Goal: Task Accomplishment & Management: Manage account settings

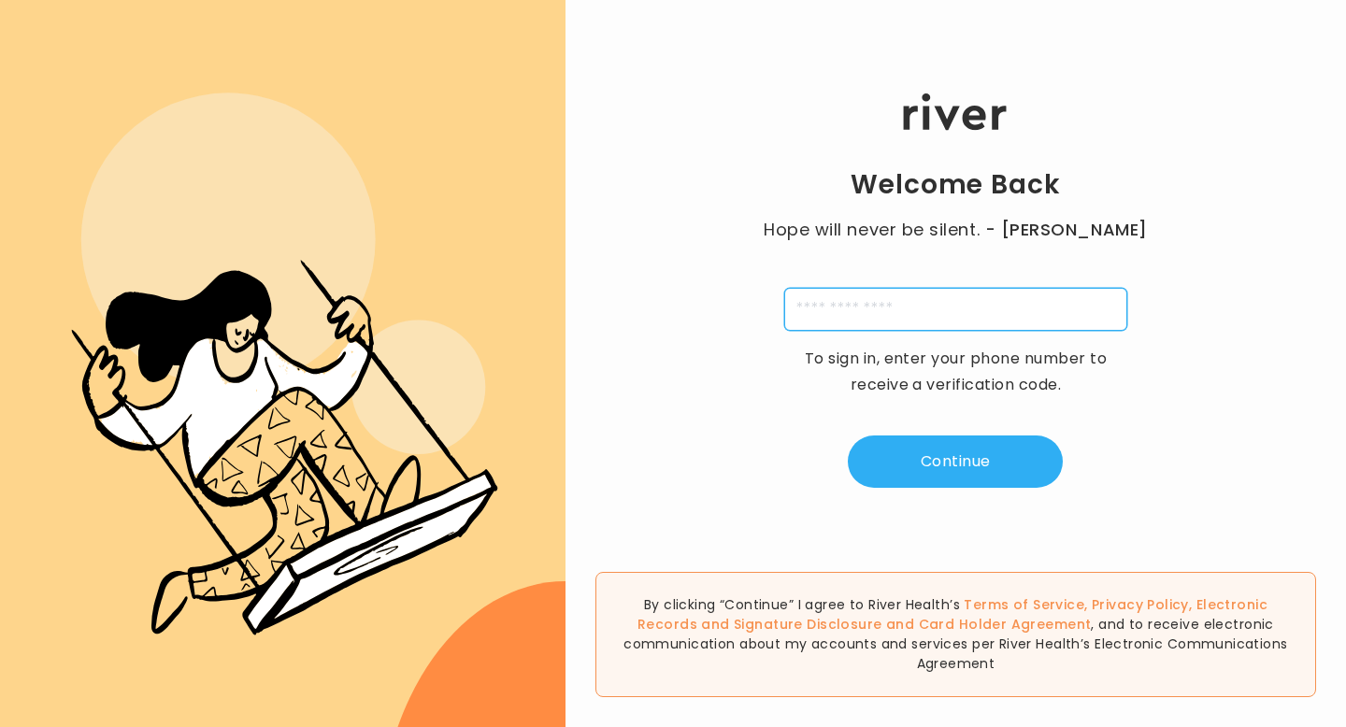
click at [876, 302] on input "tel" at bounding box center [955, 309] width 343 height 43
type input "**********"
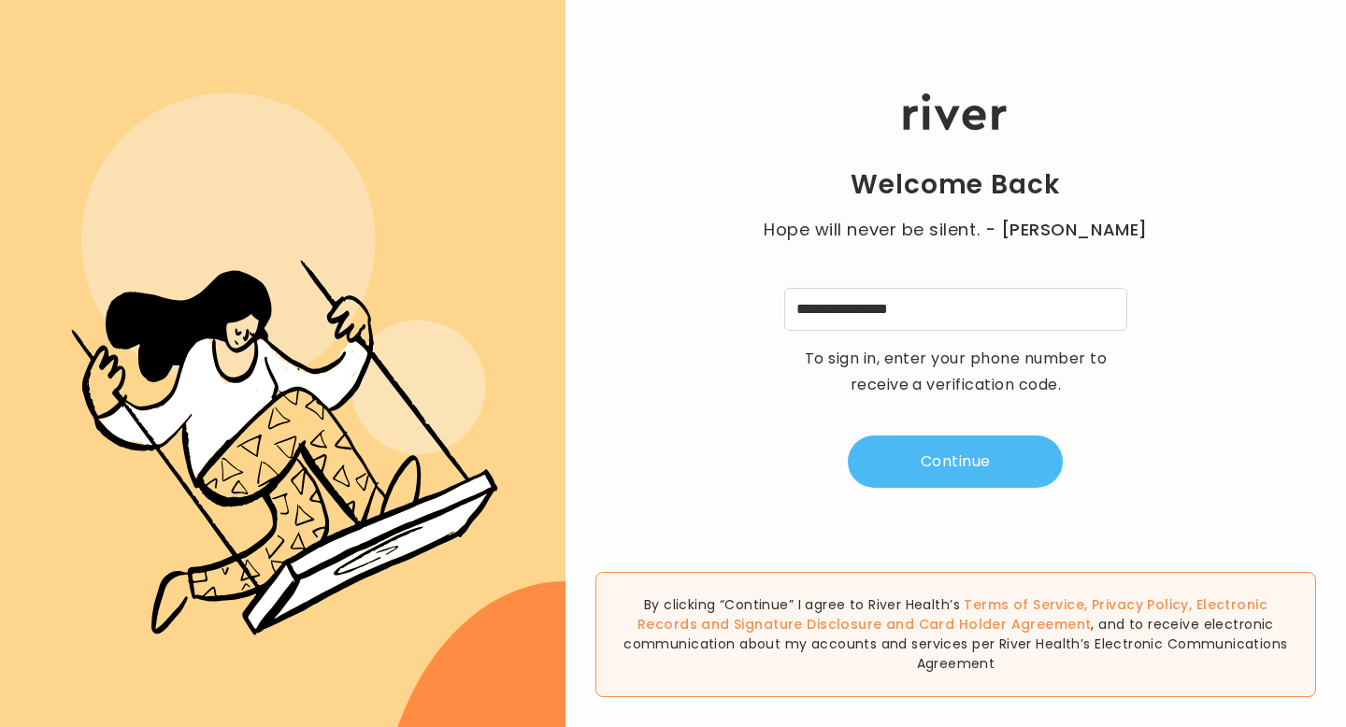
click at [929, 463] on button "Continue" at bounding box center [954, 461] width 215 height 52
type input "*"
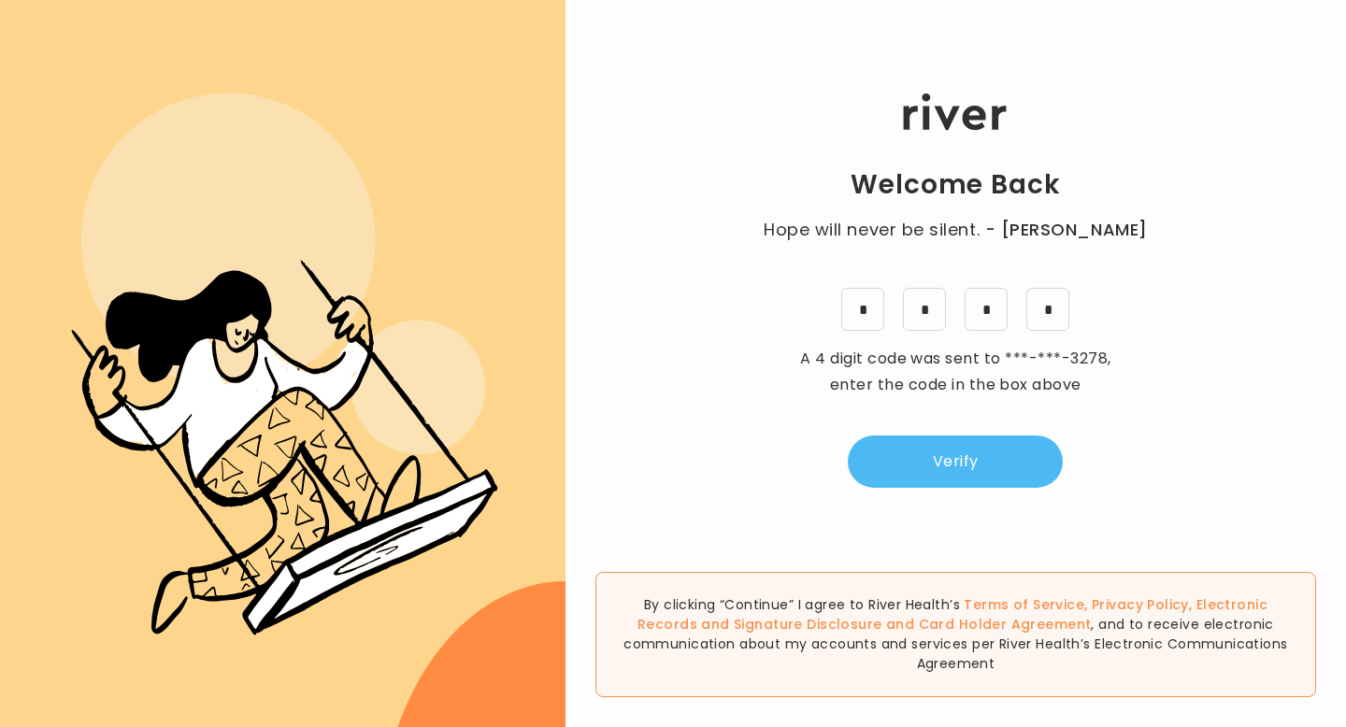
click at [985, 464] on button "Verify" at bounding box center [954, 461] width 215 height 52
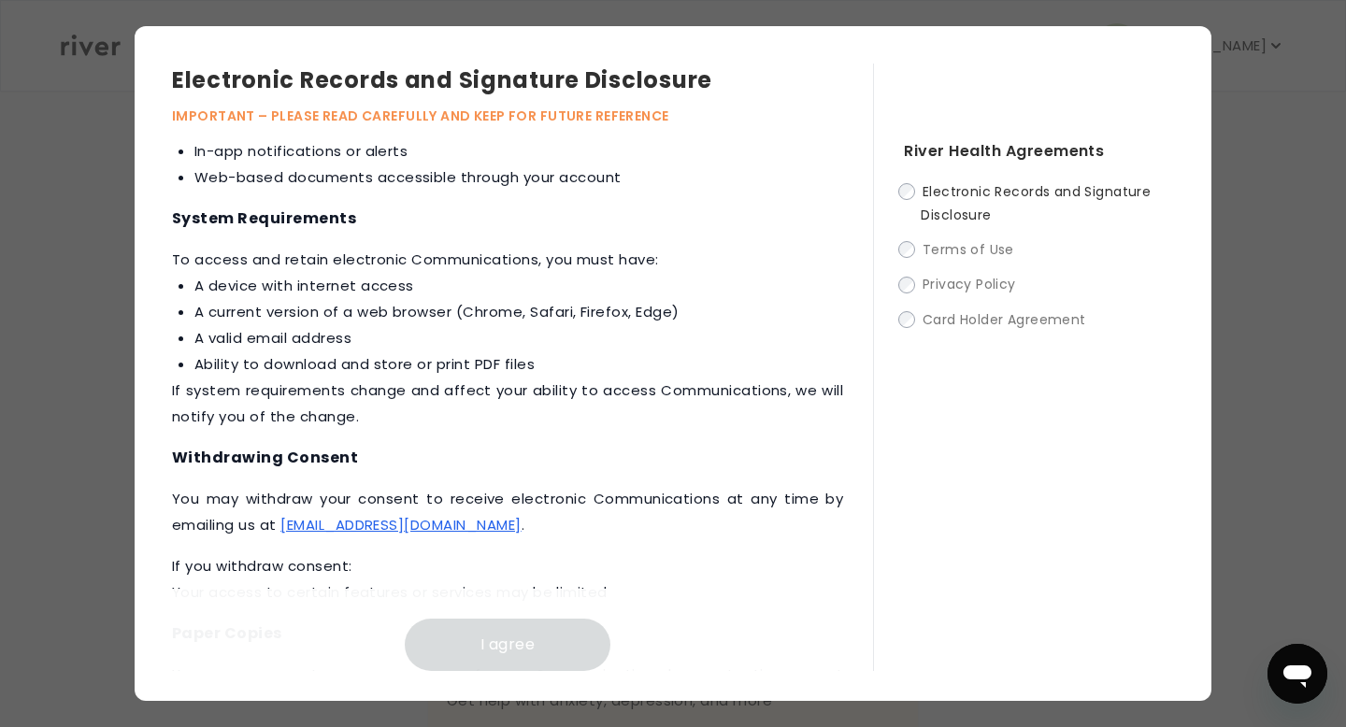
scroll to position [895, 0]
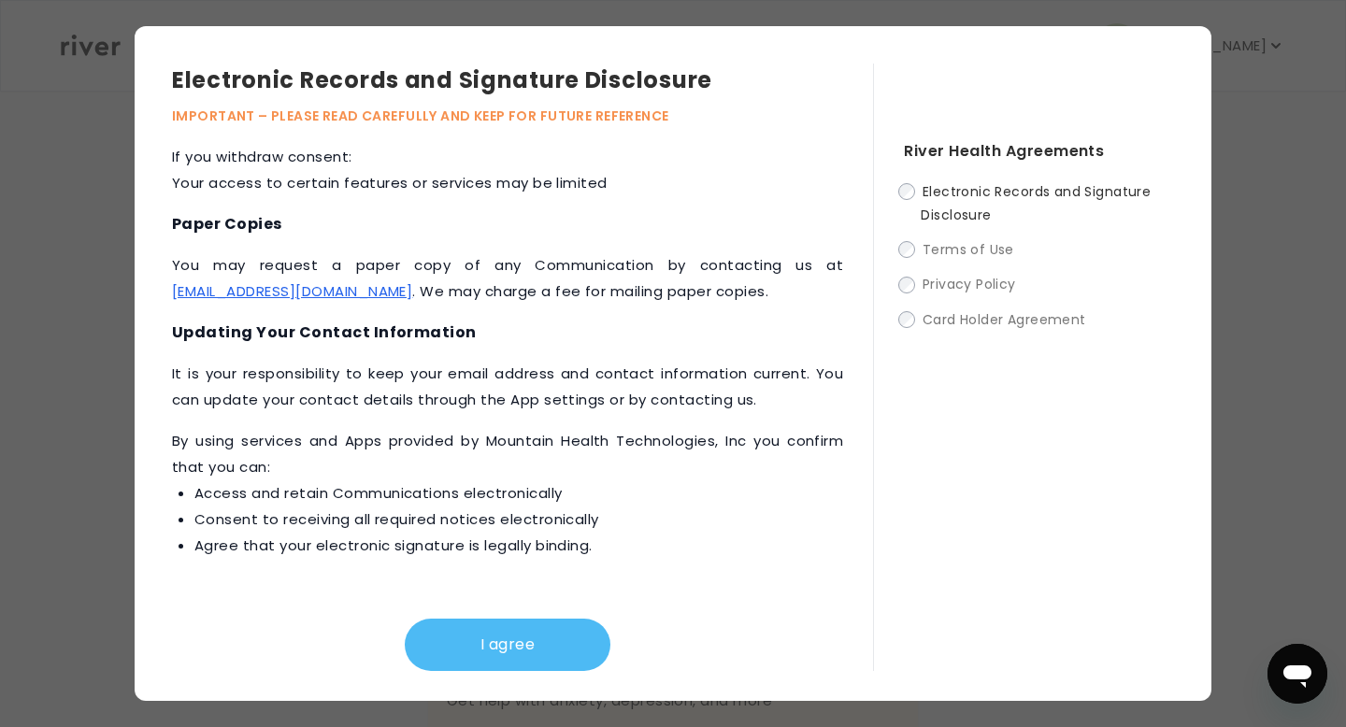
click at [463, 655] on button "I agree" at bounding box center [508, 645] width 206 height 52
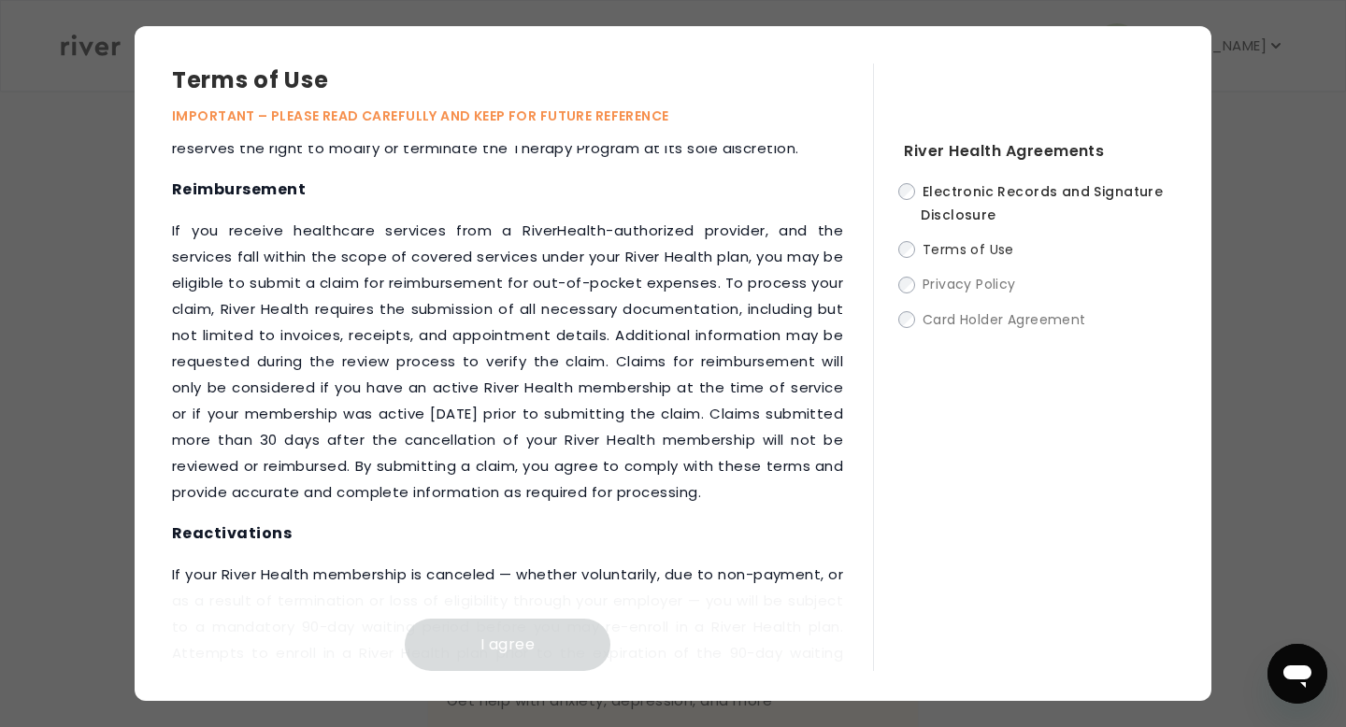
scroll to position [2536, 0]
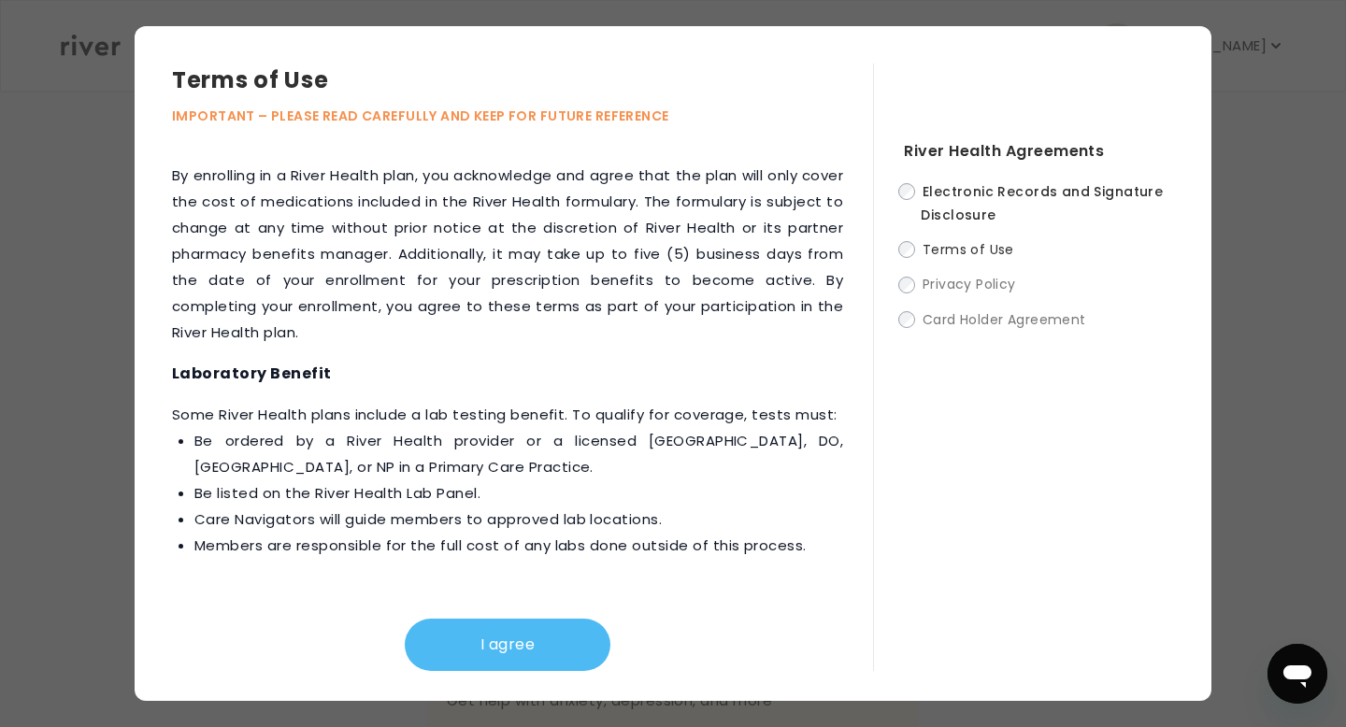
click at [494, 648] on button "I agree" at bounding box center [508, 645] width 206 height 52
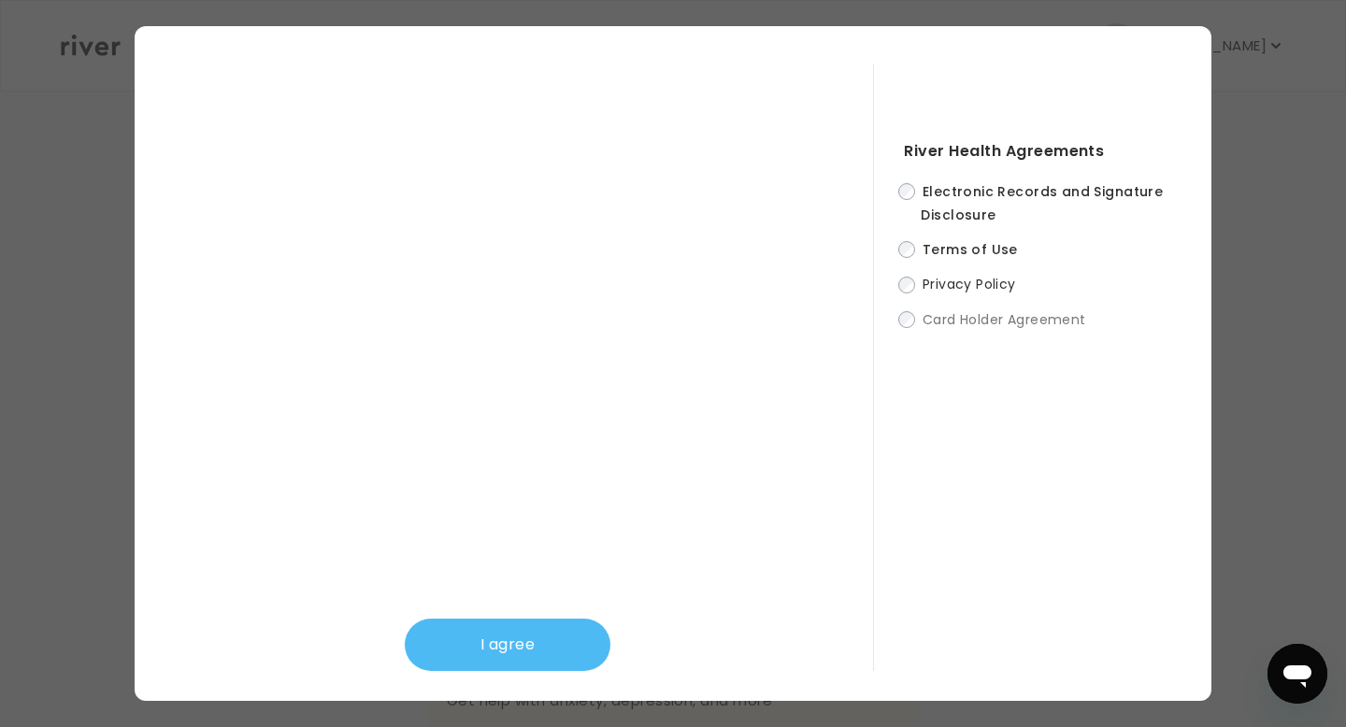
click at [519, 652] on button "I agree" at bounding box center [508, 645] width 206 height 52
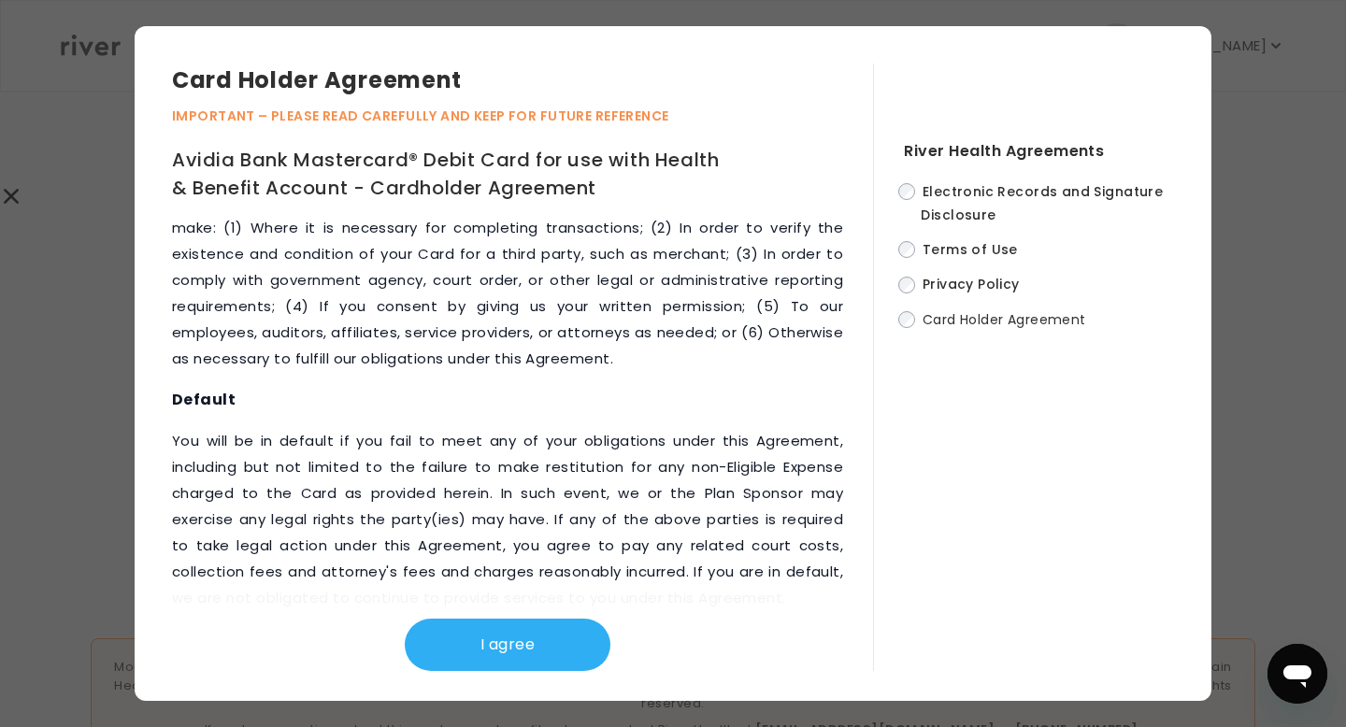
scroll to position [633, 0]
click at [533, 644] on button "I agree" at bounding box center [508, 645] width 206 height 52
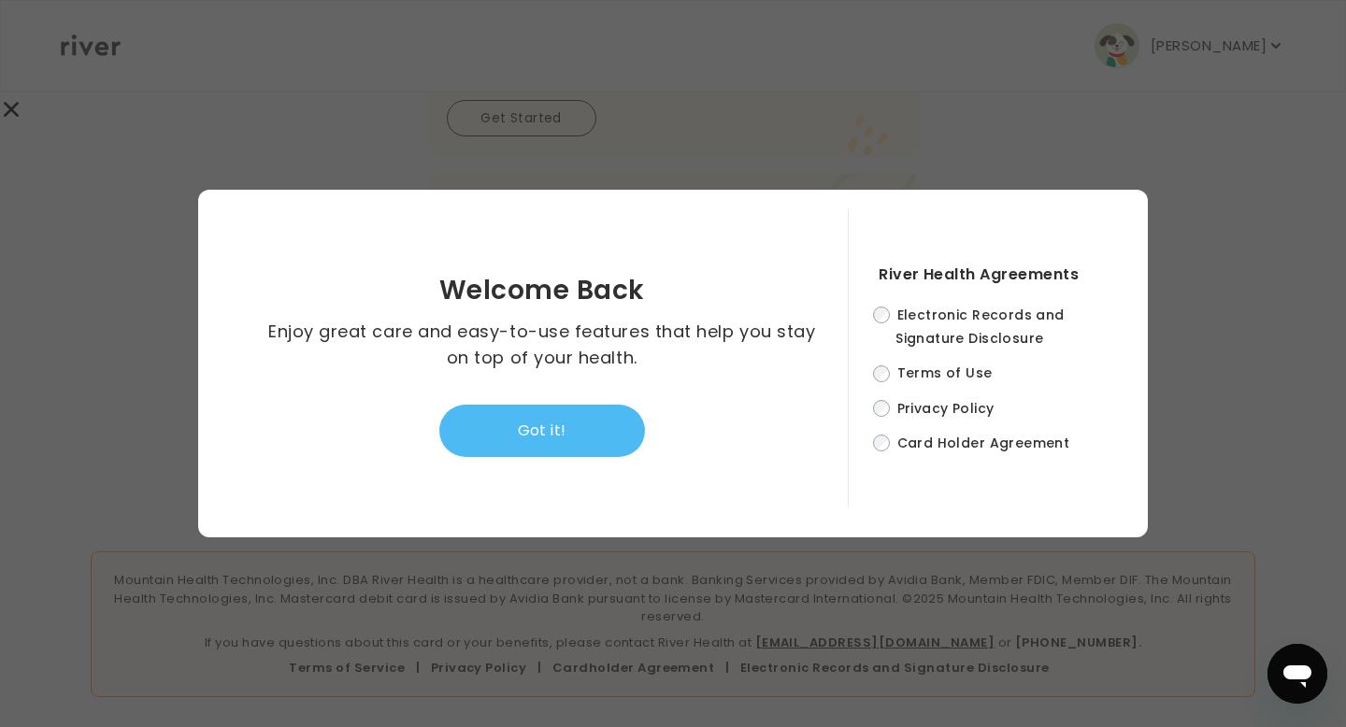
click at [555, 434] on button "Got it!" at bounding box center [542, 431] width 206 height 52
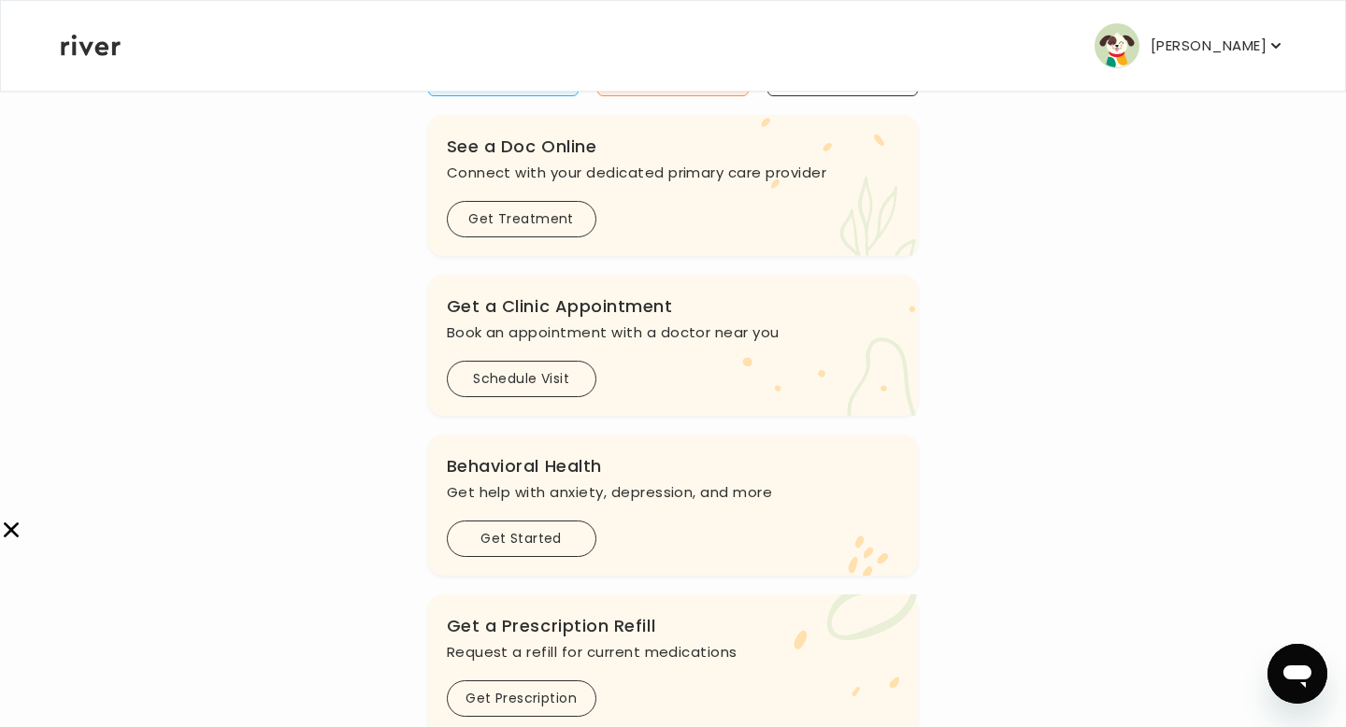
scroll to position [0, 0]
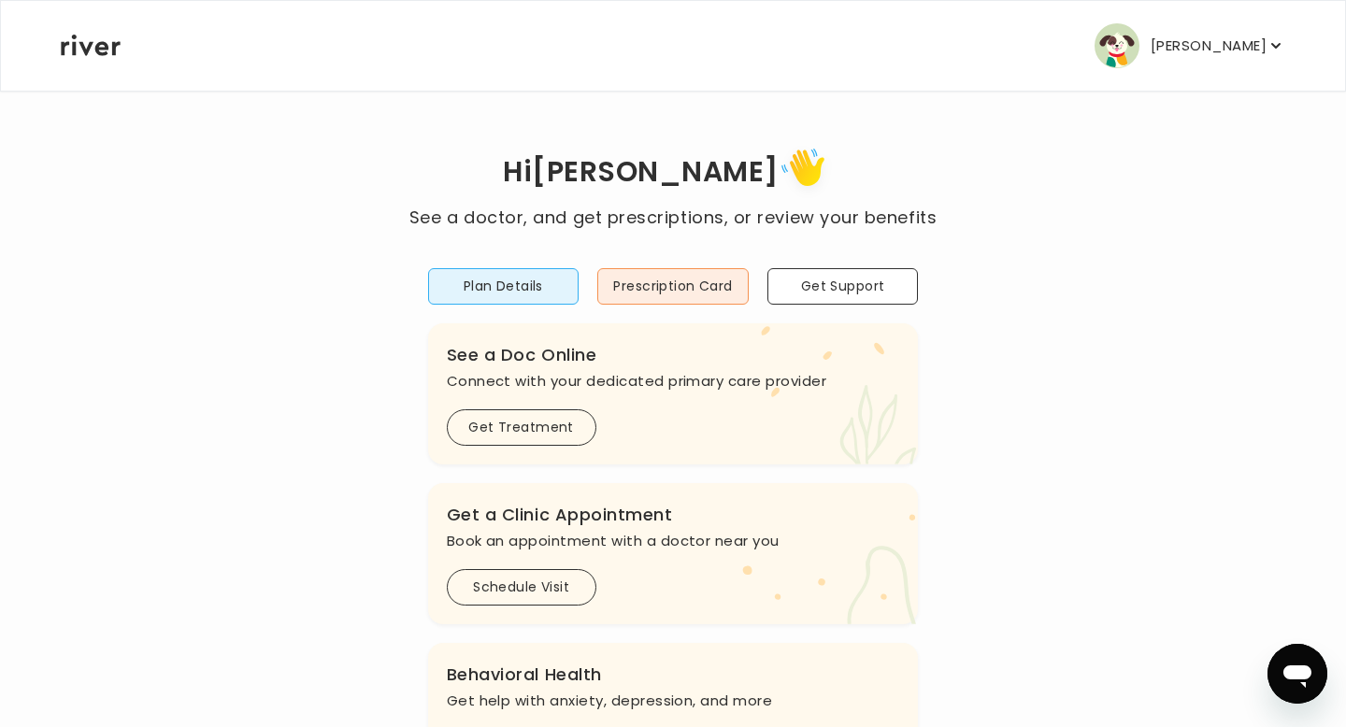
click at [1237, 43] on p "[PERSON_NAME]" at bounding box center [1208, 46] width 116 height 26
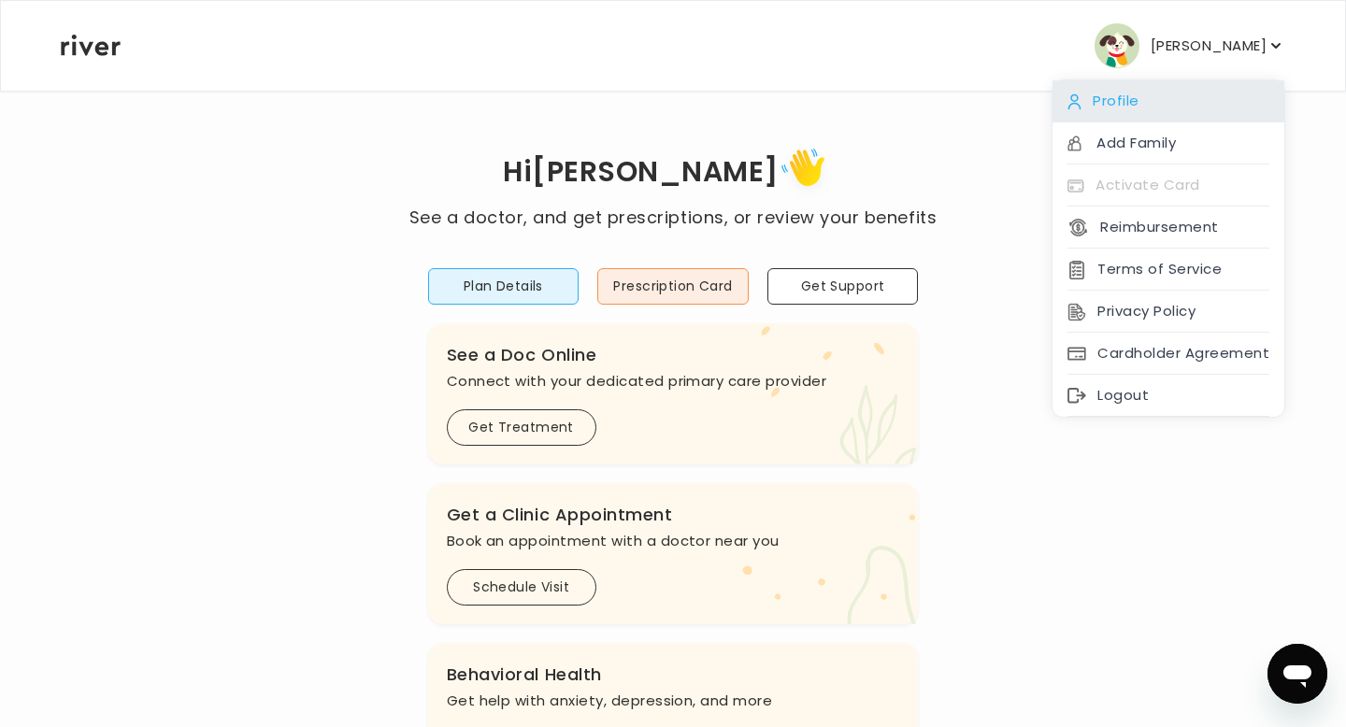
click at [1122, 93] on div "Profile" at bounding box center [1168, 101] width 232 height 42
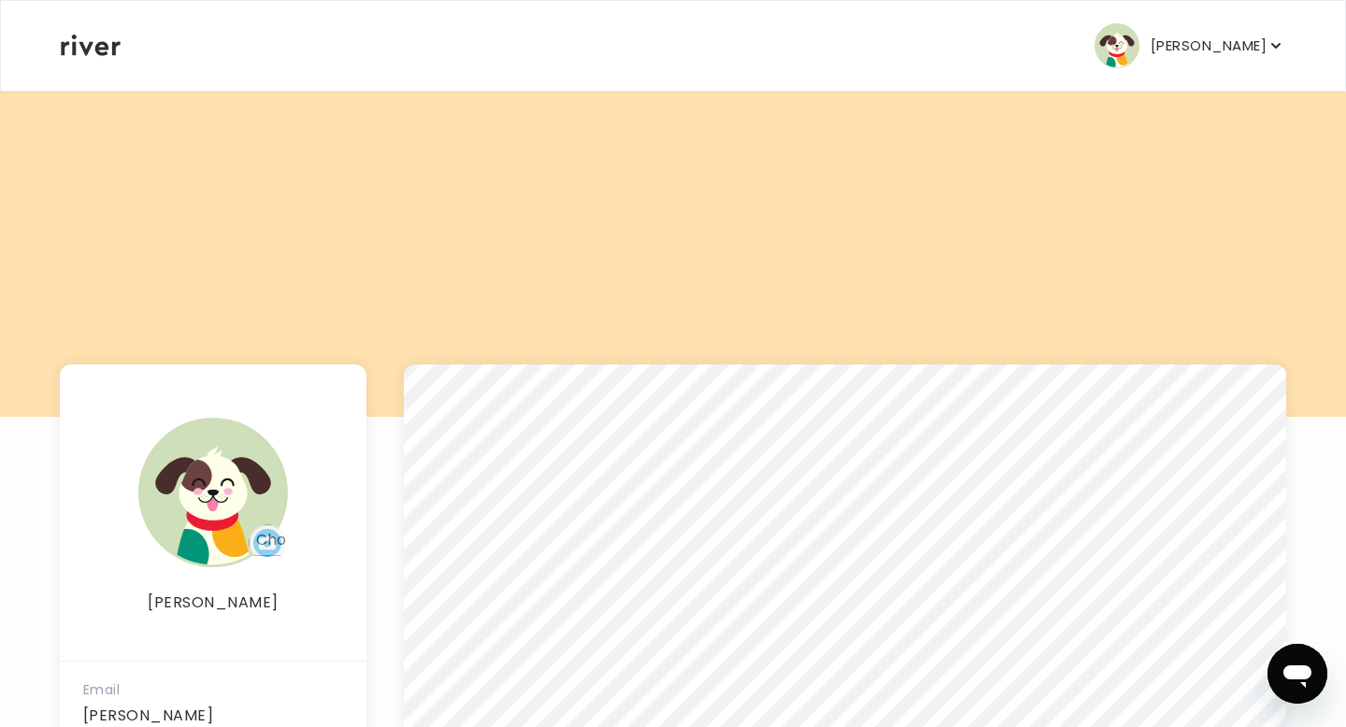
scroll to position [344, 0]
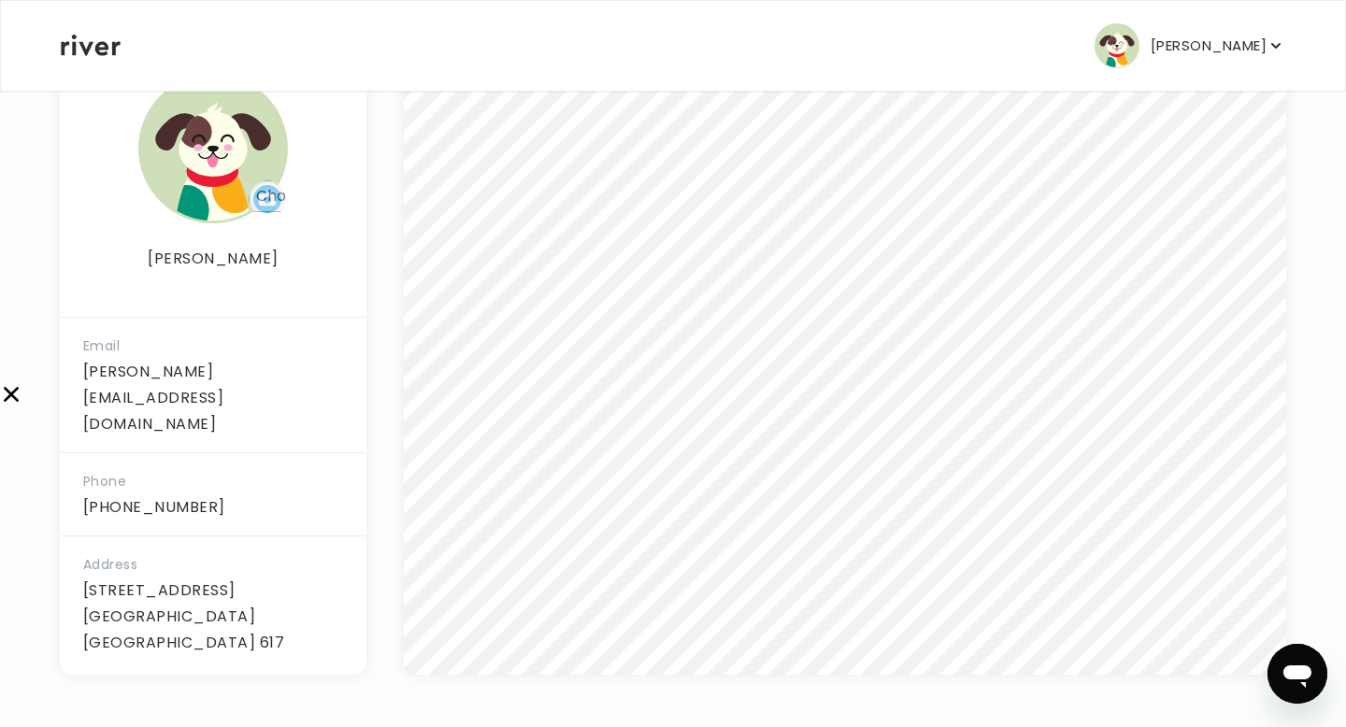
click at [1209, 42] on p "[PERSON_NAME]" at bounding box center [1208, 46] width 116 height 26
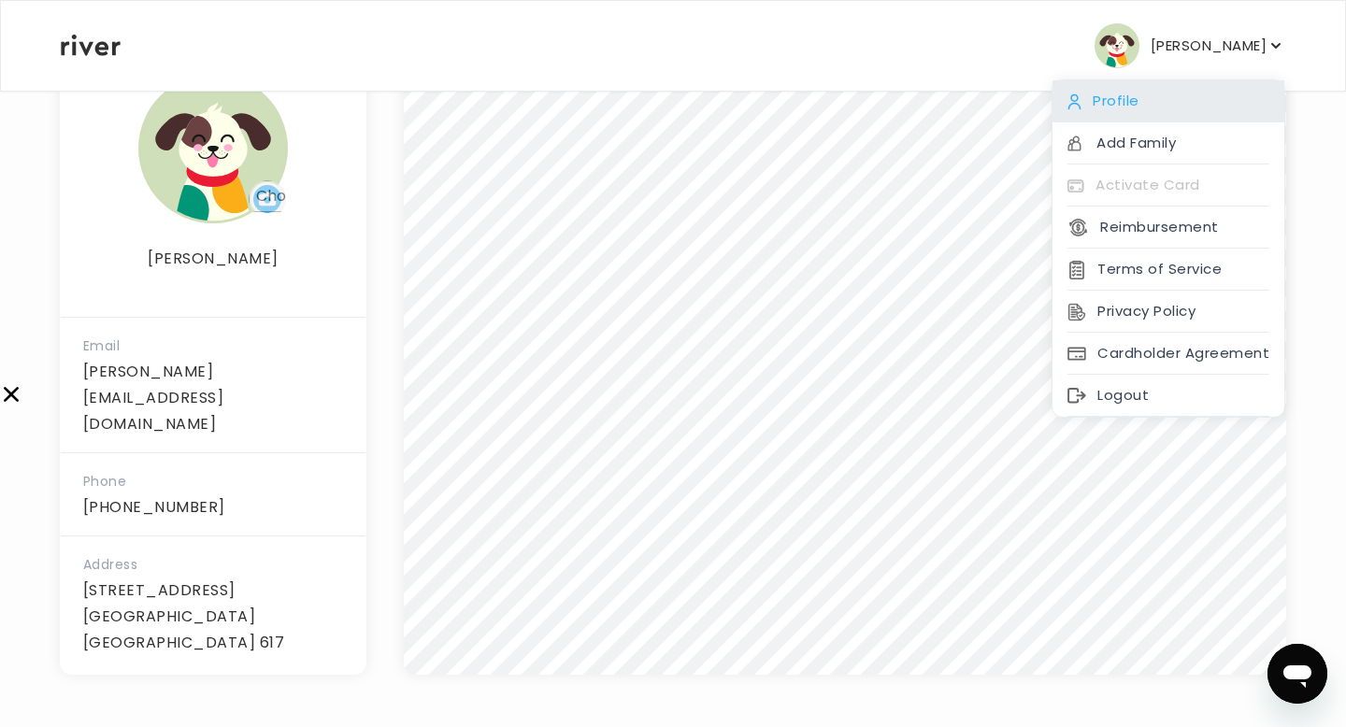
click at [1120, 96] on div "Profile" at bounding box center [1168, 101] width 232 height 42
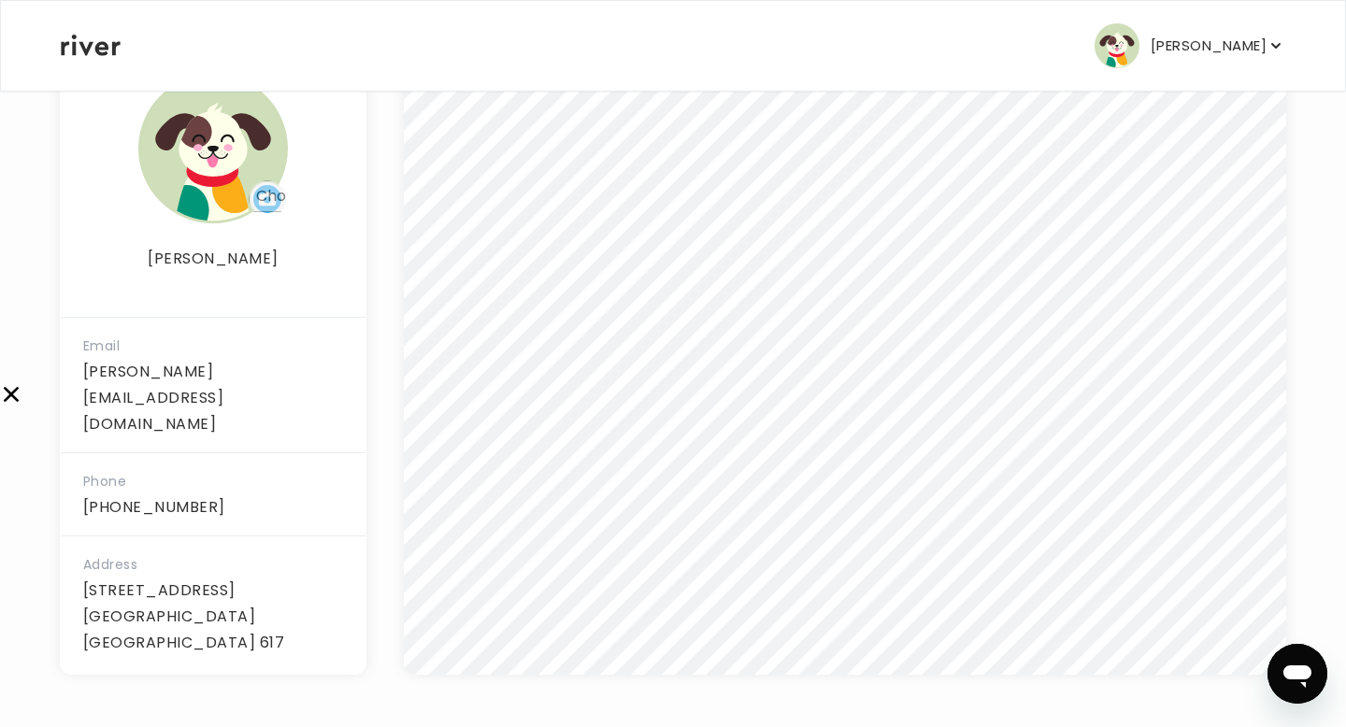
click at [1195, 45] on p "[PERSON_NAME]" at bounding box center [1208, 46] width 116 height 26
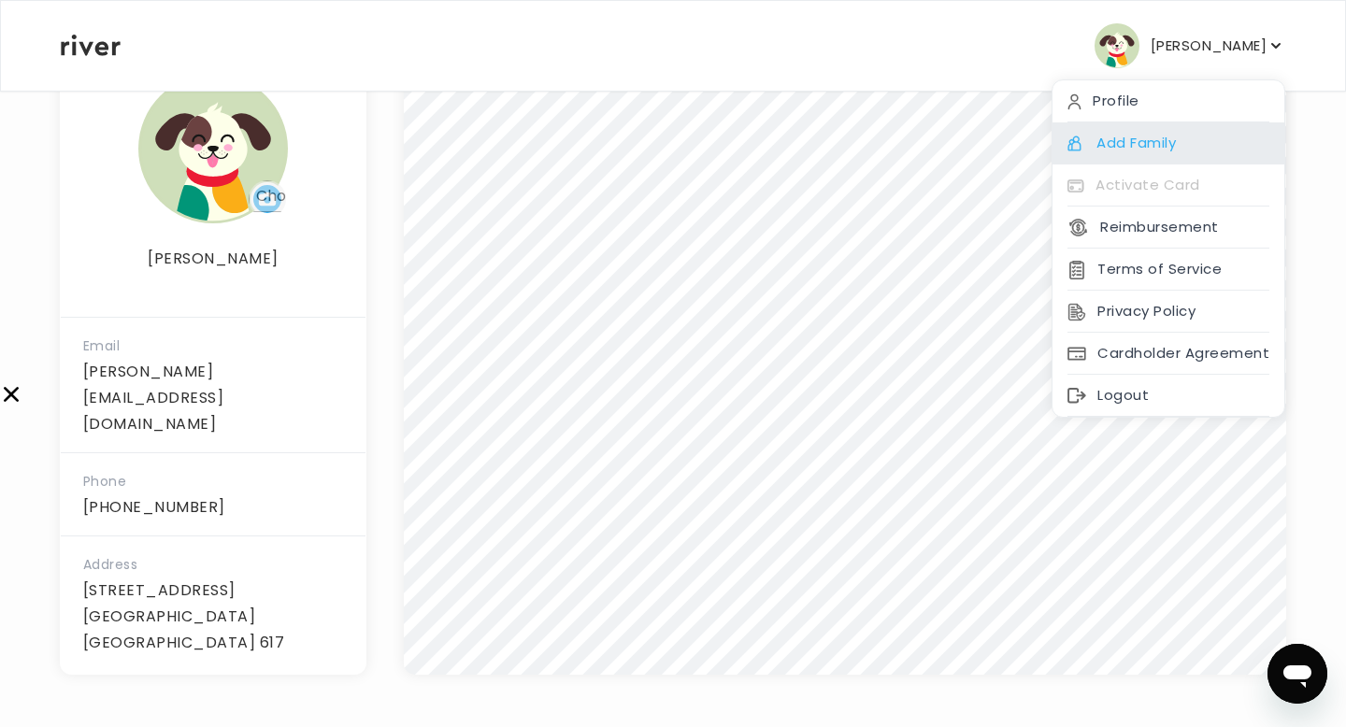
click at [1140, 133] on div "Add Family" at bounding box center [1168, 143] width 232 height 42
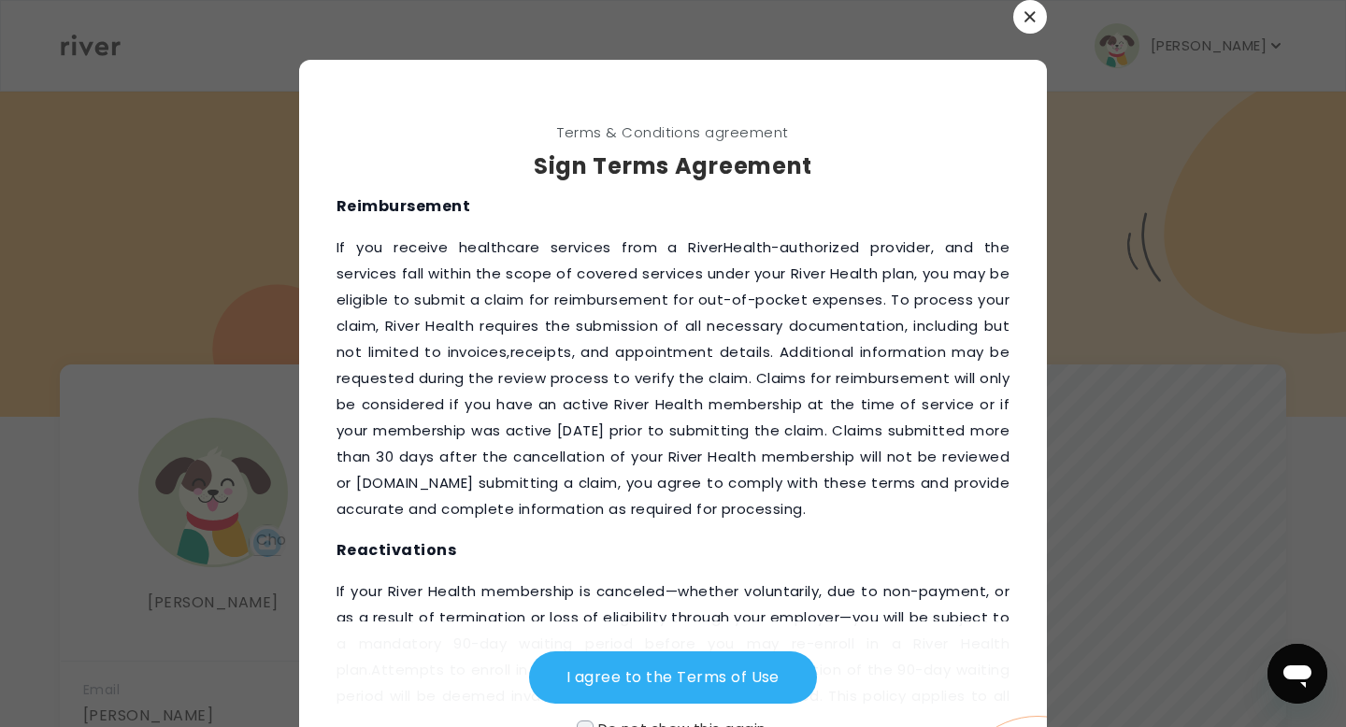
scroll to position [2384, 0]
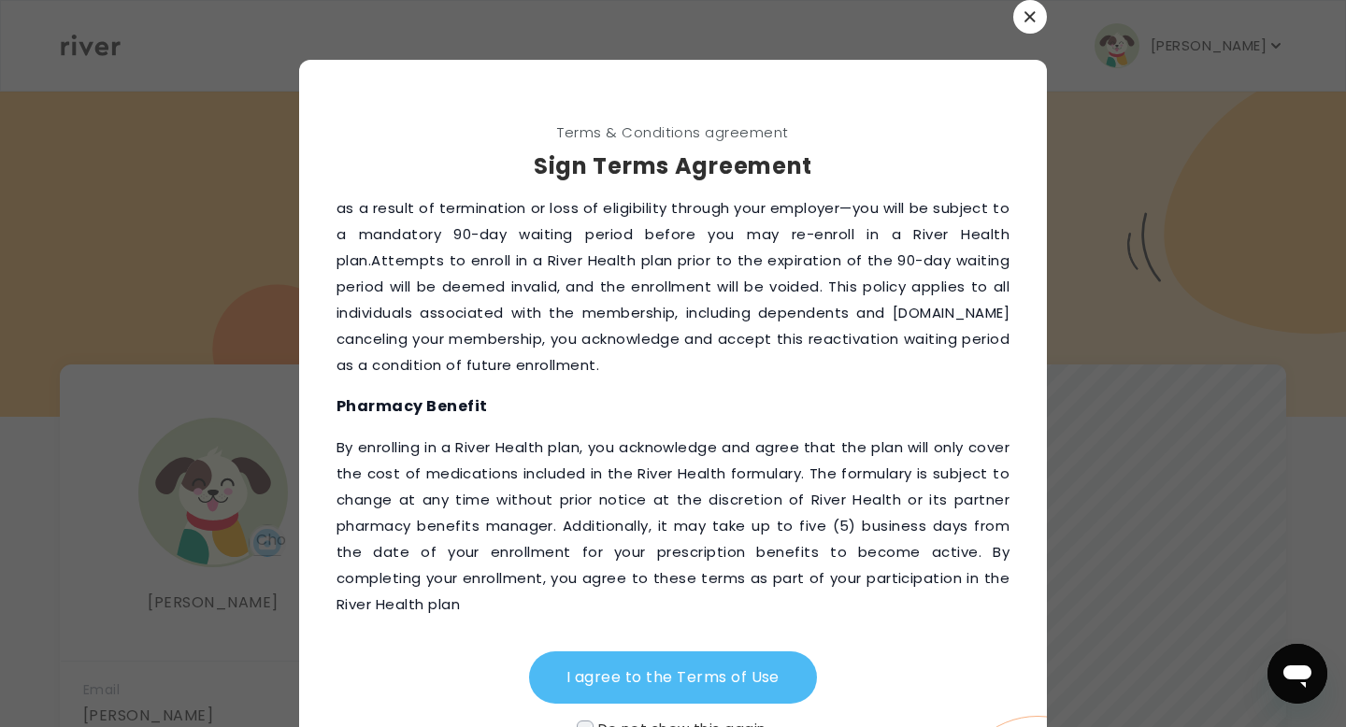
click at [611, 676] on button "I agree to the Terms of Use" at bounding box center [673, 677] width 288 height 52
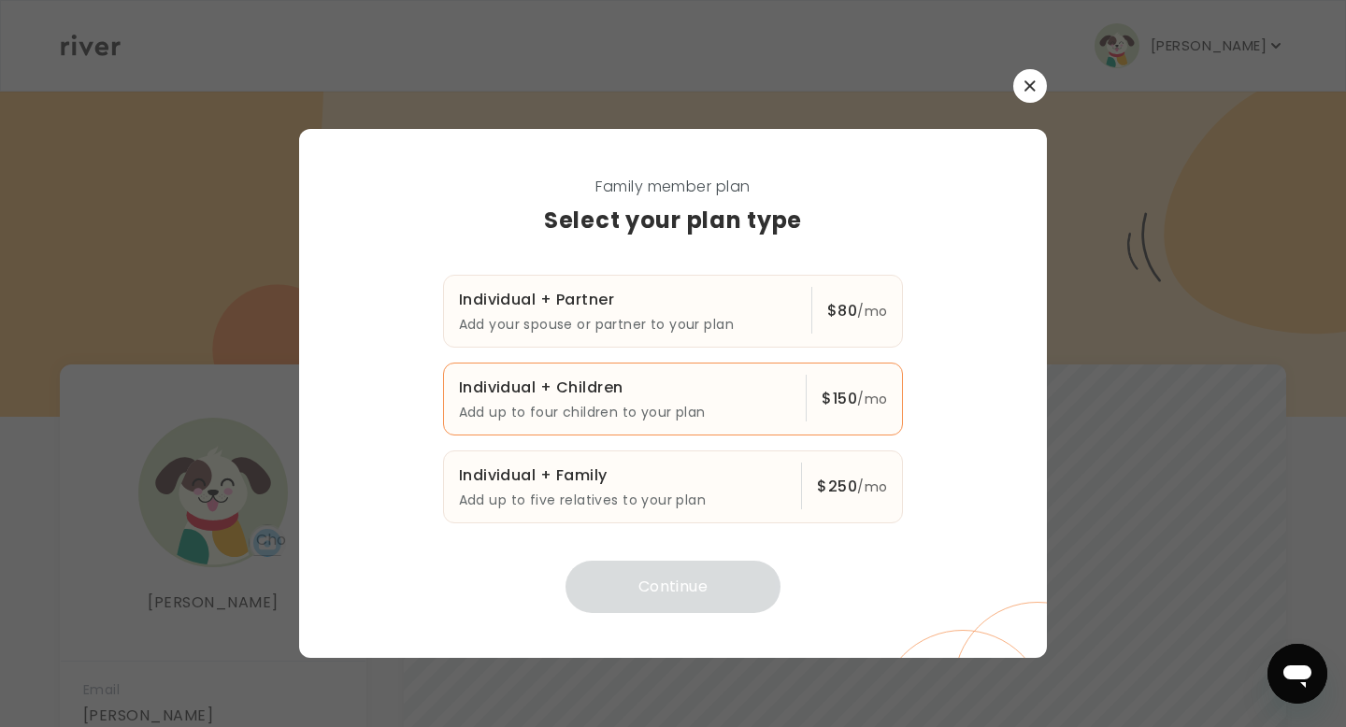
click at [689, 404] on p "Add up to four children to your plan" at bounding box center [625, 412] width 333 height 22
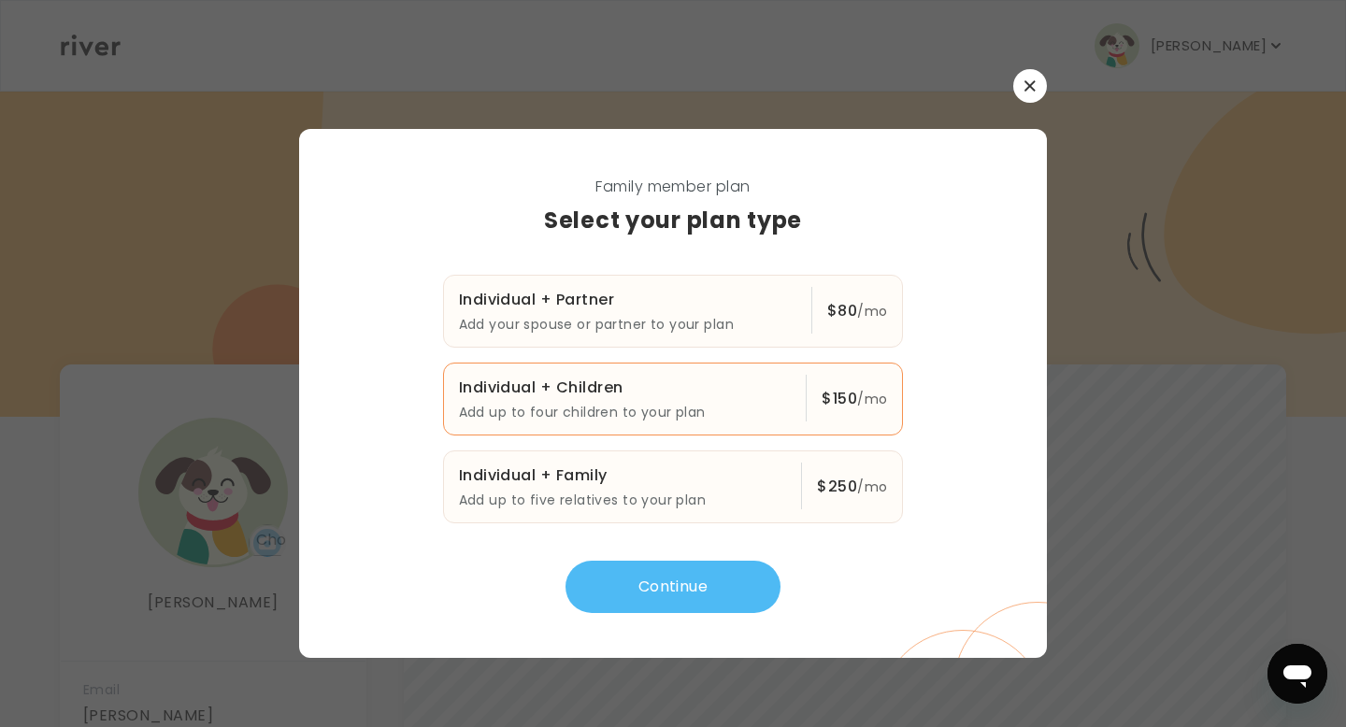
click at [647, 588] on button "Continue" at bounding box center [672, 587] width 215 height 52
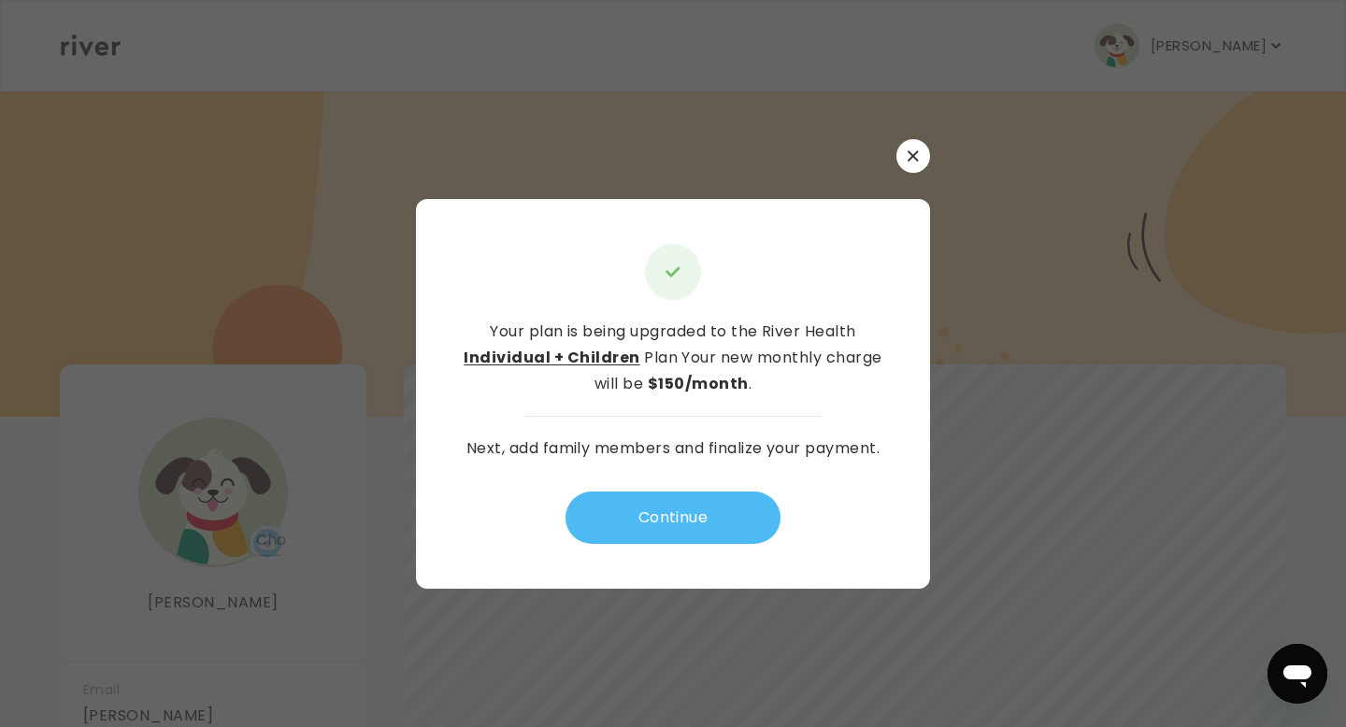
click at [664, 518] on button "Continue" at bounding box center [672, 517] width 215 height 52
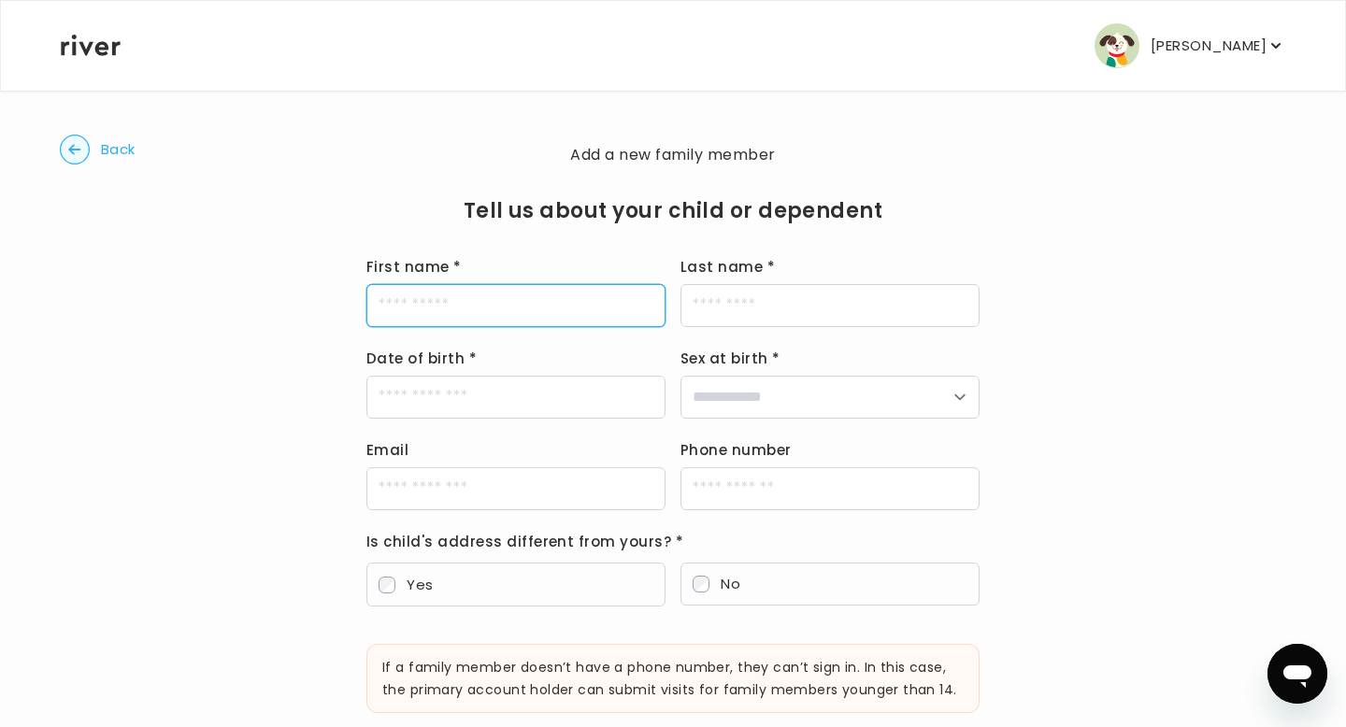
click at [542, 312] on input "First name *" at bounding box center [515, 305] width 299 height 43
type input "*****"
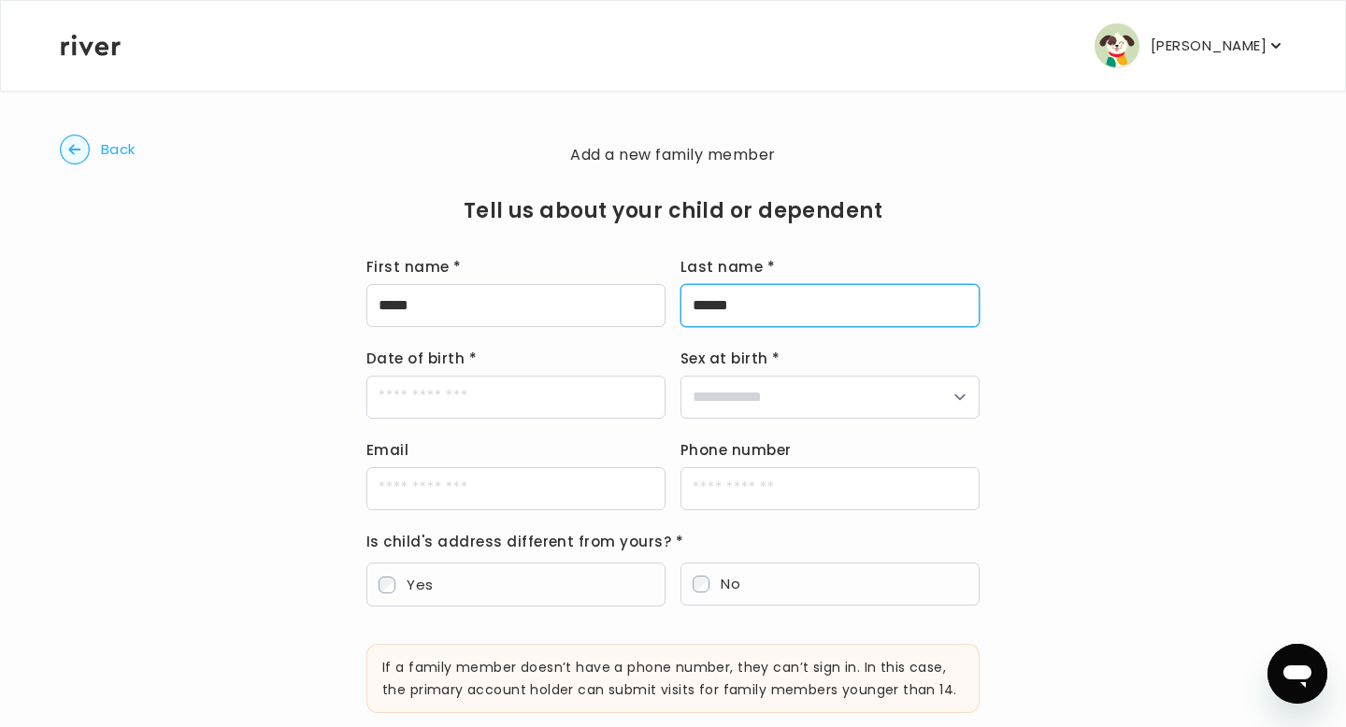
type input "******"
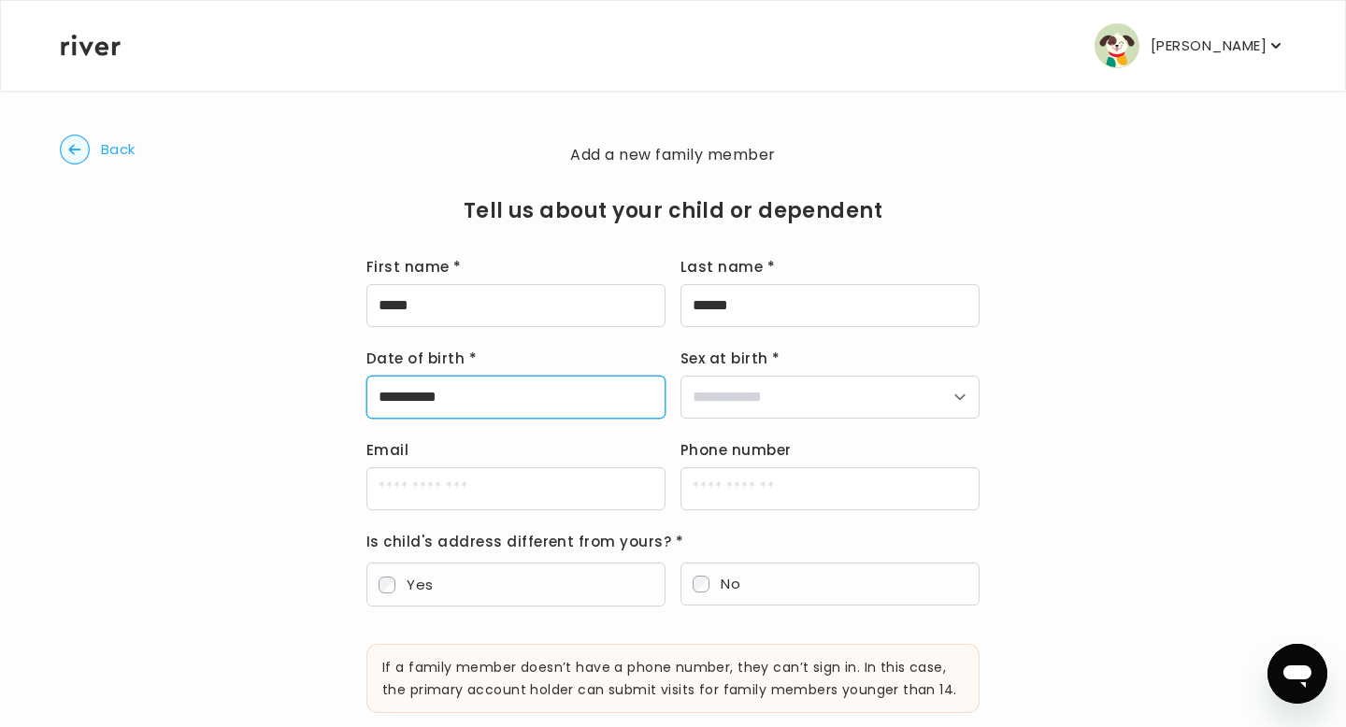
type input "**********"
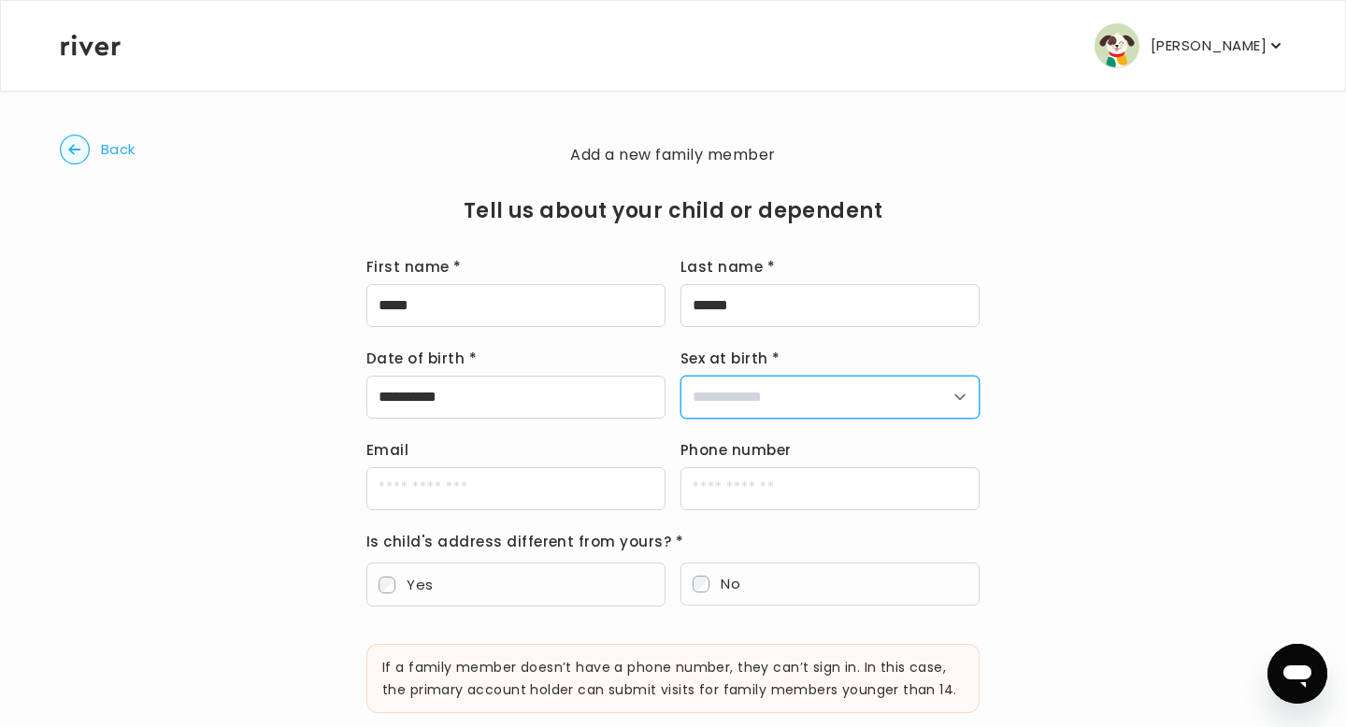
select select "******"
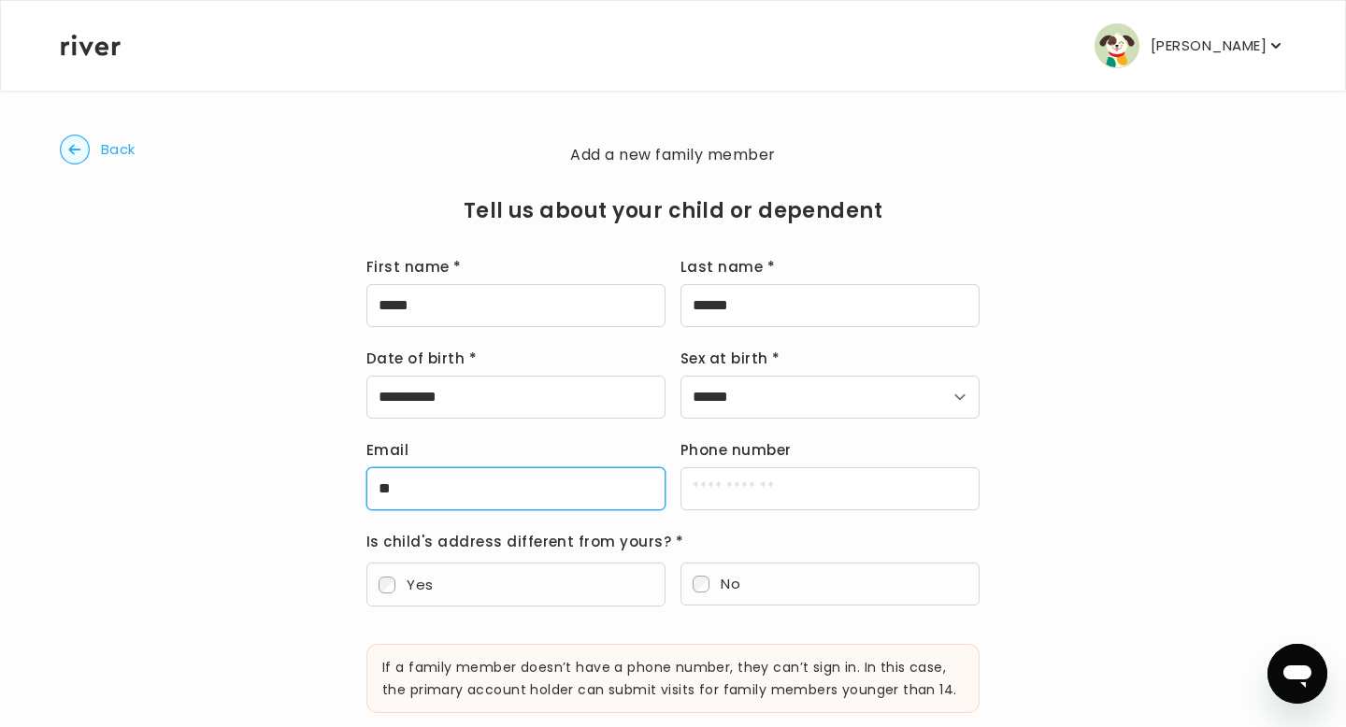
type input "**********"
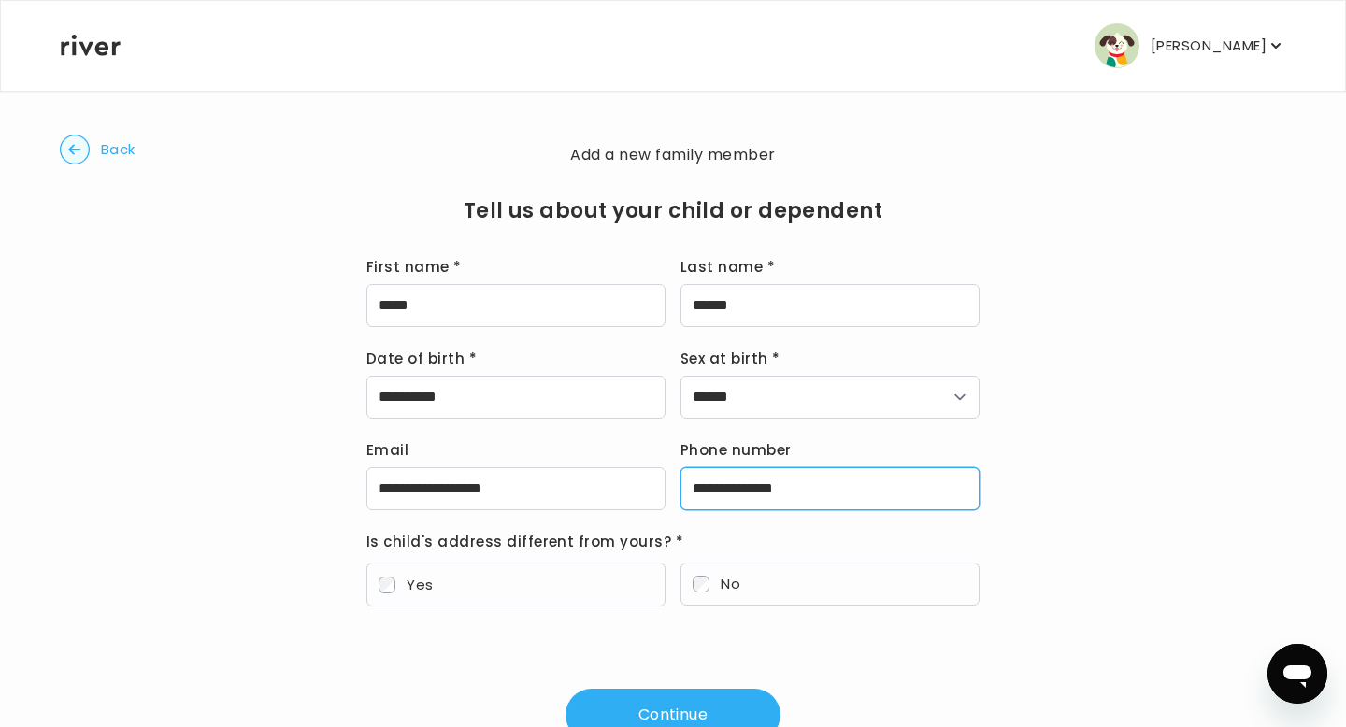
scroll to position [66, 0]
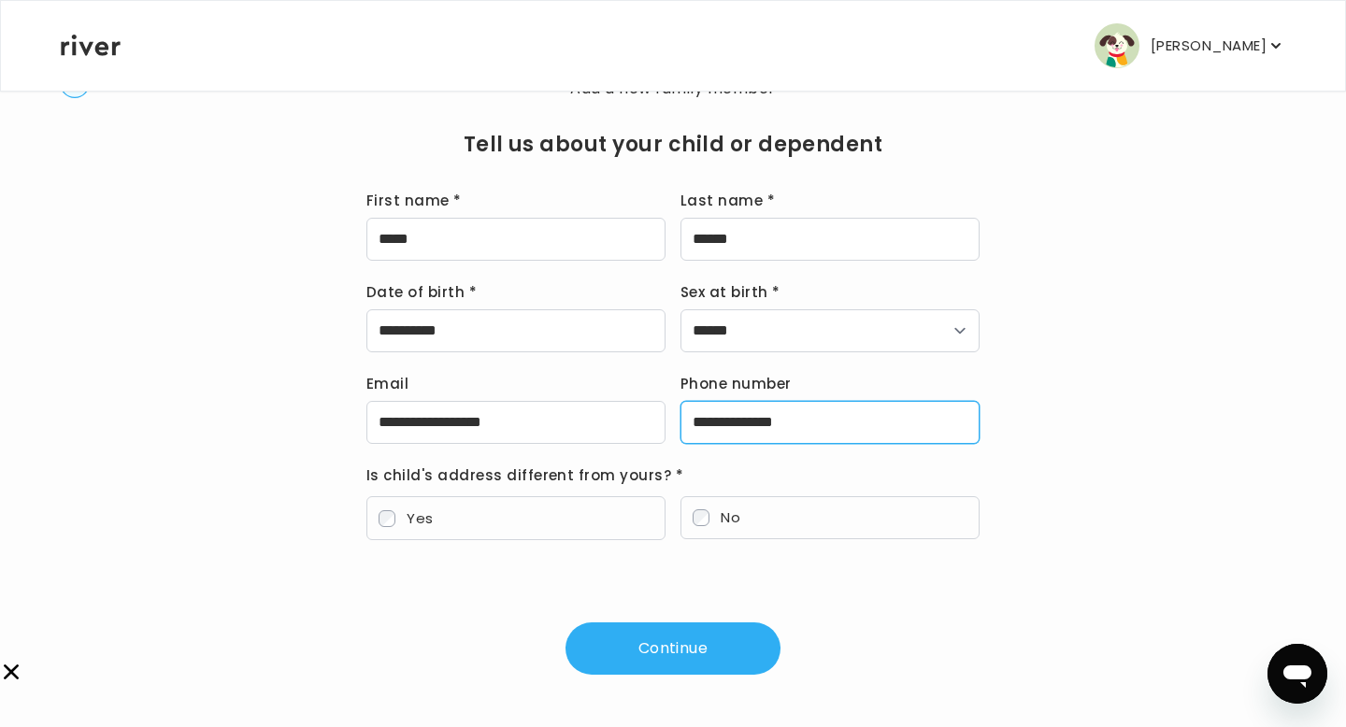
type input "**********"
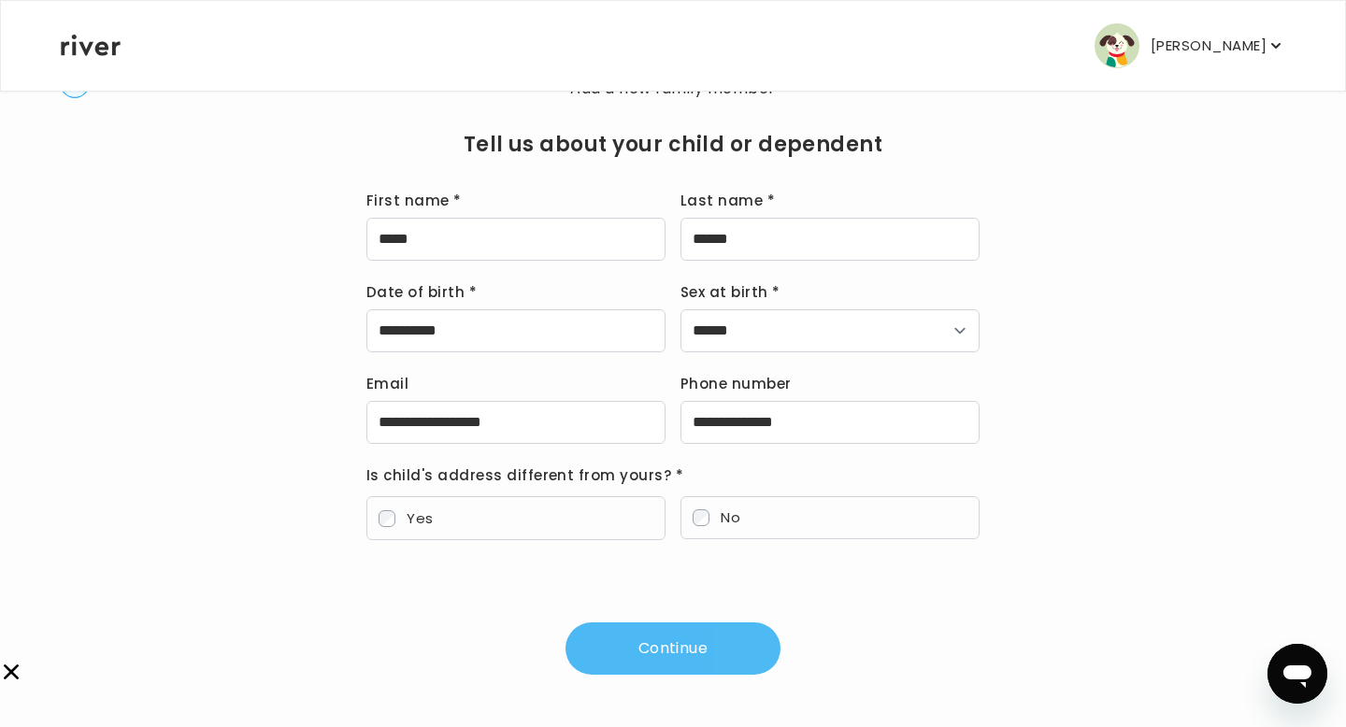
click at [669, 648] on button "Continue" at bounding box center [672, 648] width 215 height 52
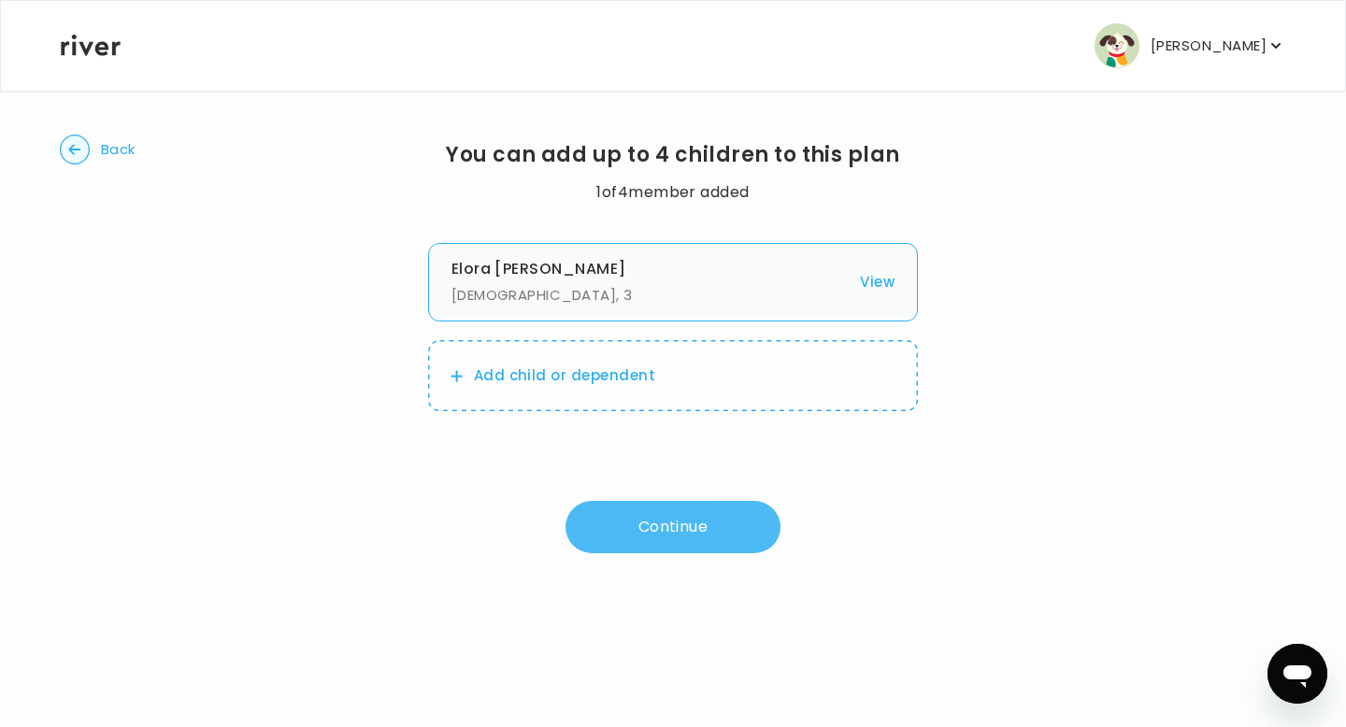
click at [706, 534] on button "Continue" at bounding box center [672, 527] width 215 height 52
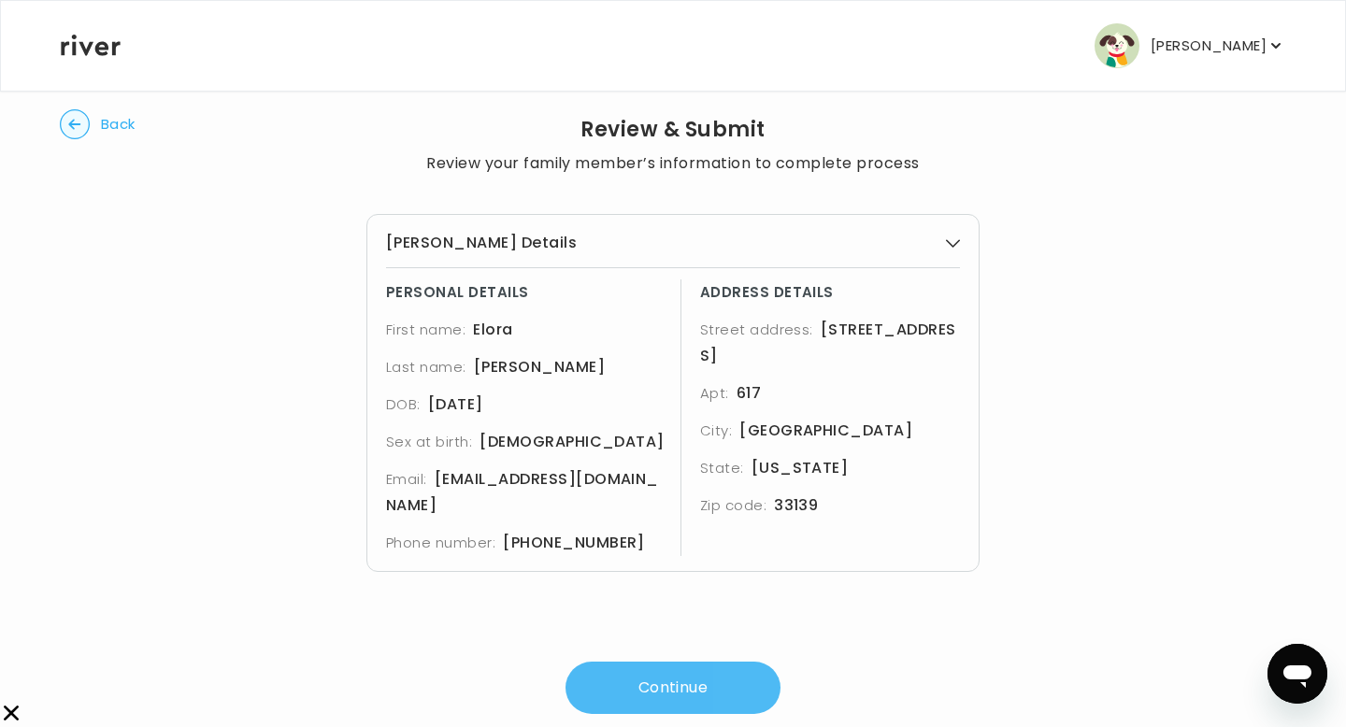
scroll to position [31, 0]
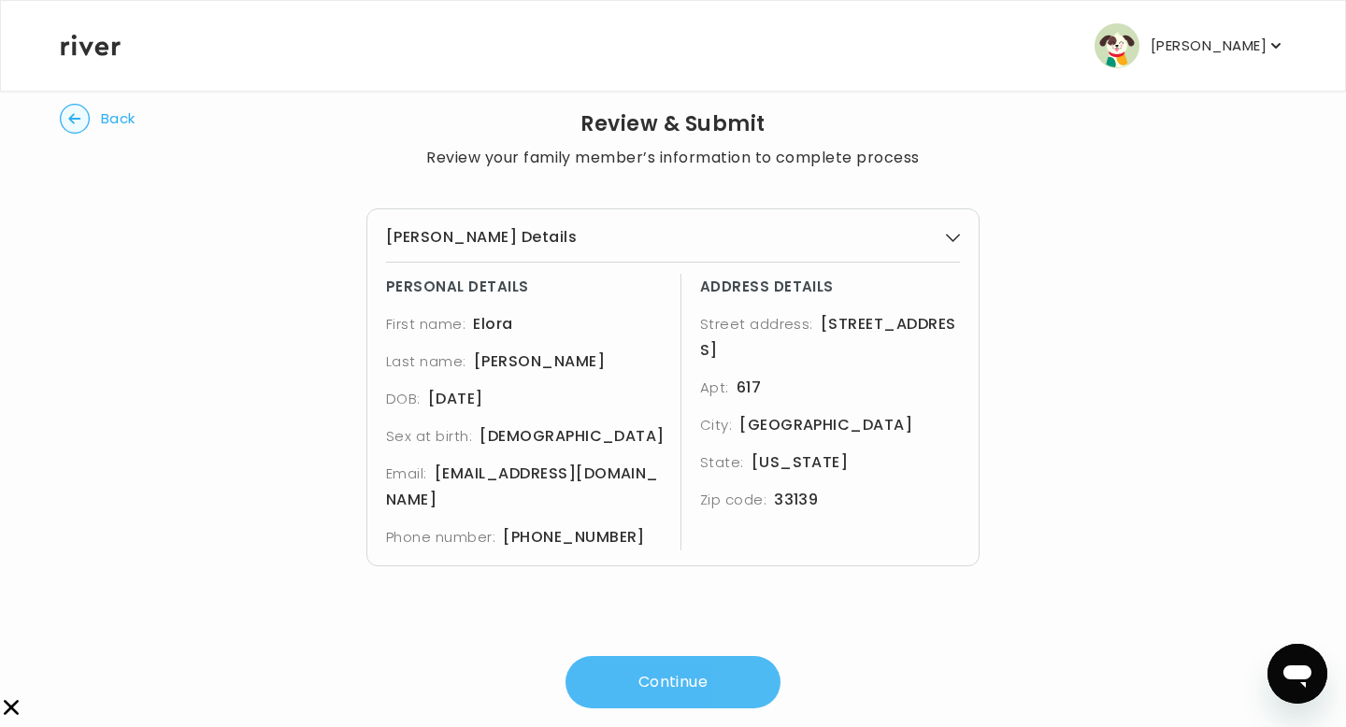
click at [686, 656] on button "Continue" at bounding box center [672, 682] width 215 height 52
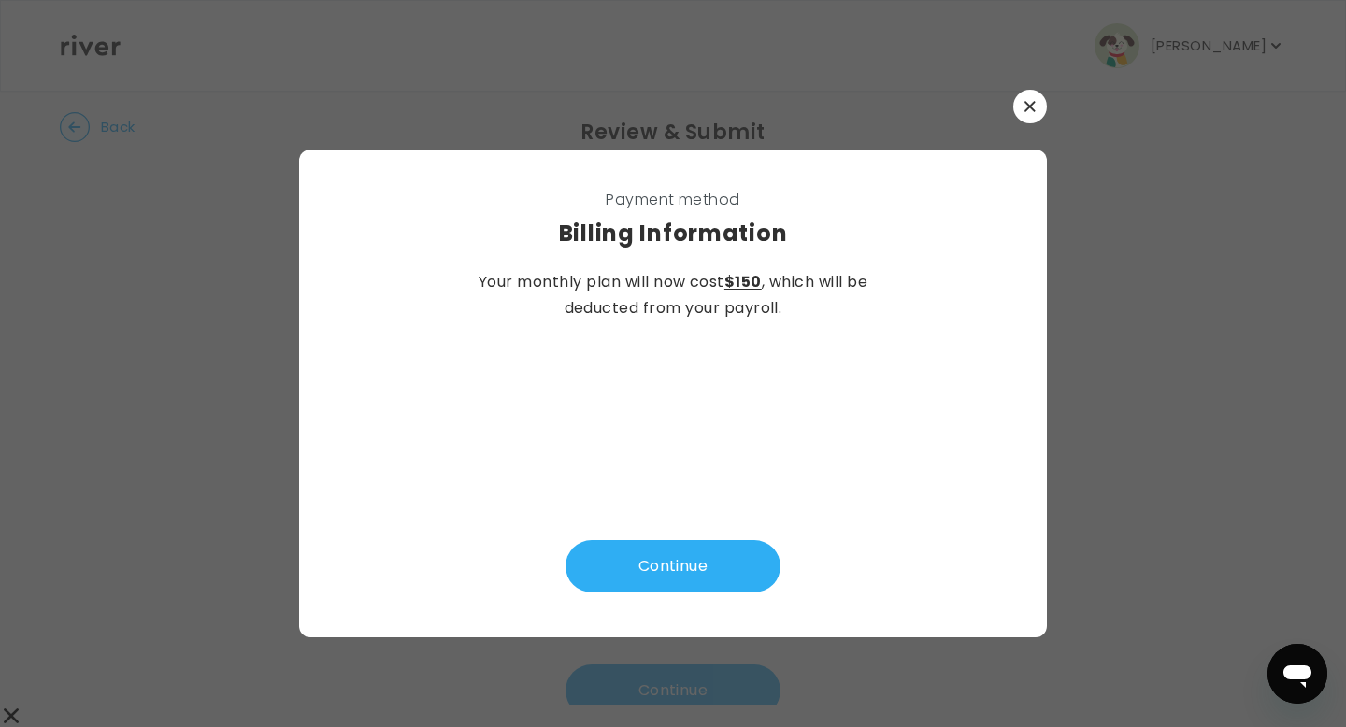
scroll to position [0, 0]
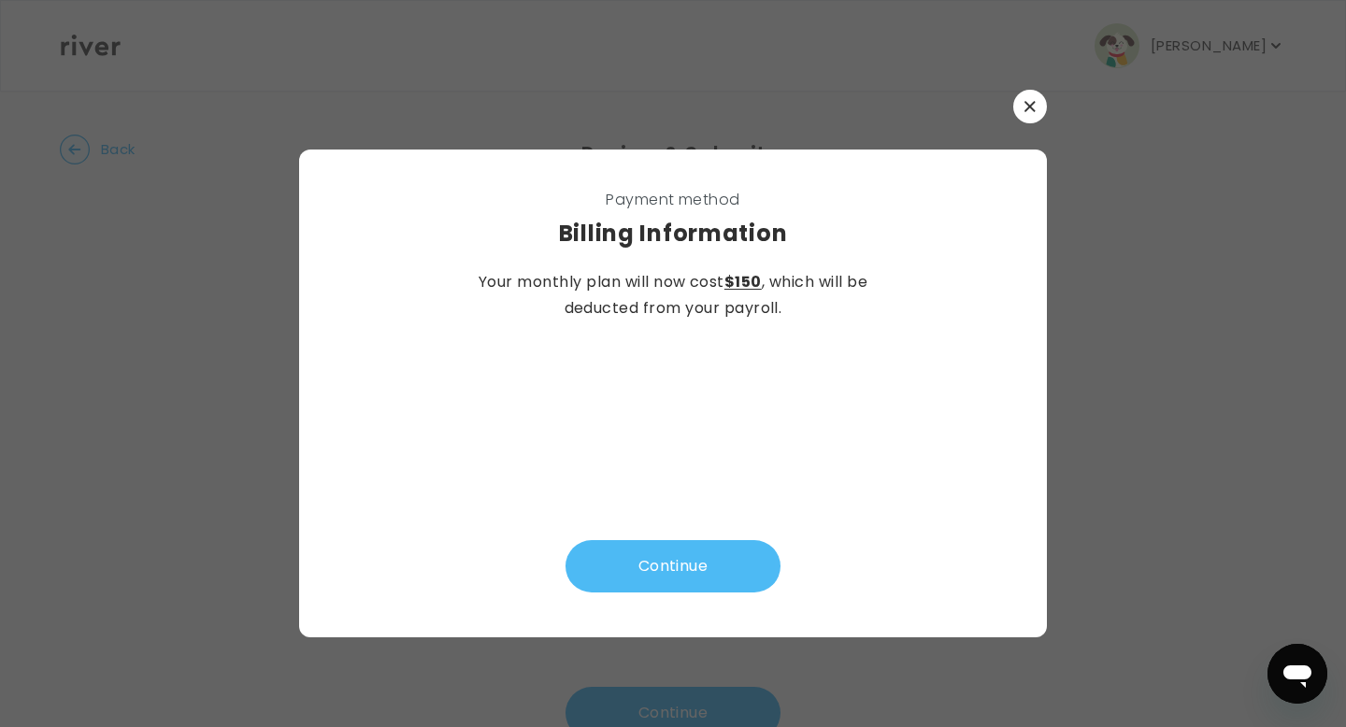
click at [664, 561] on button "Continue" at bounding box center [672, 566] width 215 height 52
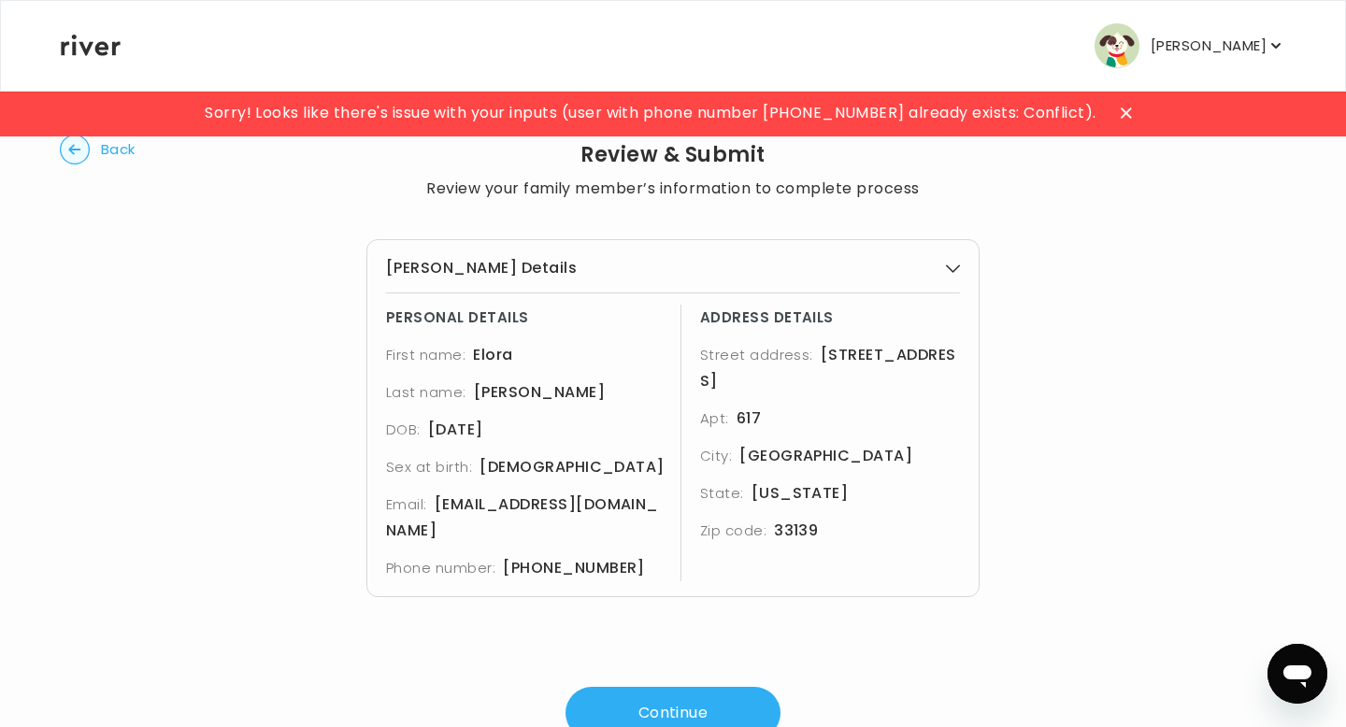
click at [955, 263] on icon "button" at bounding box center [953, 269] width 14 height 14
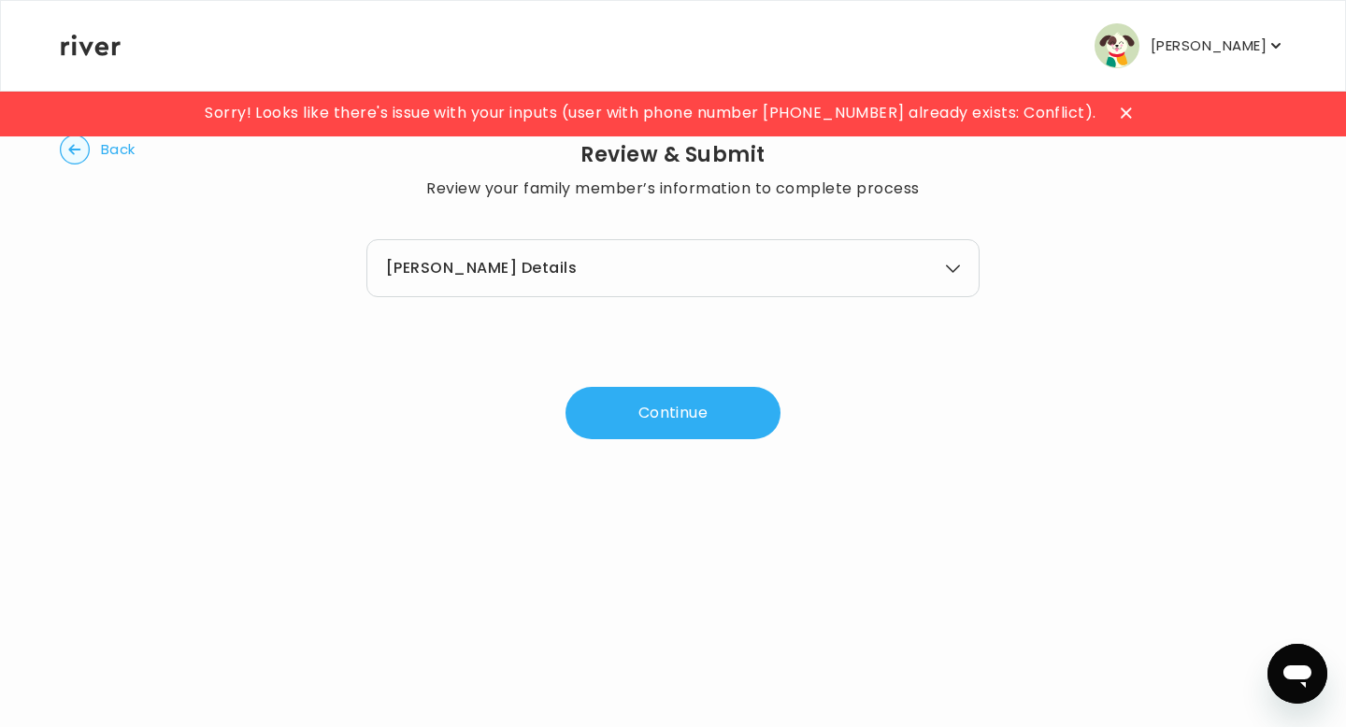
click at [933, 266] on button "[PERSON_NAME] Details" at bounding box center [673, 268] width 574 height 26
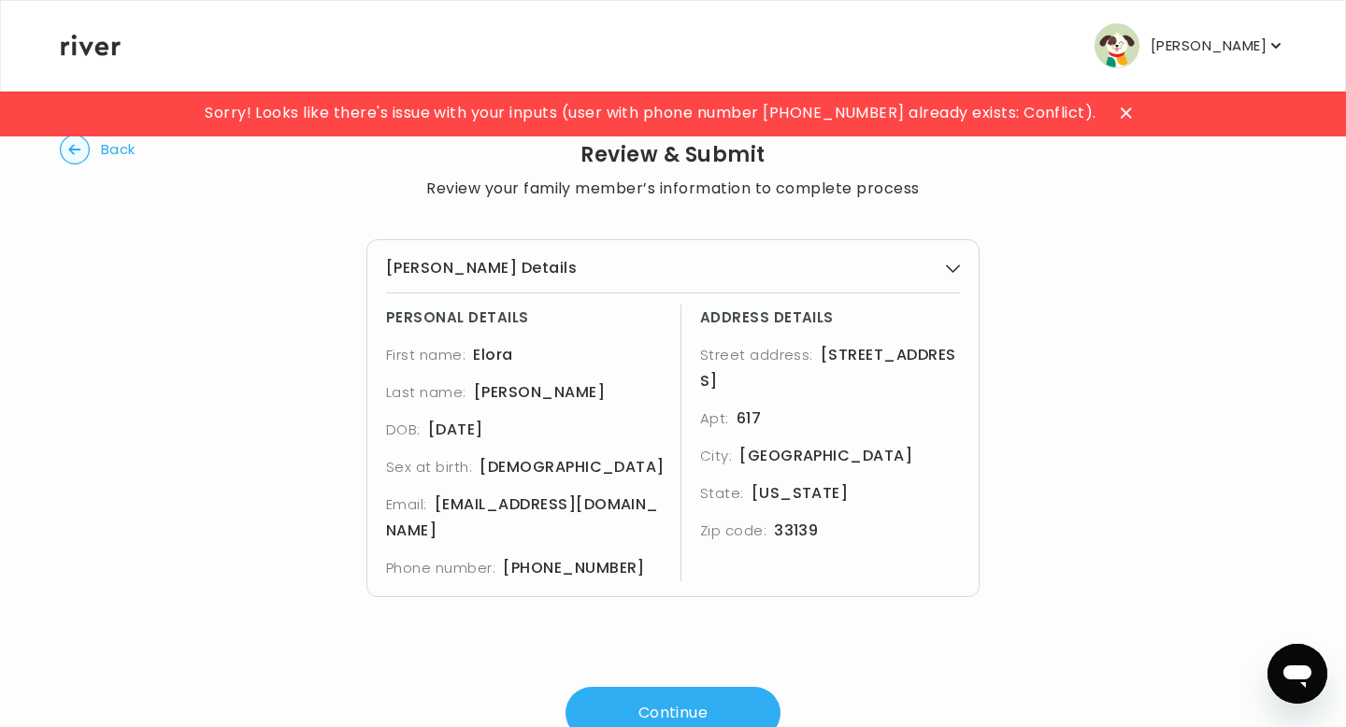
scroll to position [41, 0]
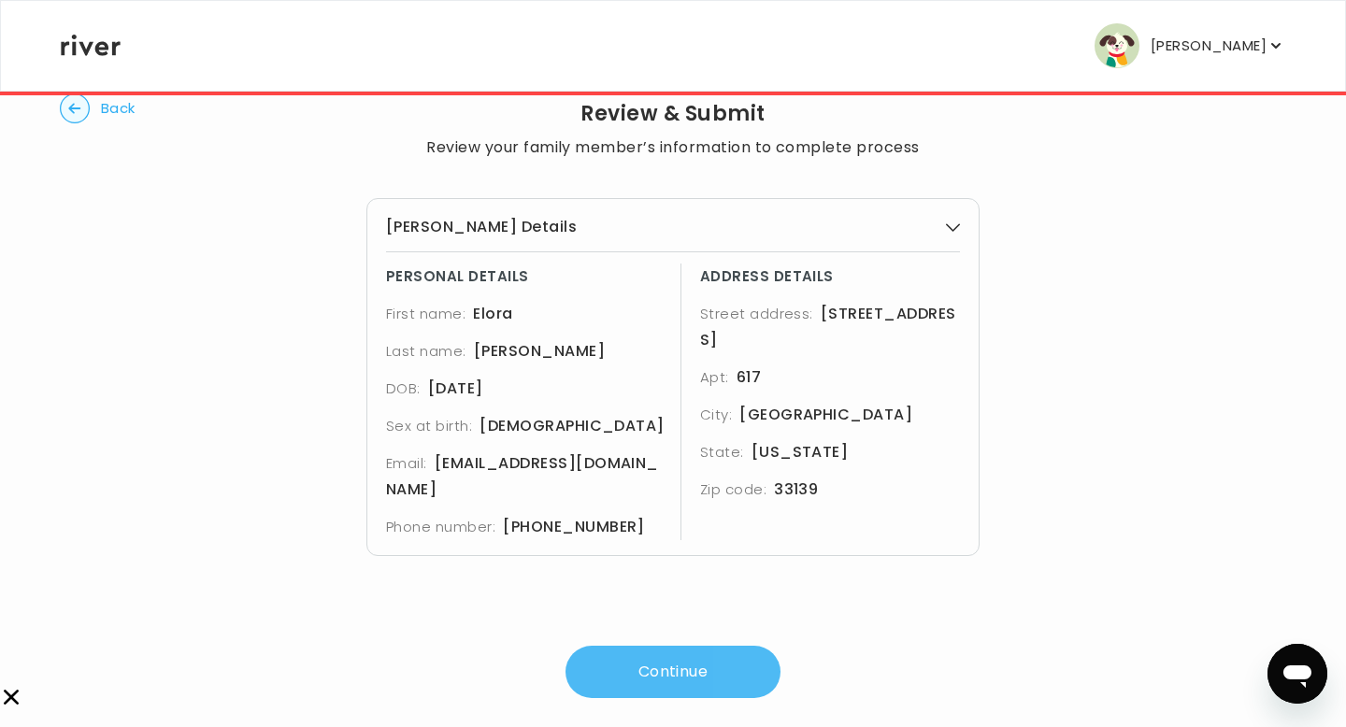
click at [621, 646] on button "Continue" at bounding box center [672, 672] width 215 height 52
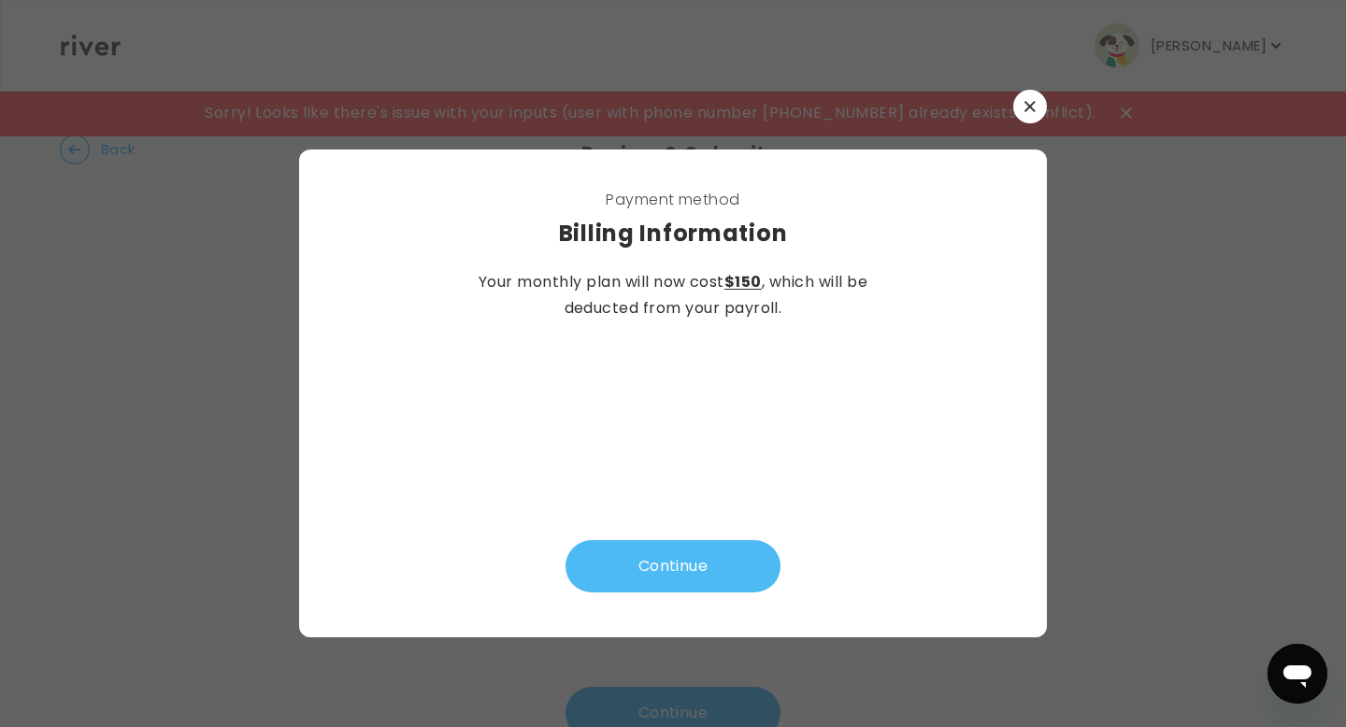
click at [644, 574] on button "Continue" at bounding box center [672, 566] width 215 height 52
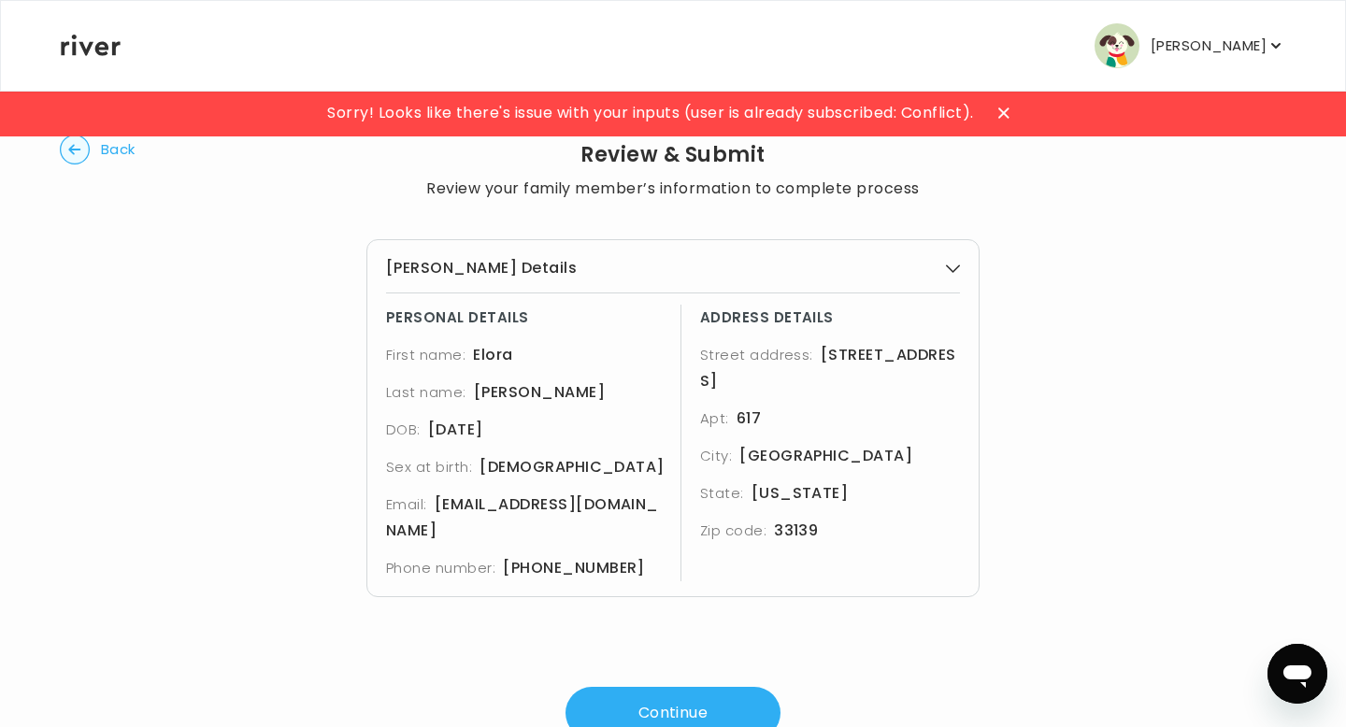
click at [1004, 114] on icon at bounding box center [1003, 112] width 11 height 11
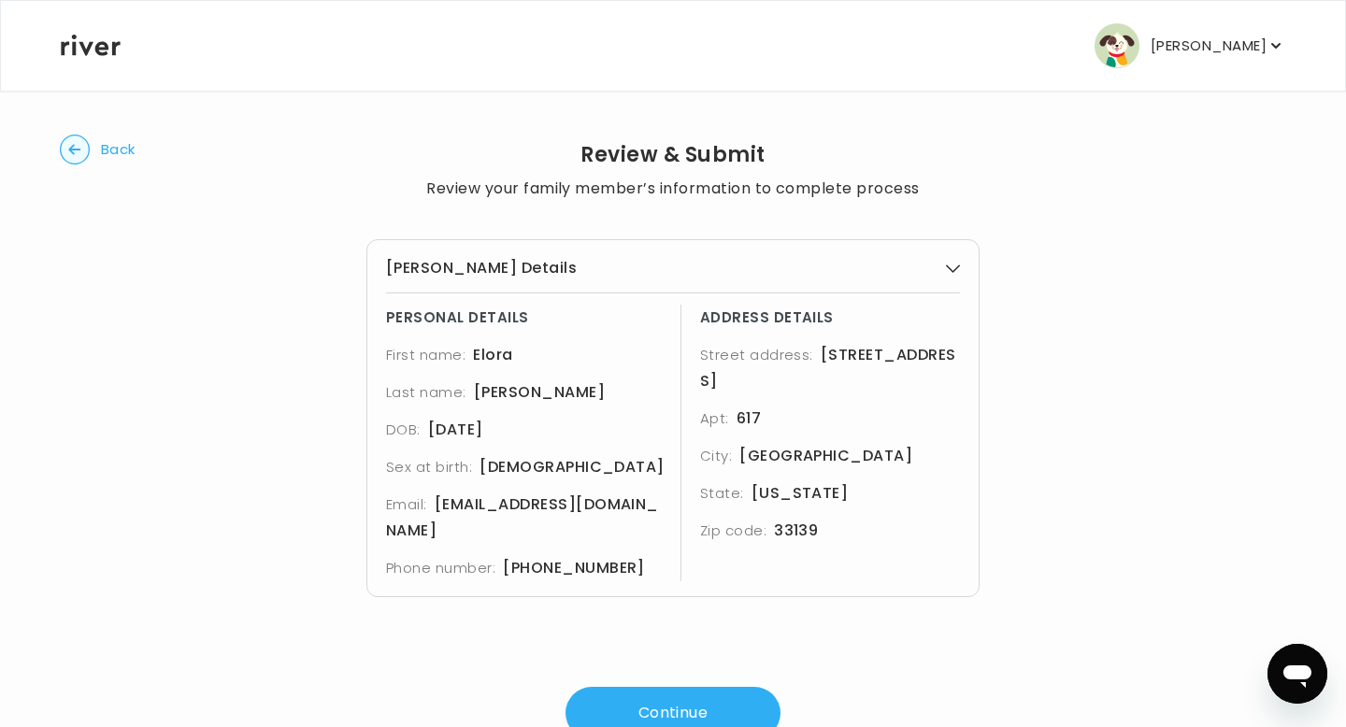
click at [75, 157] on circle "button" at bounding box center [75, 149] width 29 height 29
select select "**"
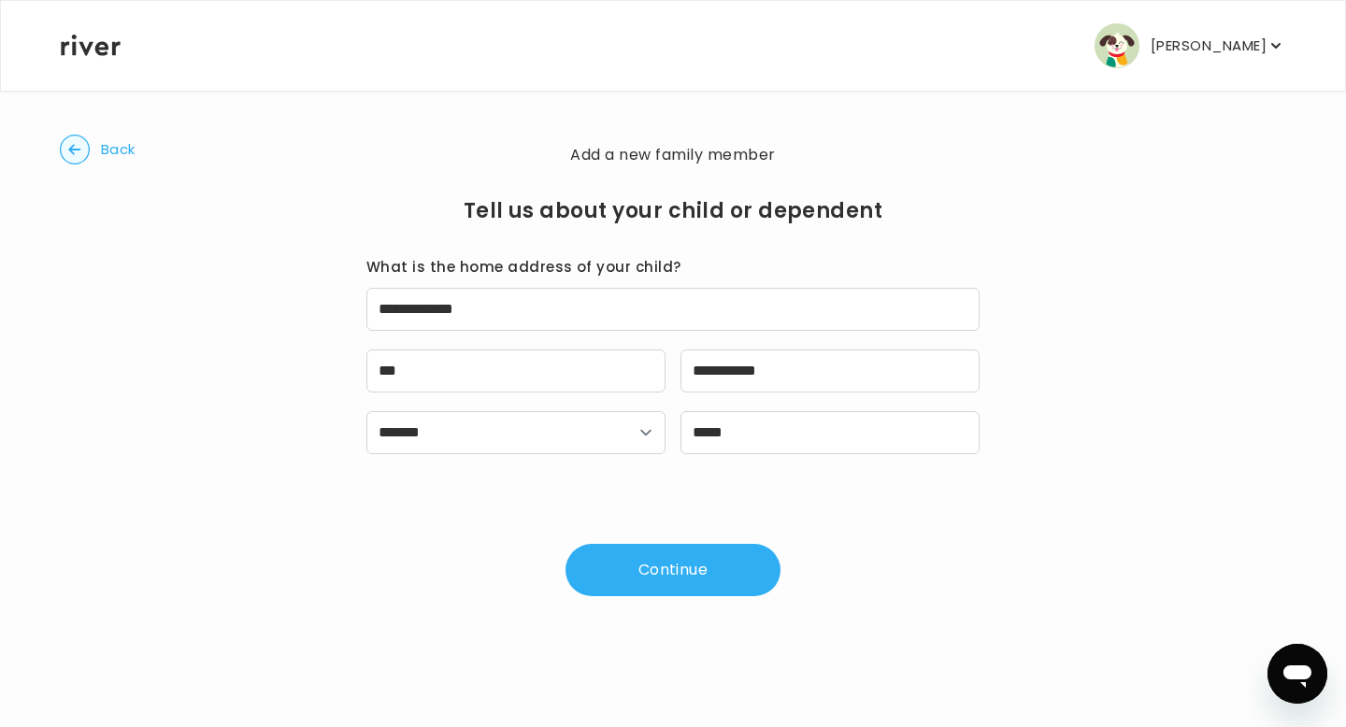
click at [75, 157] on circle "button" at bounding box center [75, 149] width 29 height 29
select select "******"
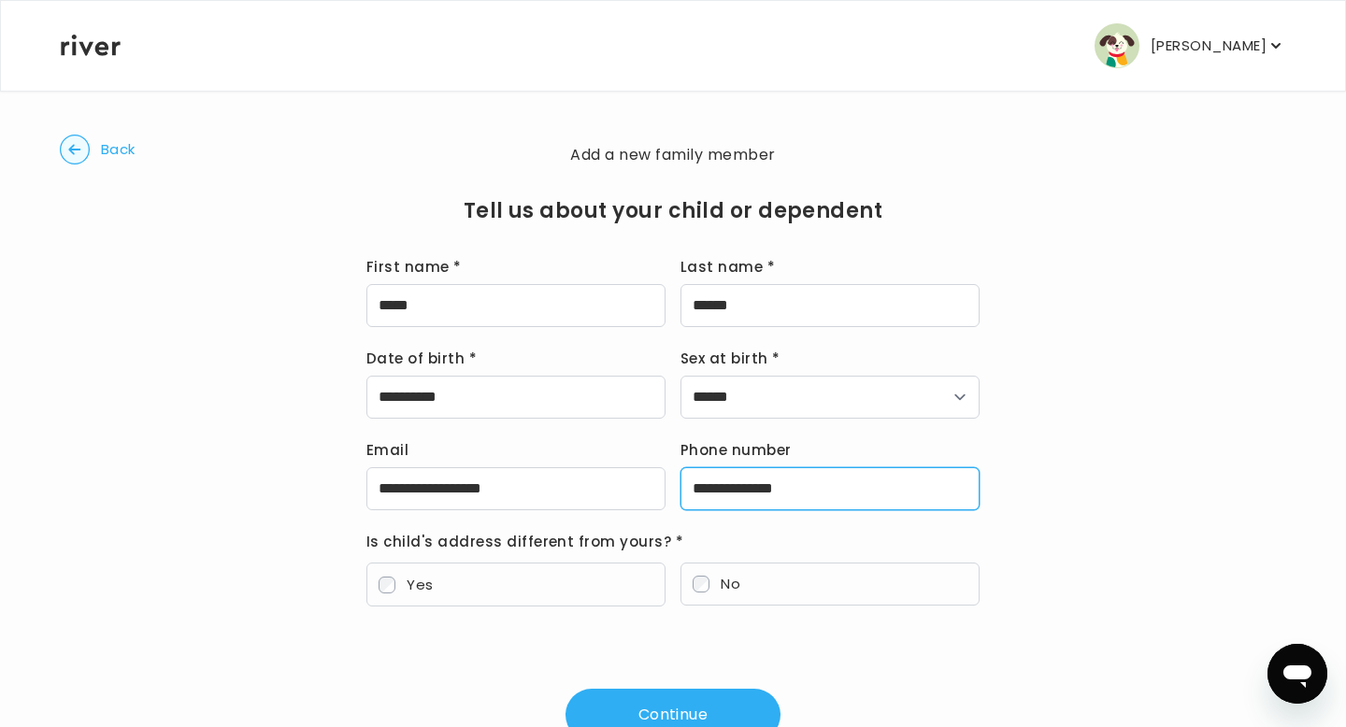
drag, startPoint x: 839, startPoint y: 488, endPoint x: 624, endPoint y: 445, distance: 219.2
click at [624, 445] on div "**********" at bounding box center [672, 473] width 613 height 73
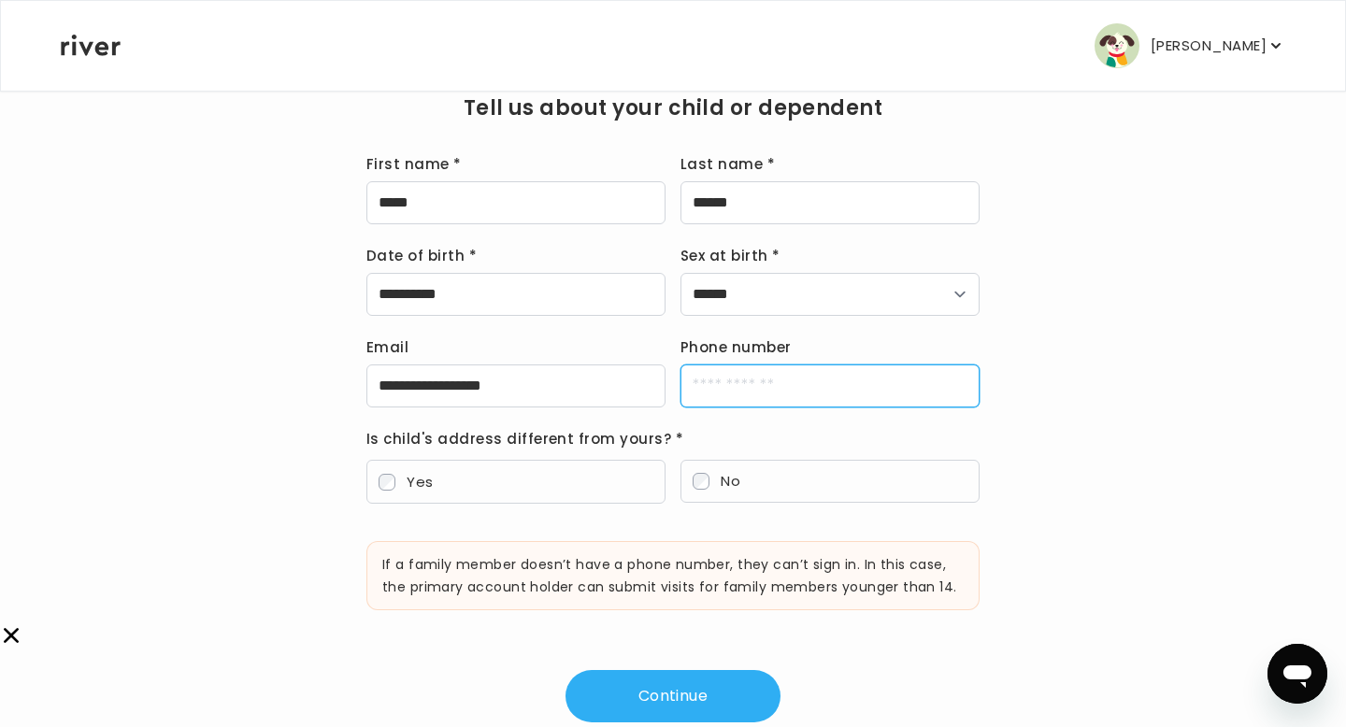
scroll to position [150, 0]
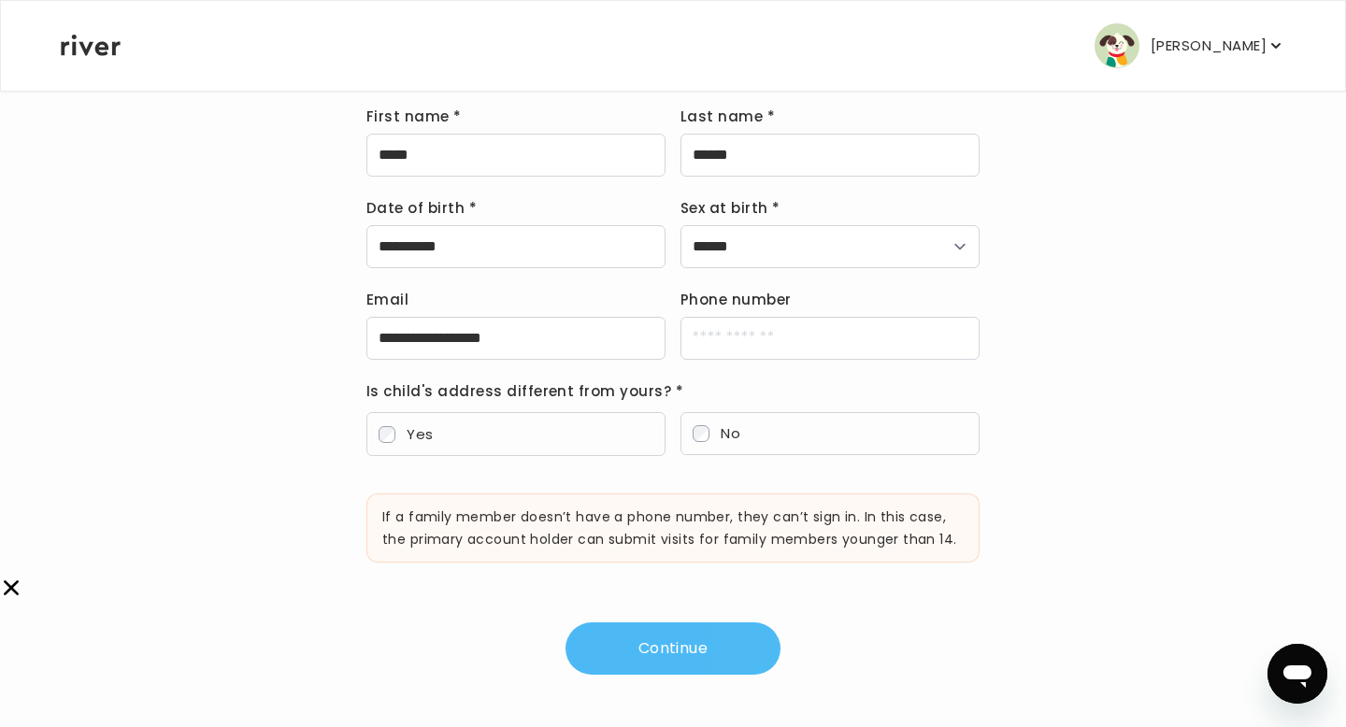
click at [623, 663] on button "Continue" at bounding box center [672, 648] width 215 height 52
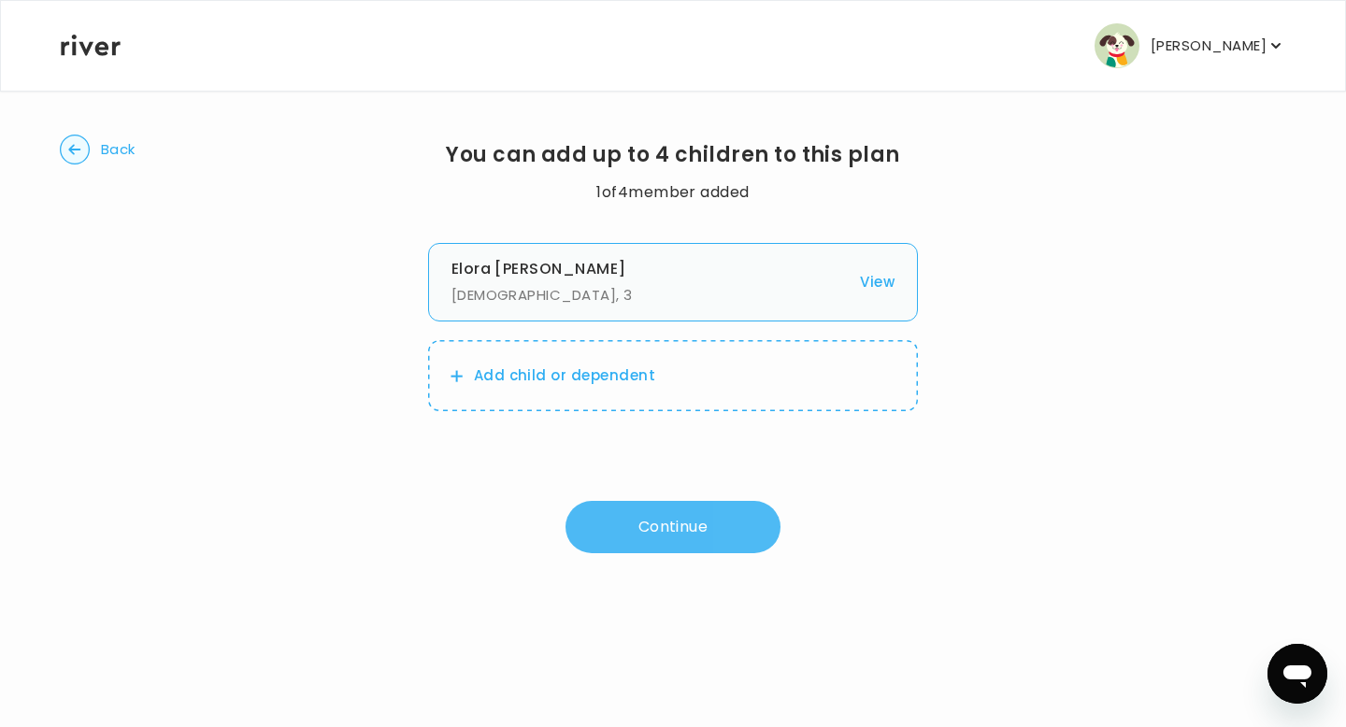
click at [662, 533] on button "Continue" at bounding box center [672, 527] width 215 height 52
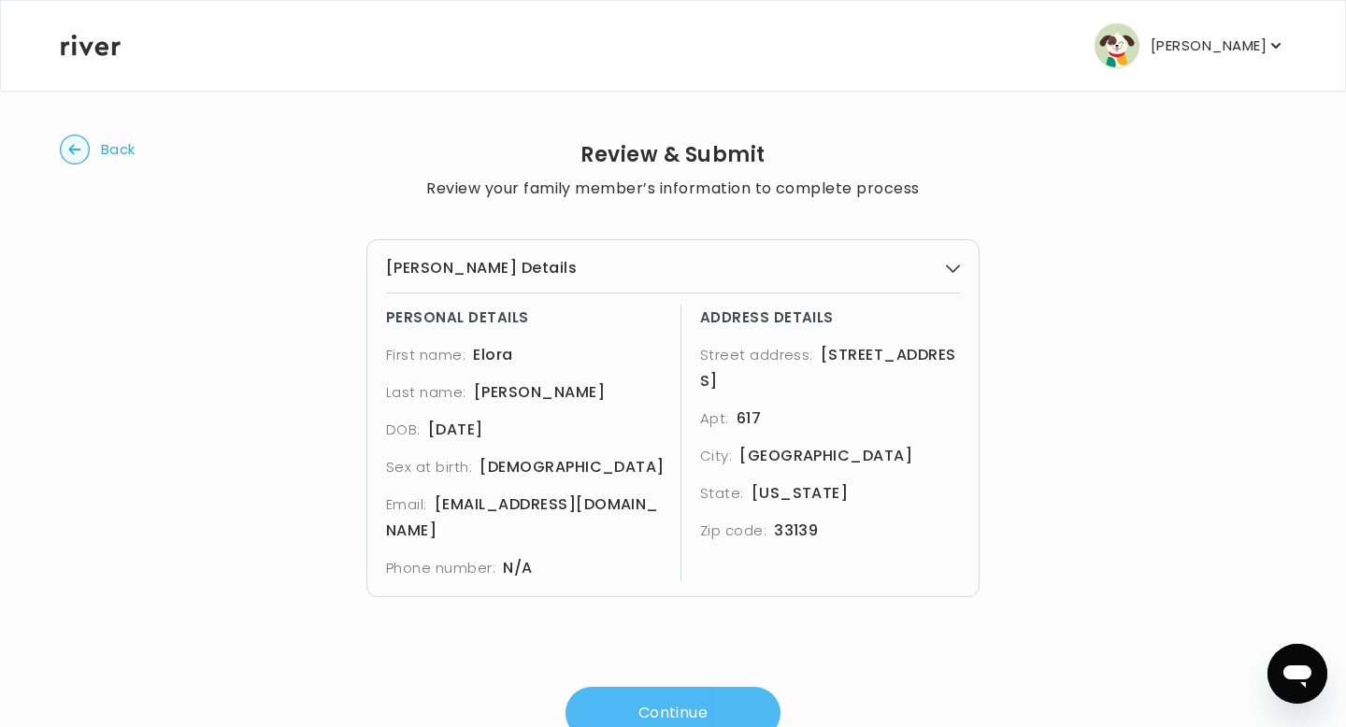
click at [649, 697] on button "Continue" at bounding box center [672, 713] width 215 height 52
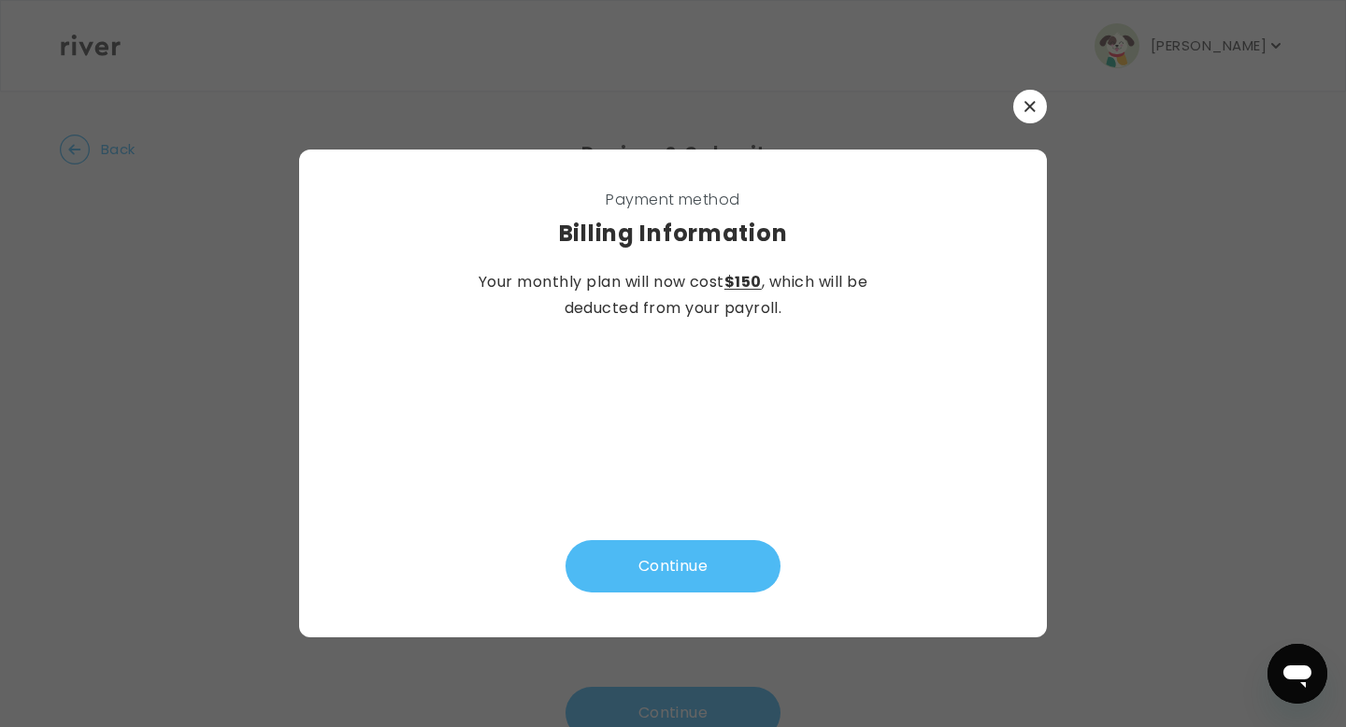
click at [675, 562] on button "Continue" at bounding box center [672, 566] width 215 height 52
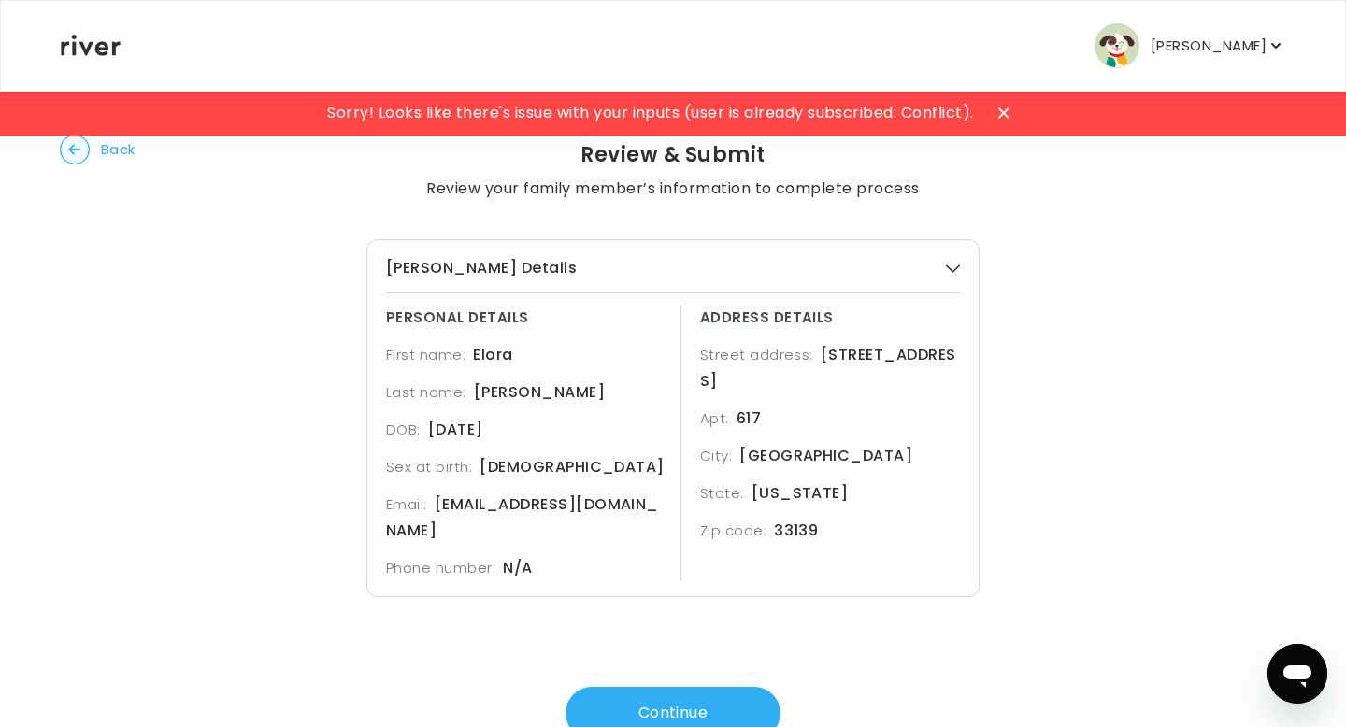
click at [1002, 110] on icon at bounding box center [1003, 112] width 11 height 11
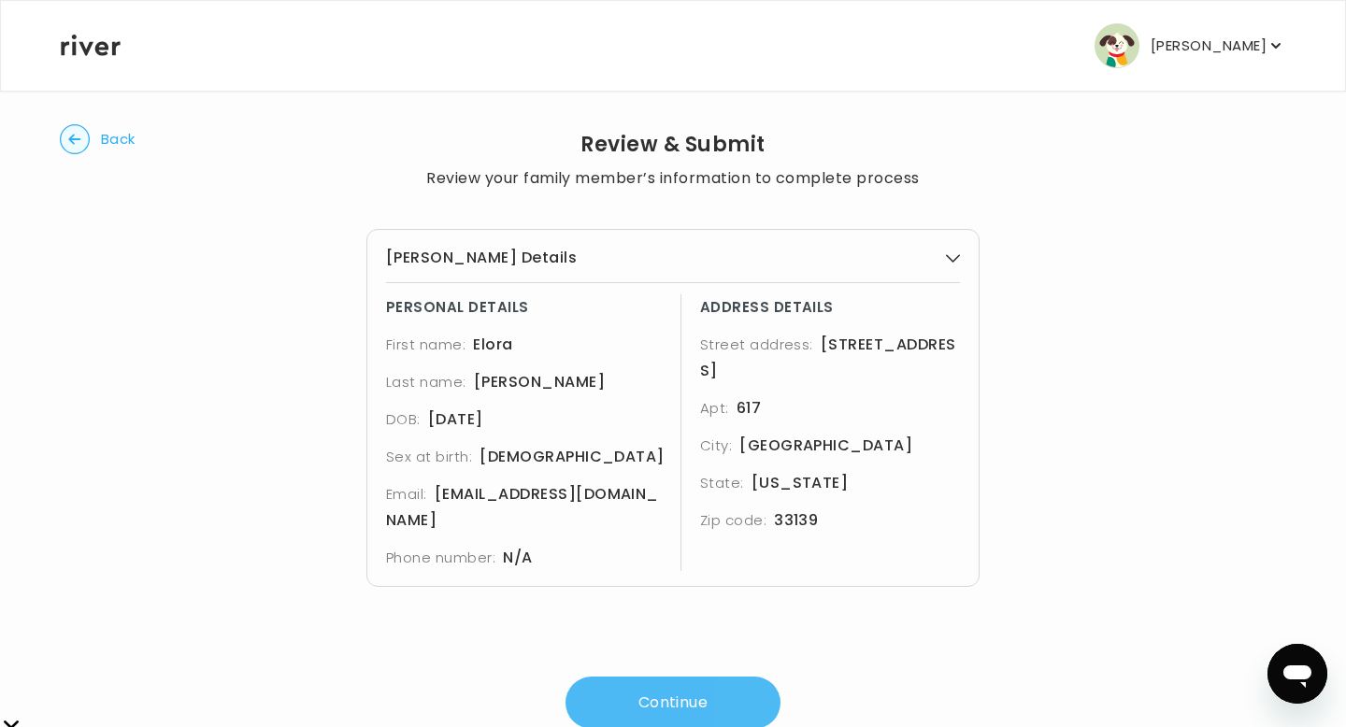
scroll to position [6, 0]
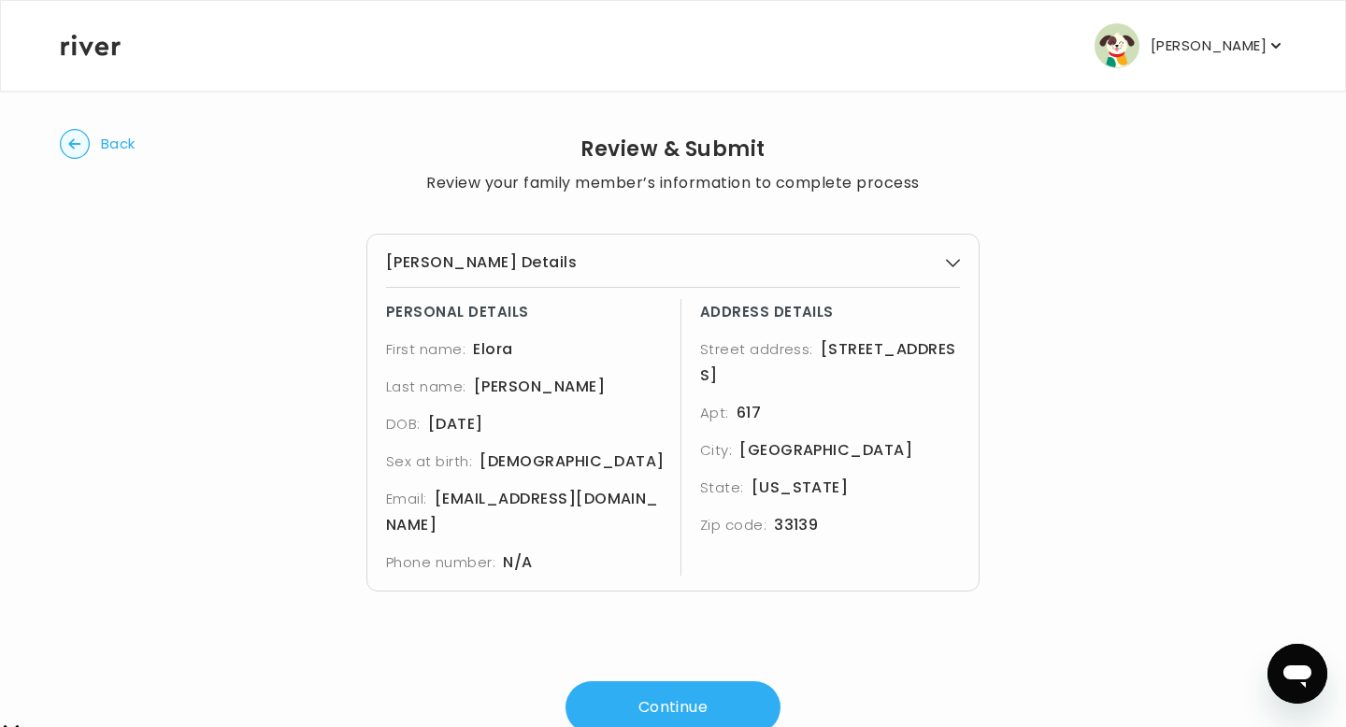
click at [1117, 36] on img "button" at bounding box center [1116, 45] width 45 height 45
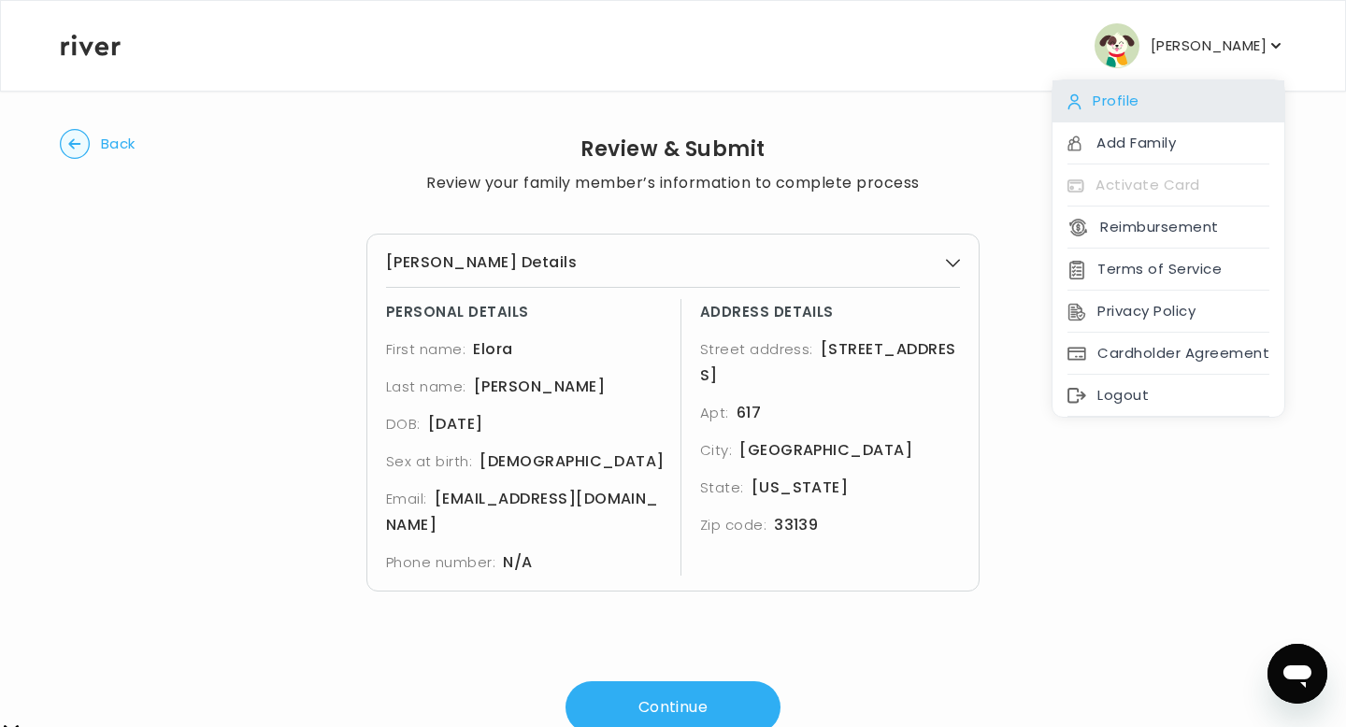
click at [1116, 100] on div "Profile" at bounding box center [1168, 101] width 232 height 42
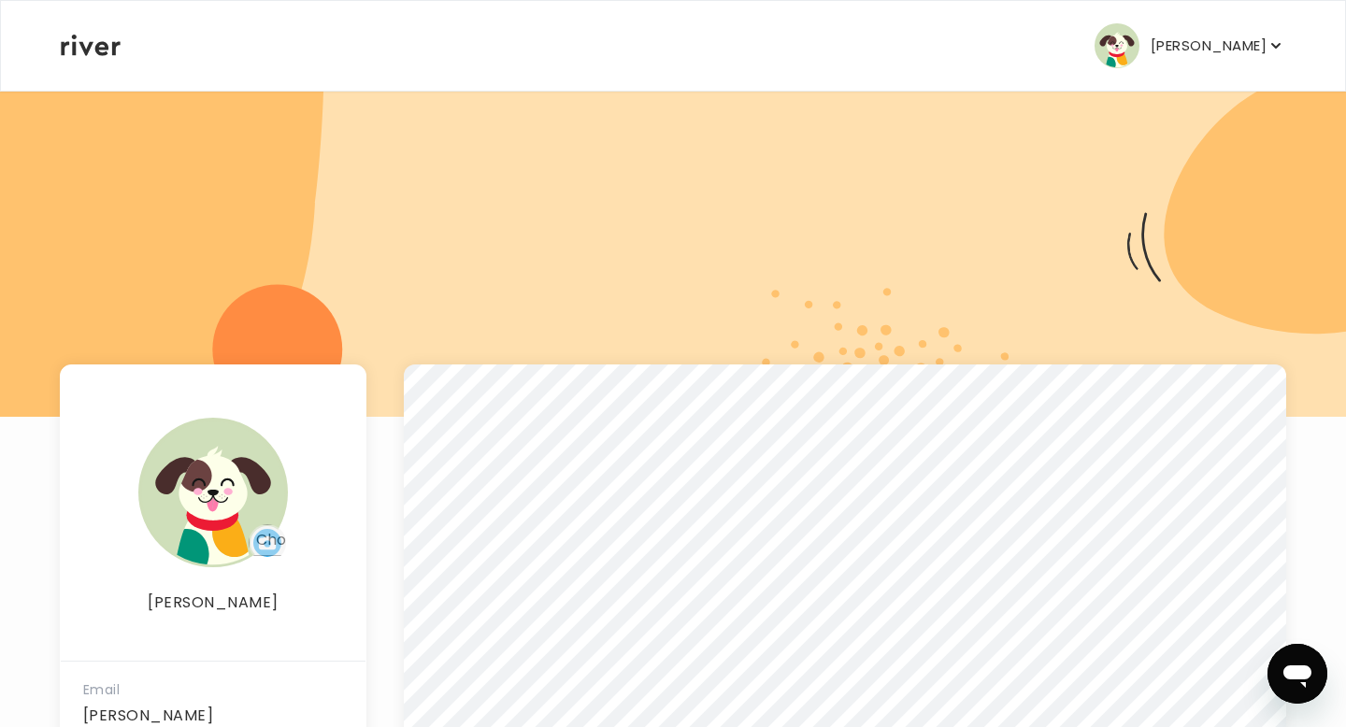
click at [105, 49] on icon at bounding box center [91, 45] width 60 height 21
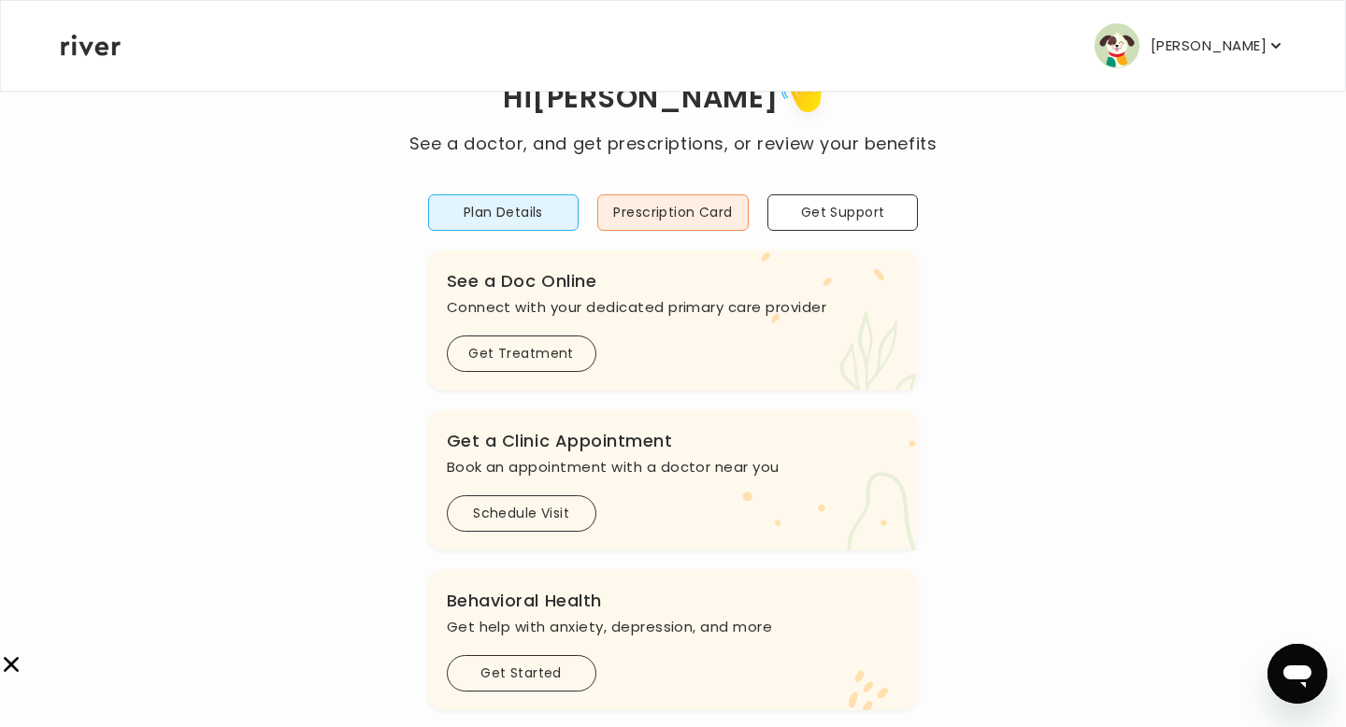
scroll to position [80, 0]
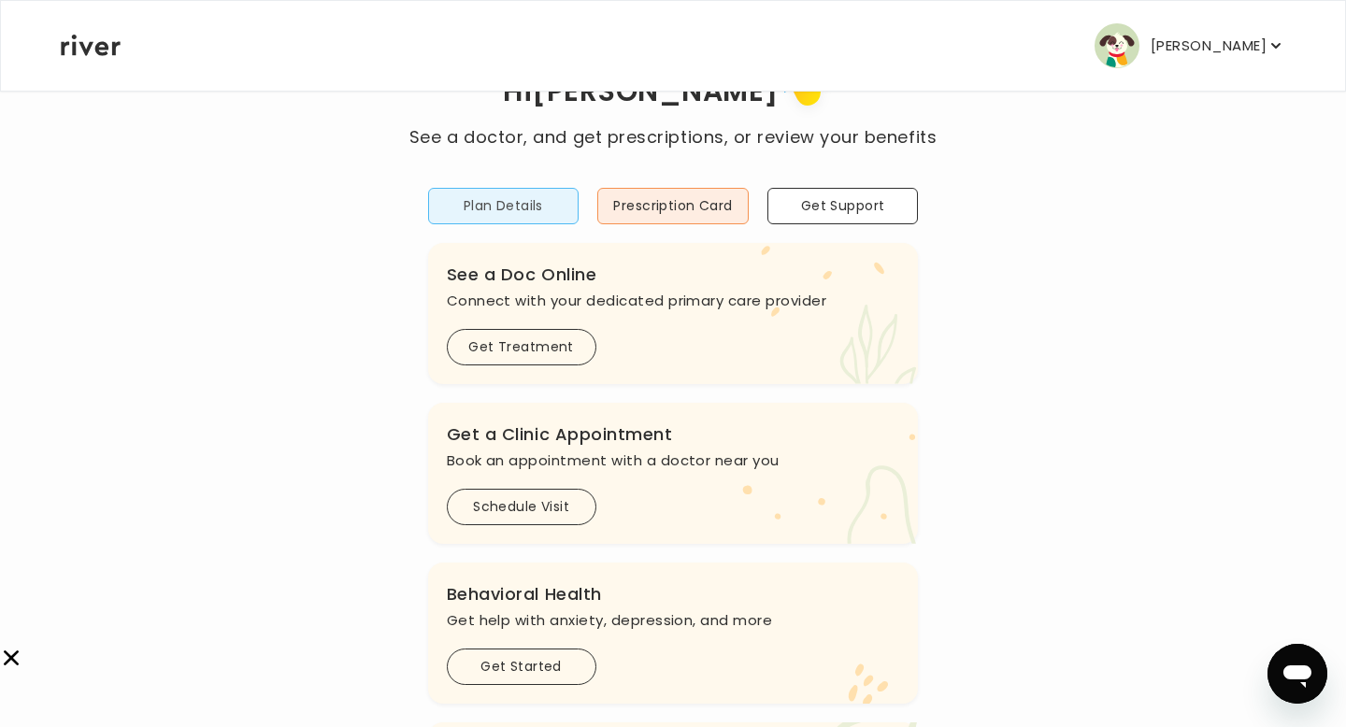
click at [478, 211] on button "Plan Details" at bounding box center [503, 206] width 151 height 36
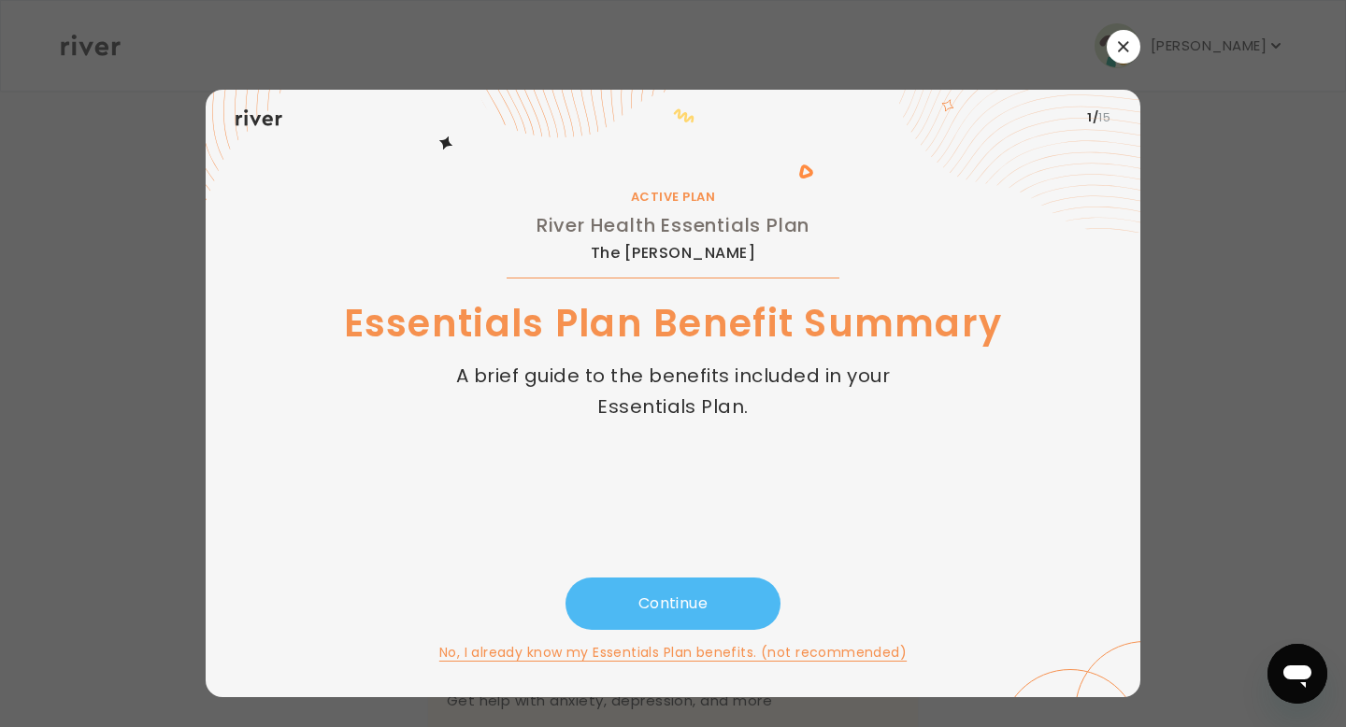
click at [651, 618] on button "Continue" at bounding box center [672, 603] width 215 height 52
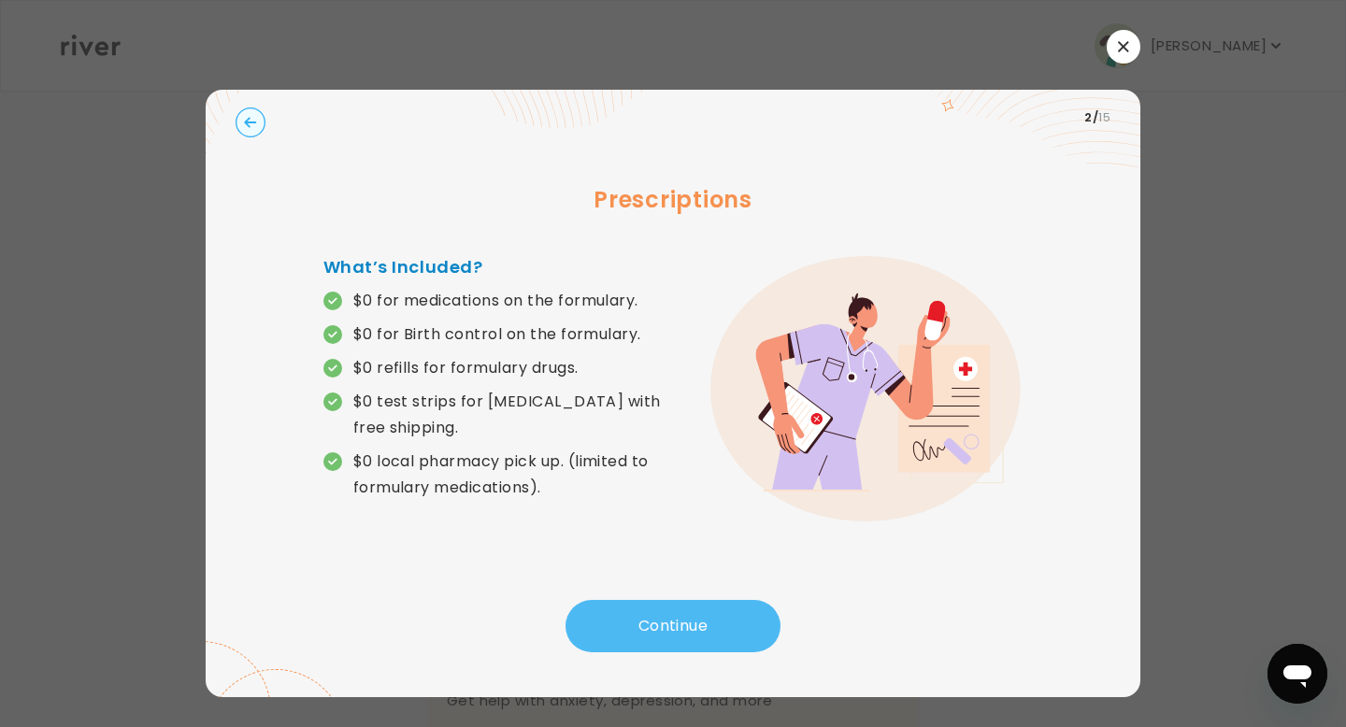
click at [651, 614] on button "Continue" at bounding box center [672, 626] width 215 height 52
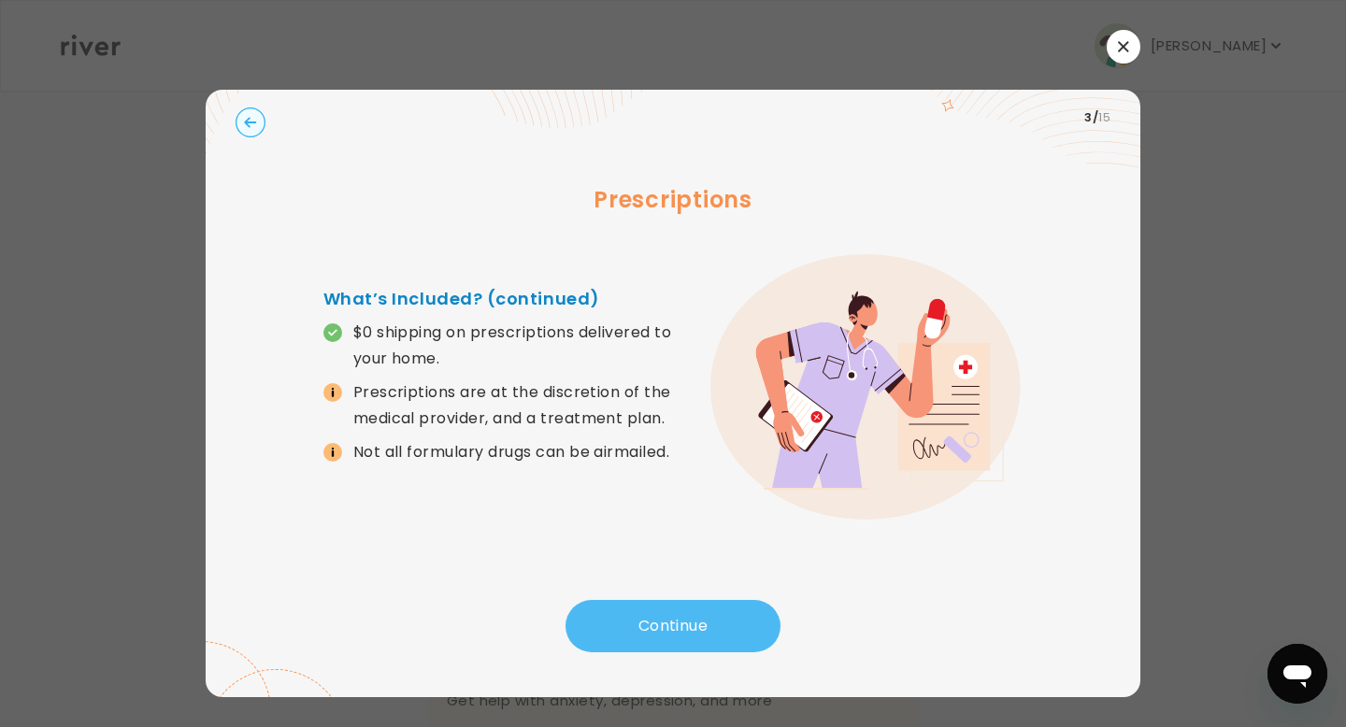
click at [651, 614] on button "Continue" at bounding box center [672, 626] width 215 height 52
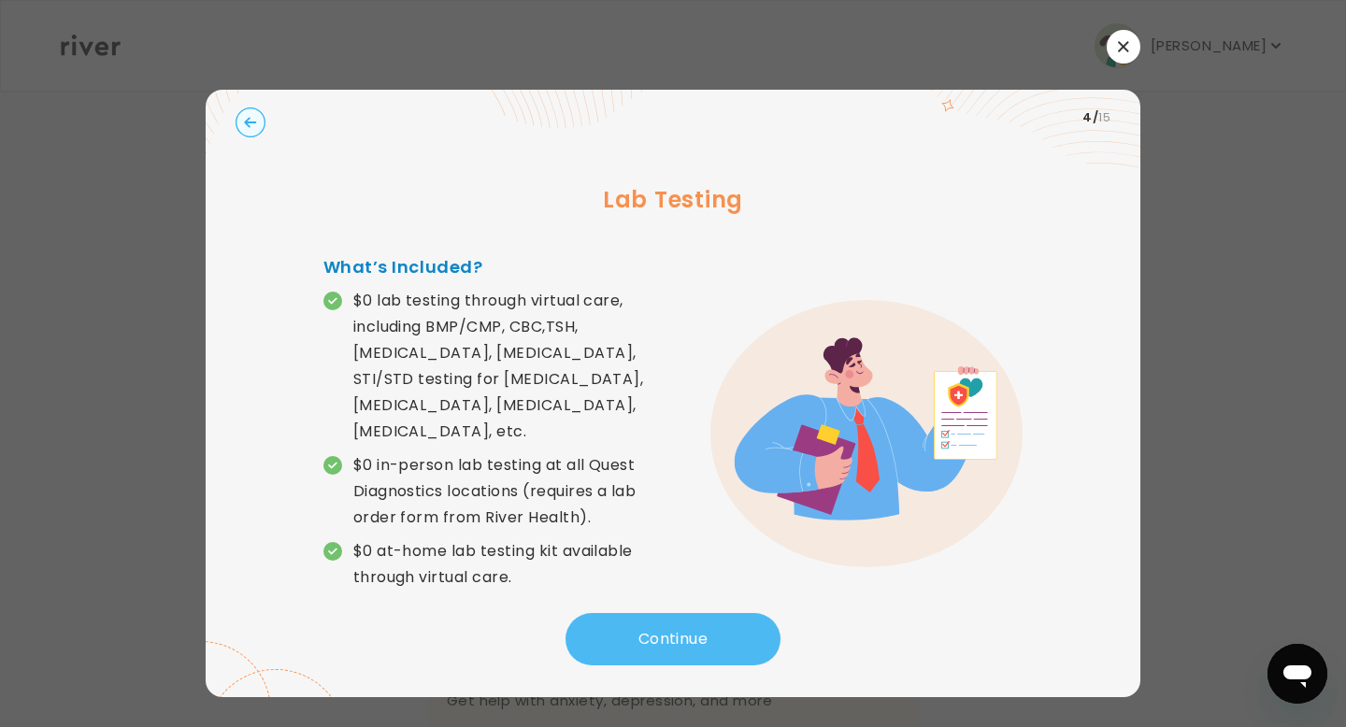
click at [651, 614] on button "Continue" at bounding box center [672, 639] width 215 height 52
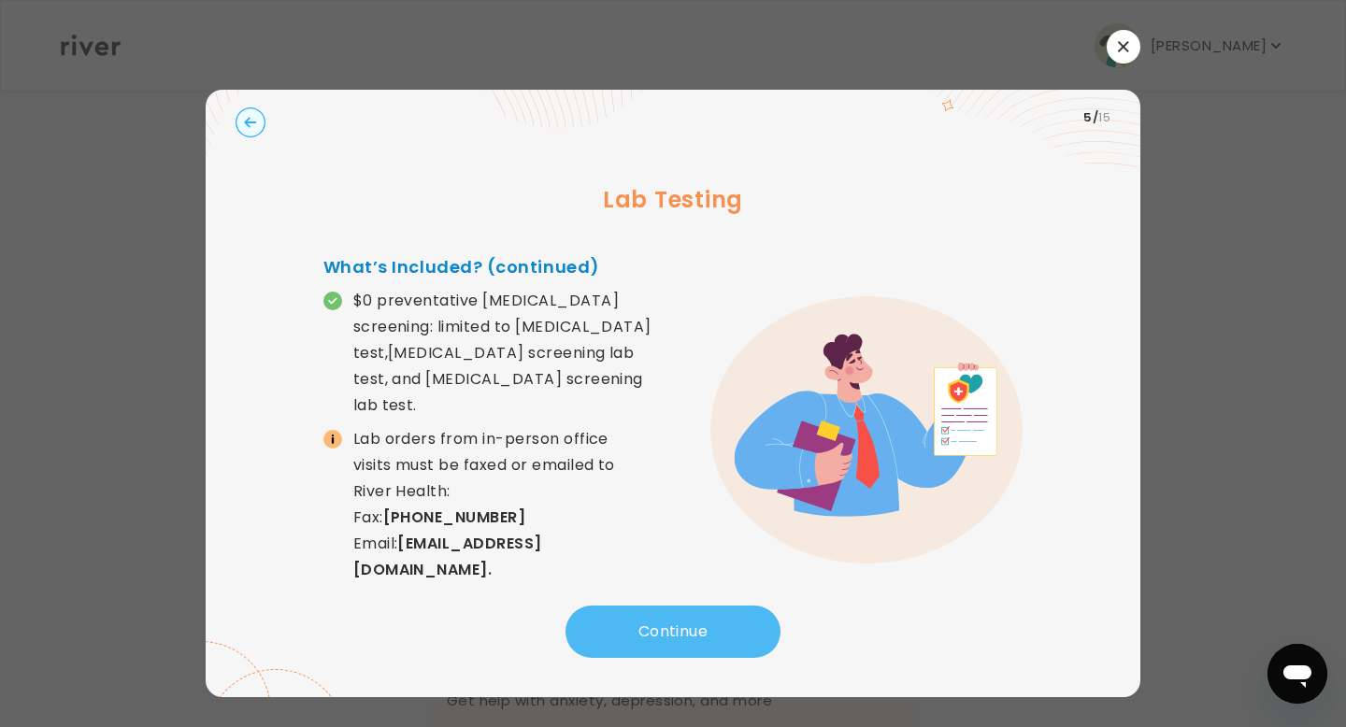
click at [651, 614] on button "Continue" at bounding box center [672, 631] width 215 height 52
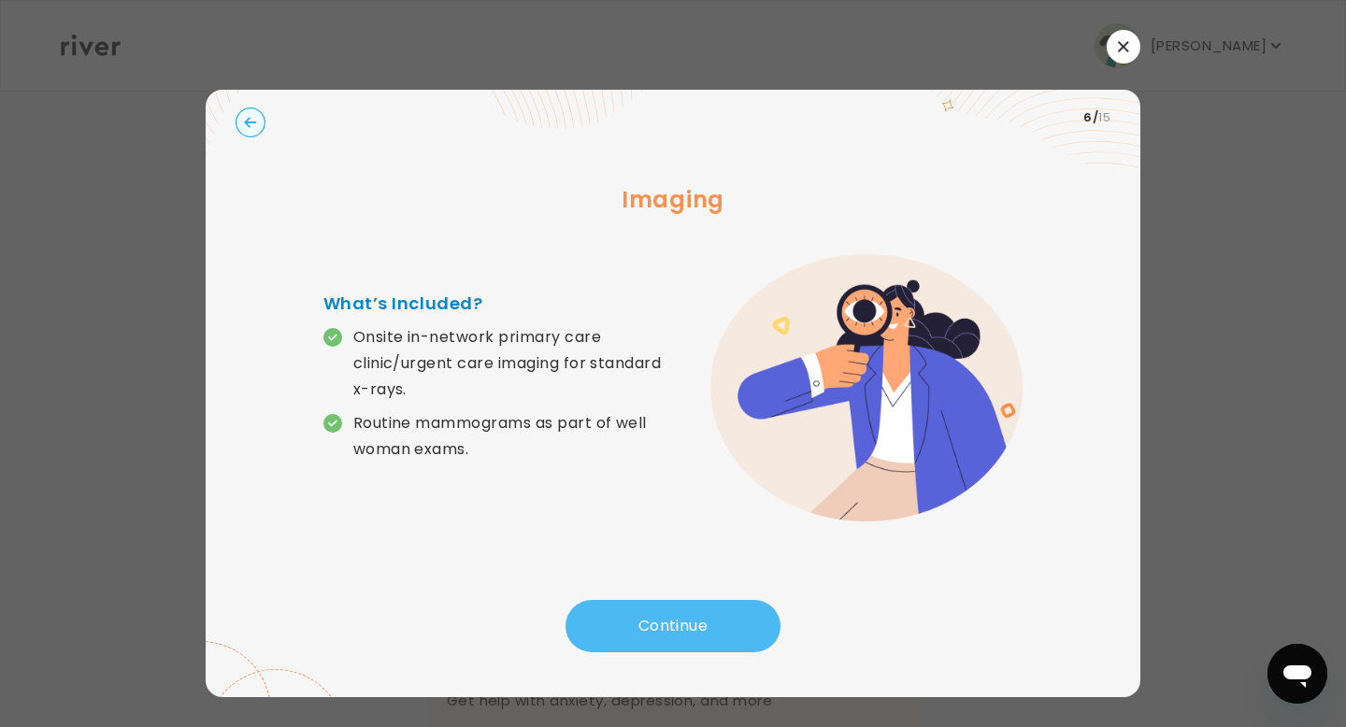
click at [651, 614] on button "Continue" at bounding box center [672, 626] width 215 height 52
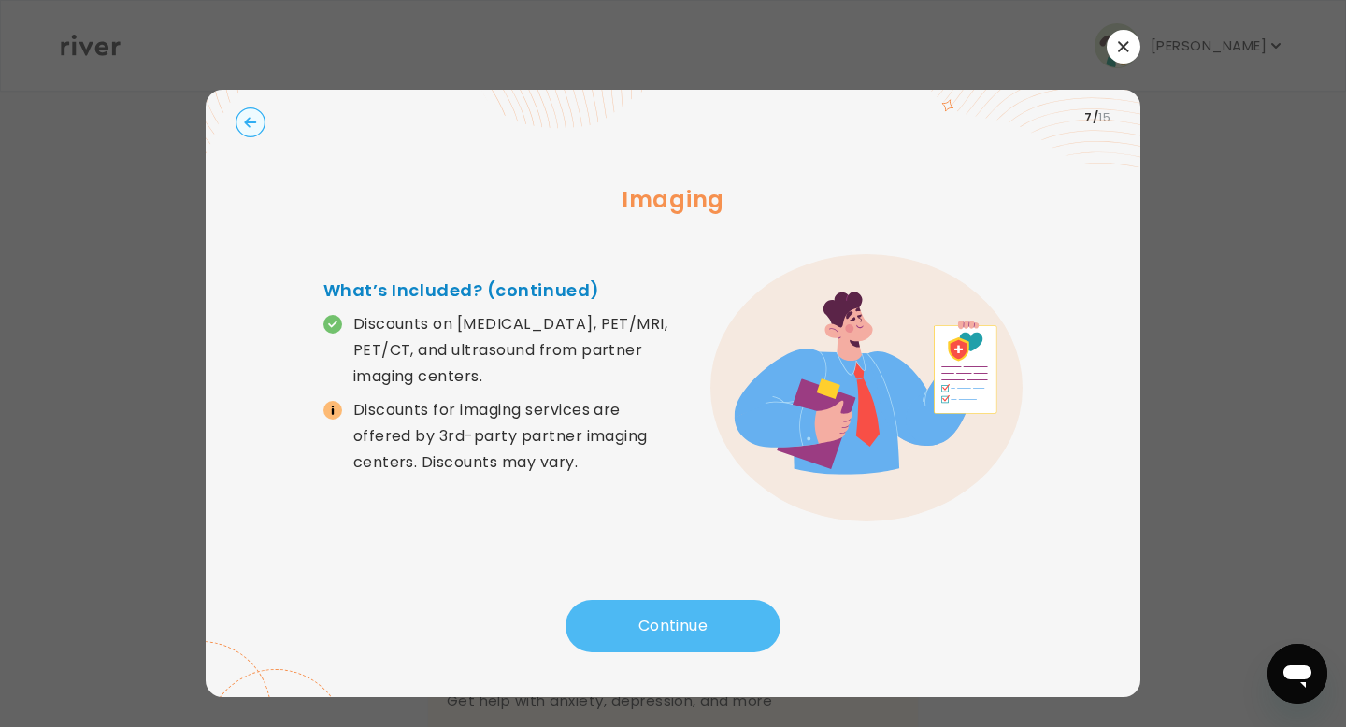
click at [651, 614] on button "Continue" at bounding box center [672, 626] width 215 height 52
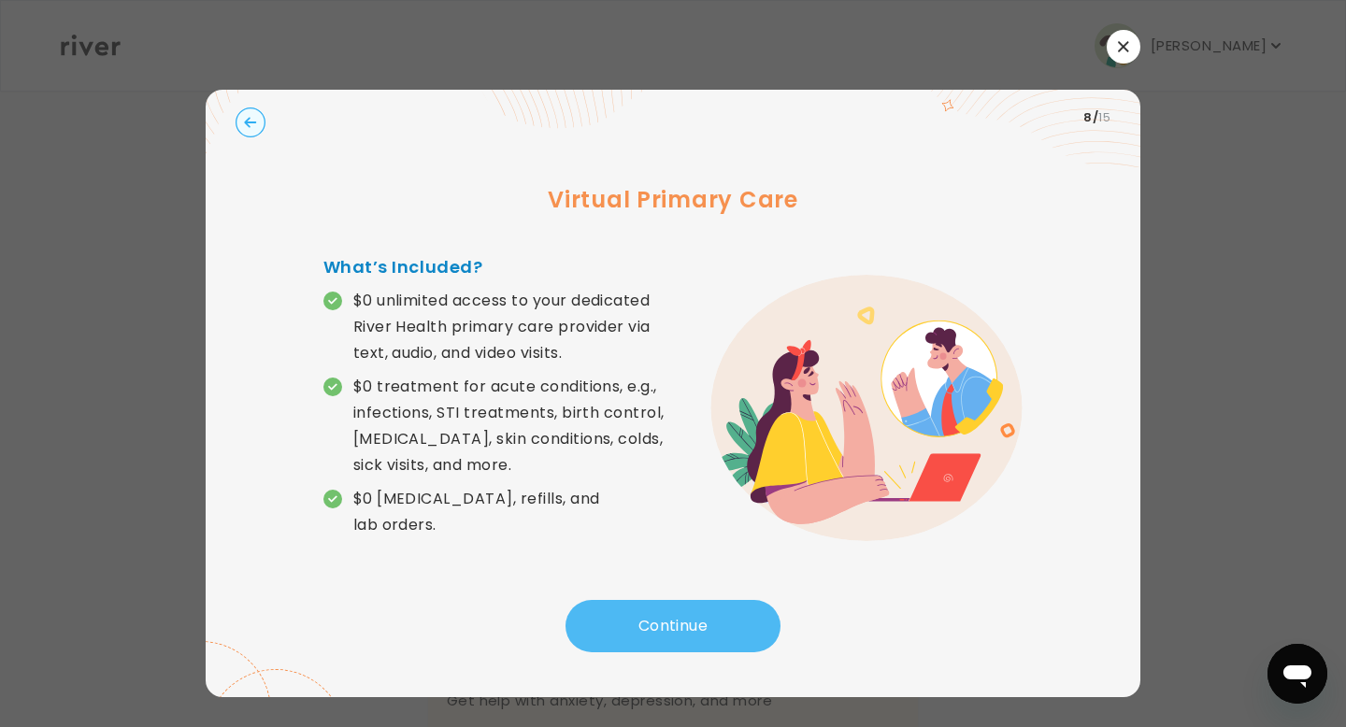
click at [651, 614] on button "Continue" at bounding box center [672, 626] width 215 height 52
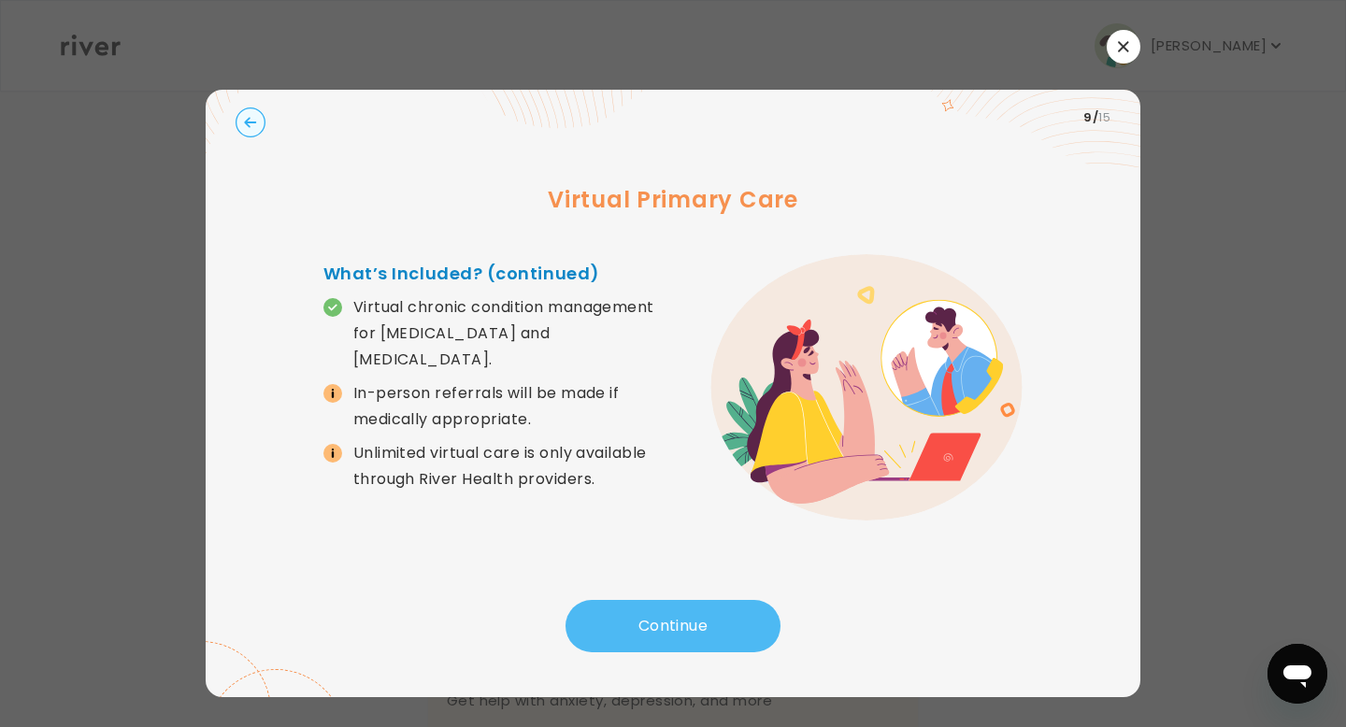
click at [651, 614] on button "Continue" at bounding box center [672, 626] width 215 height 52
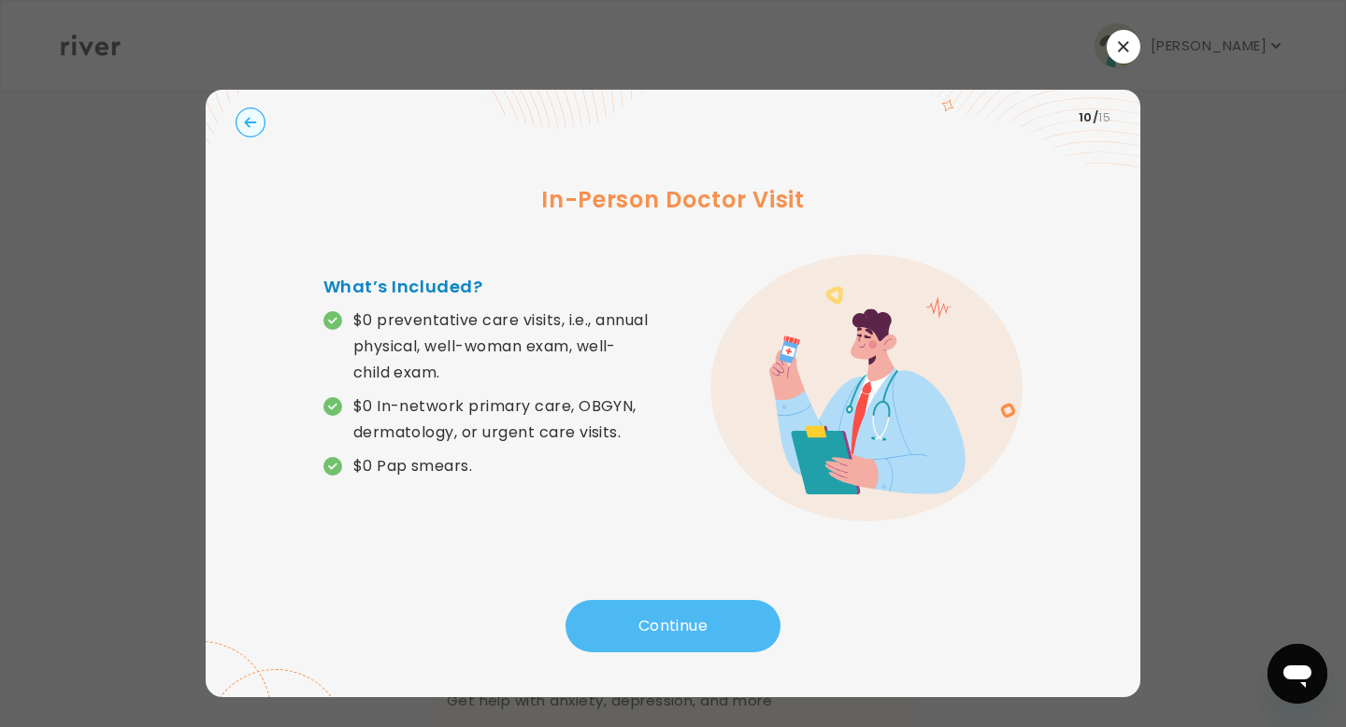
click at [651, 614] on button "Continue" at bounding box center [672, 626] width 215 height 52
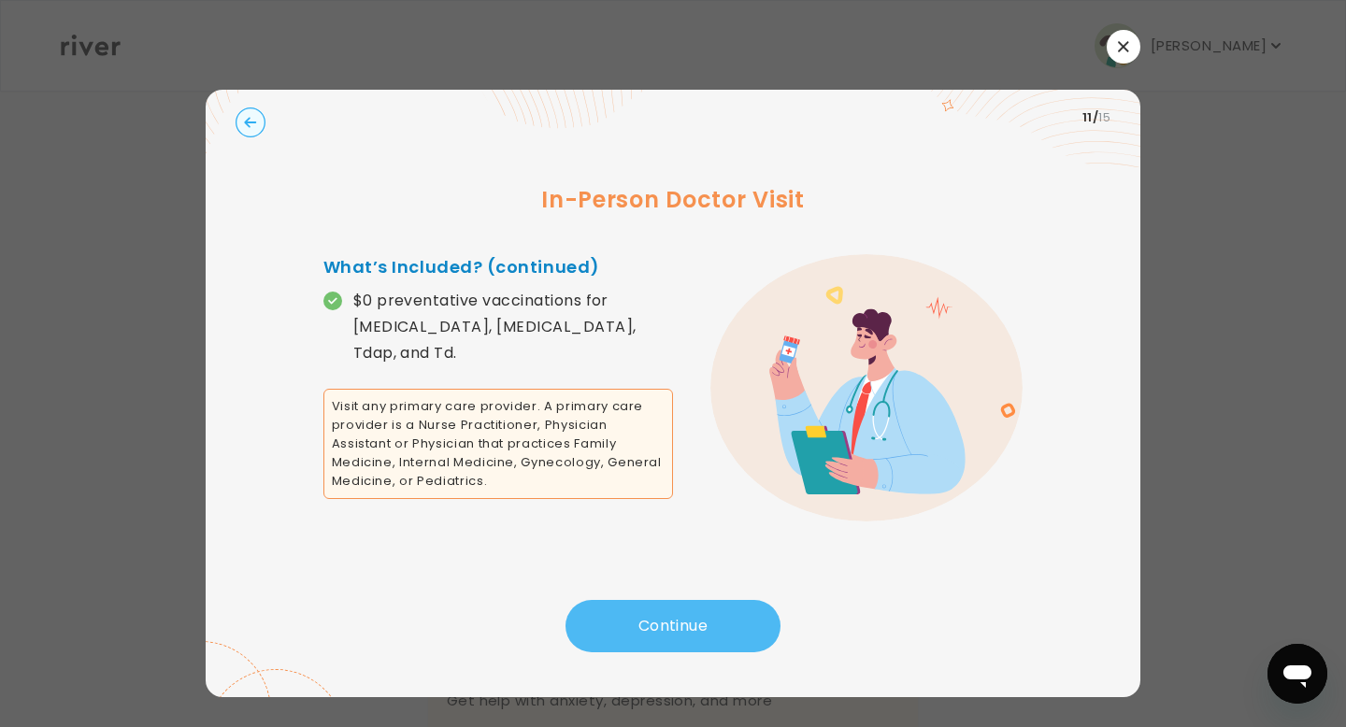
click at [651, 614] on button "Continue" at bounding box center [672, 626] width 215 height 52
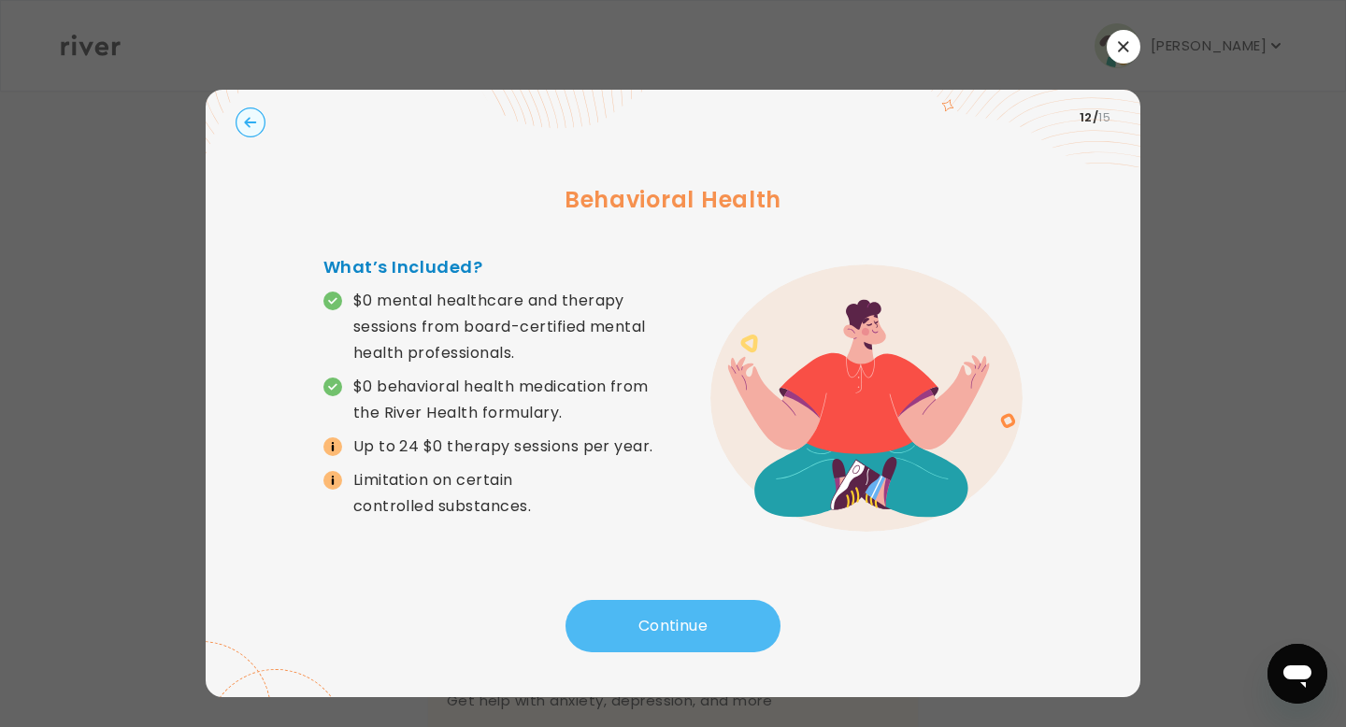
click at [651, 614] on button "Continue" at bounding box center [672, 626] width 215 height 52
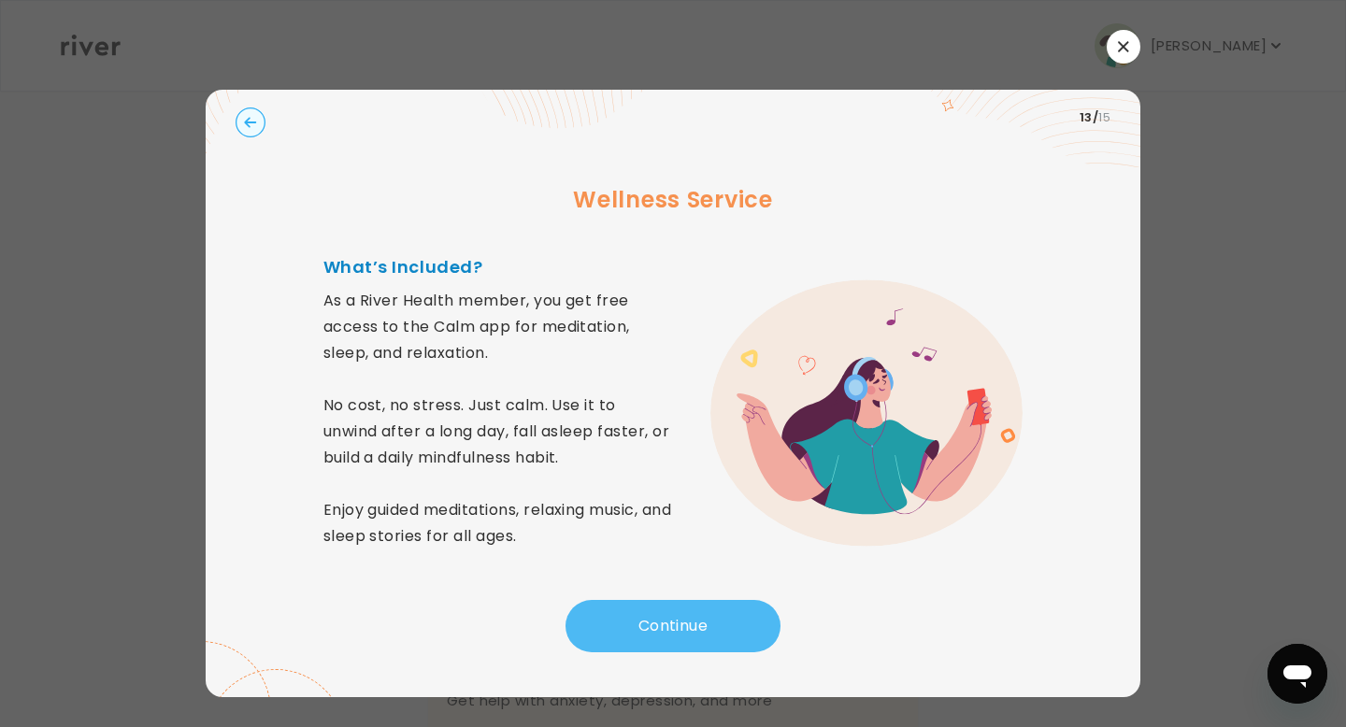
click at [651, 614] on button "Continue" at bounding box center [672, 626] width 215 height 52
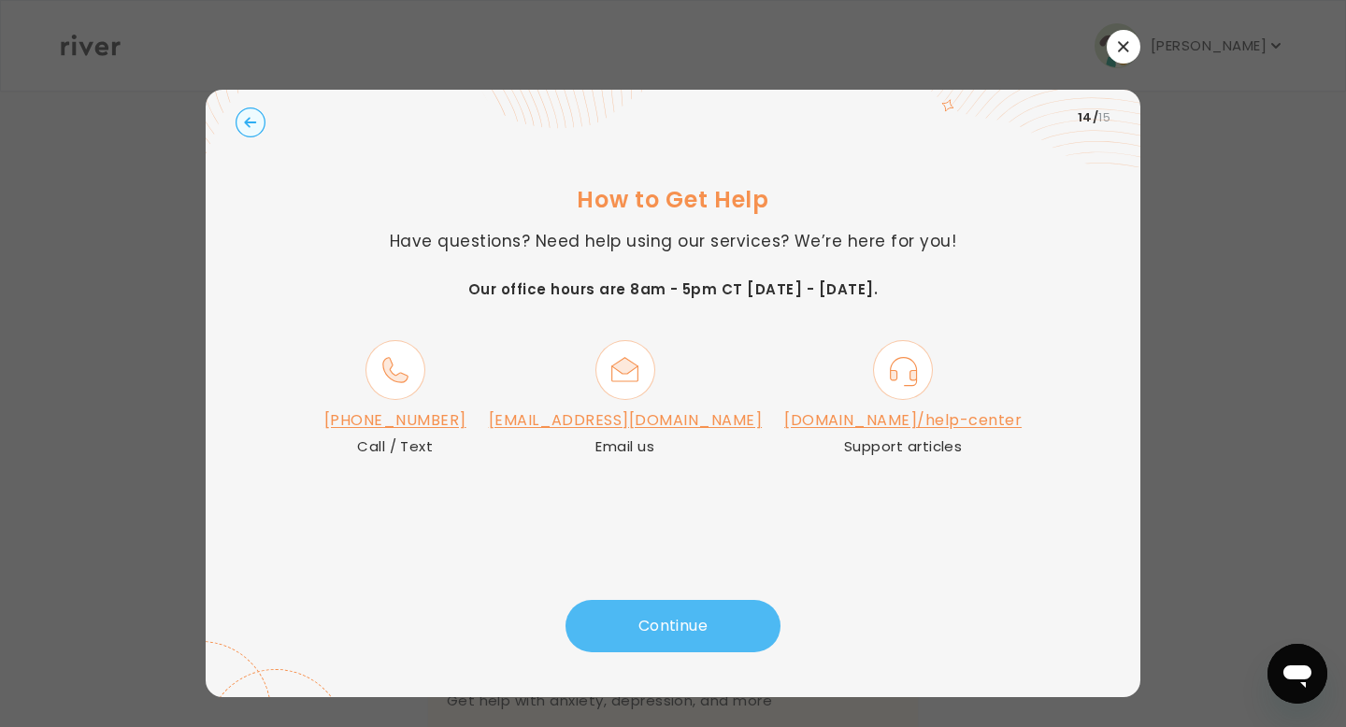
click at [651, 614] on button "Continue" at bounding box center [672, 626] width 215 height 52
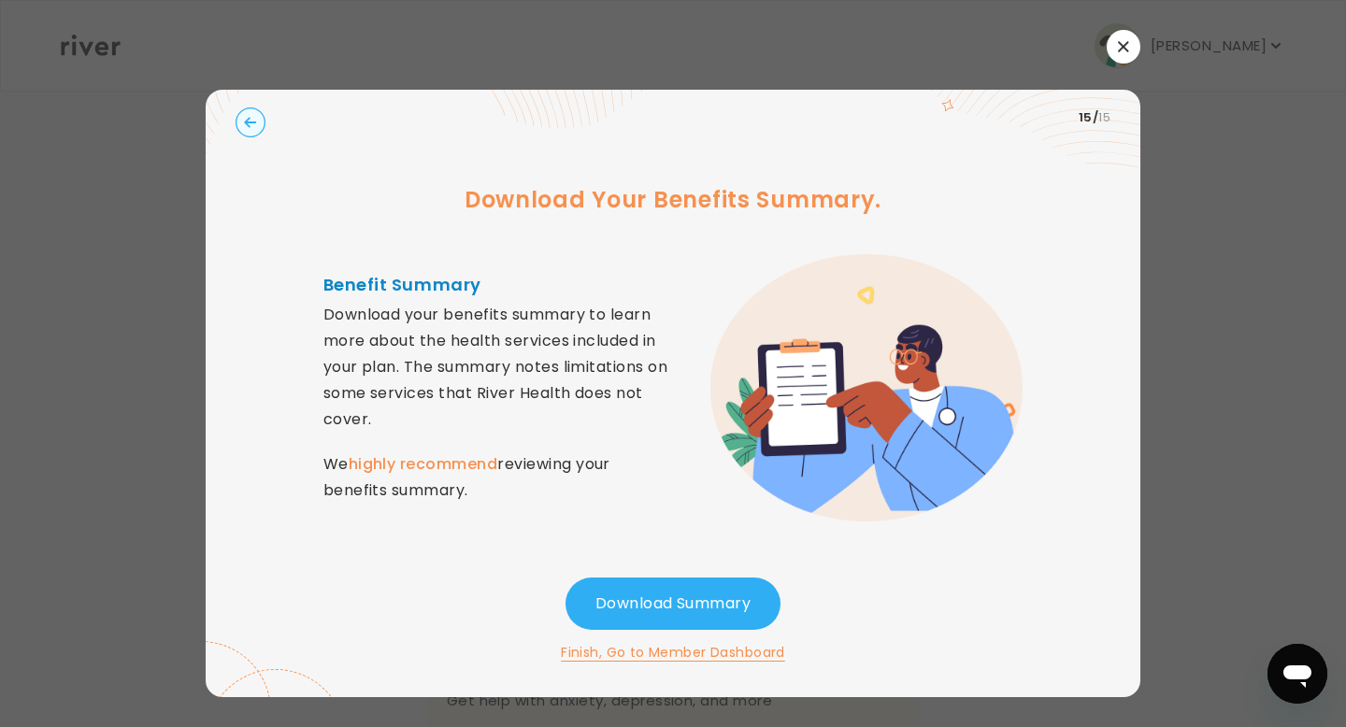
click at [702, 648] on button "Finish, Go to Member Dashboard" at bounding box center [673, 652] width 224 height 22
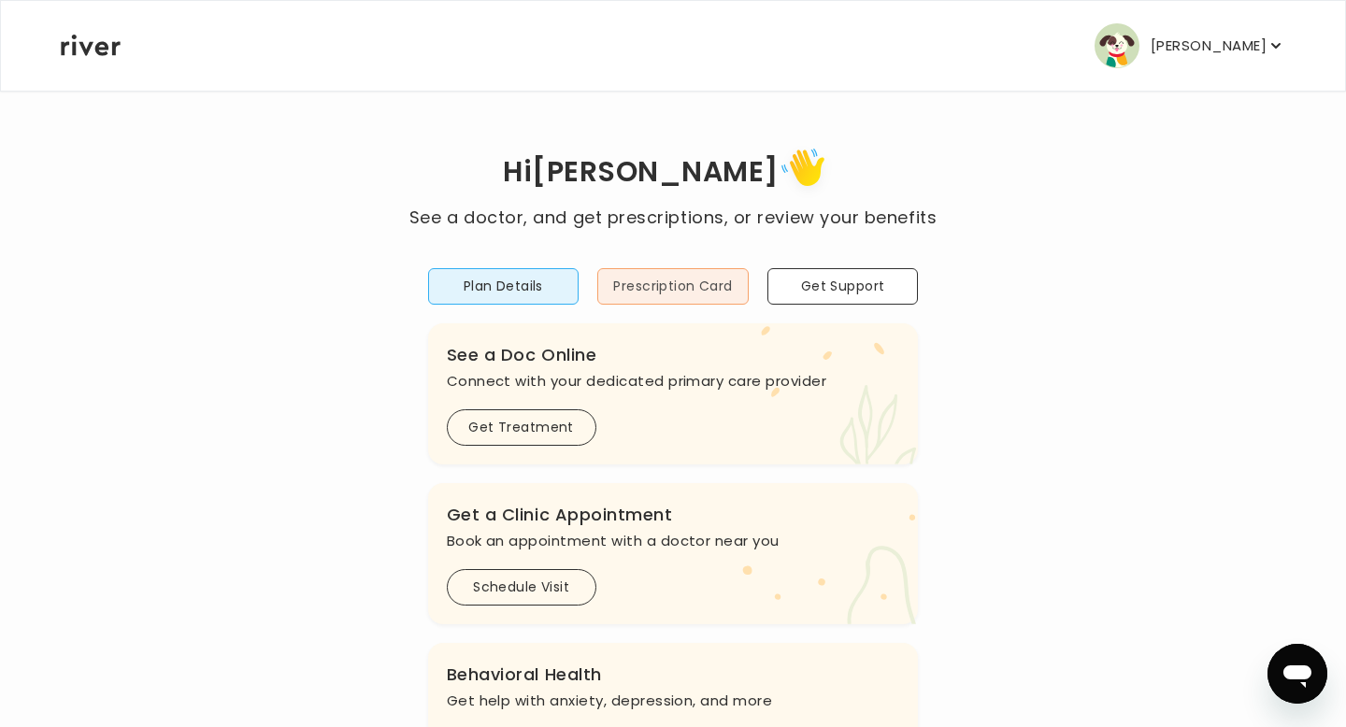
click at [717, 286] on button "Prescription Card" at bounding box center [672, 286] width 151 height 36
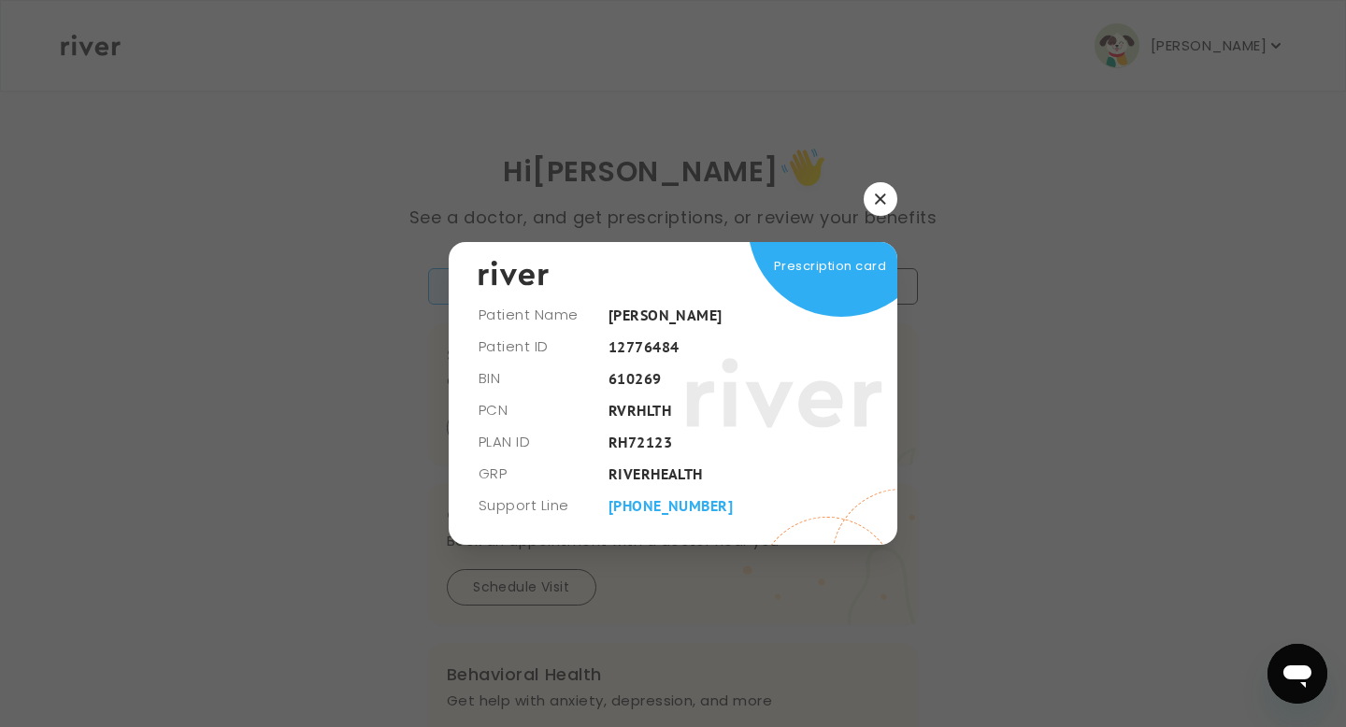
click at [876, 199] on icon "button" at bounding box center [880, 198] width 11 height 11
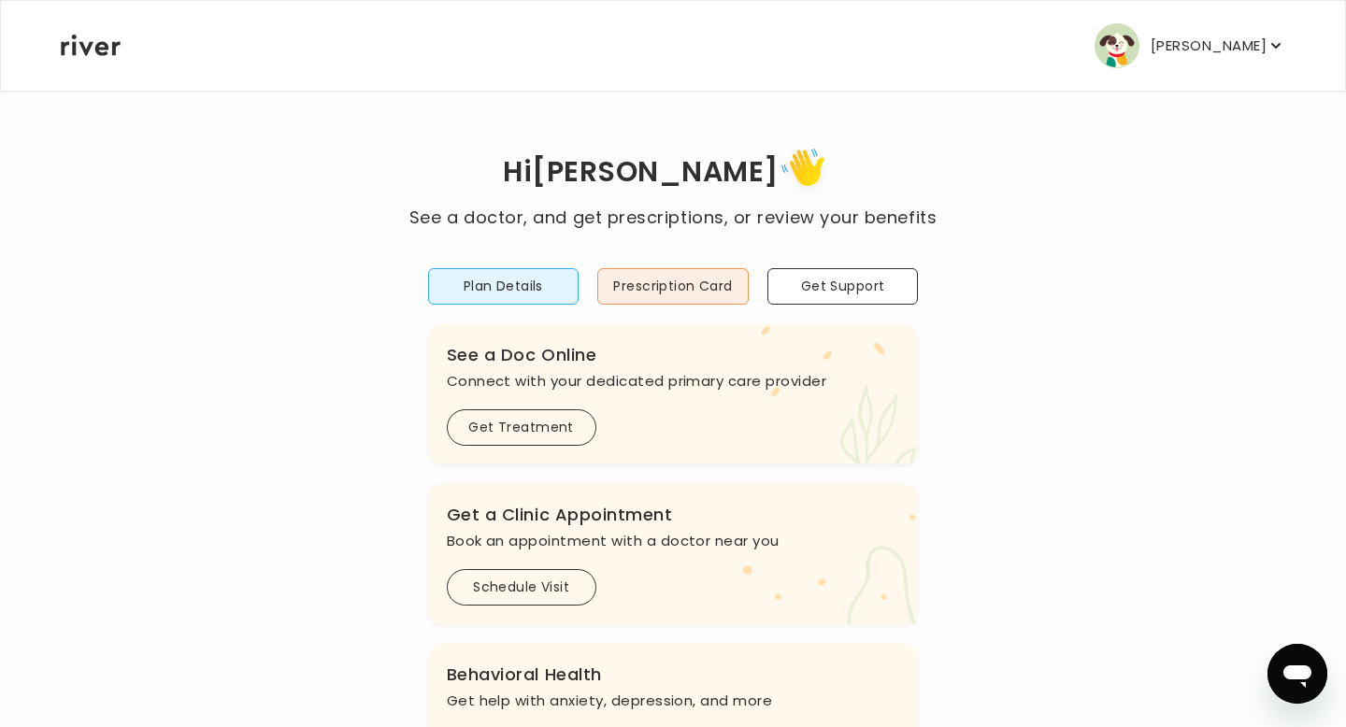
click at [1147, 55] on button "[PERSON_NAME]" at bounding box center [1189, 45] width 191 height 45
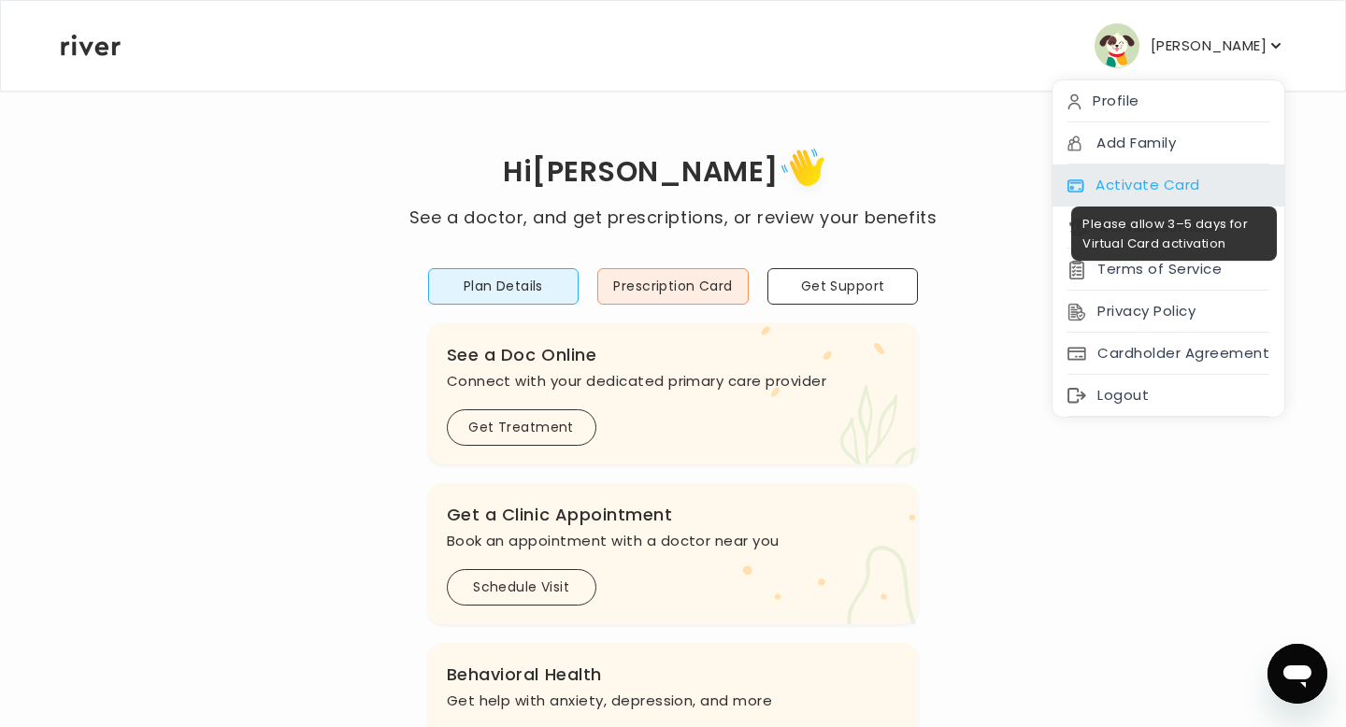
click at [1118, 183] on div "Activate Card" at bounding box center [1168, 185] width 232 height 42
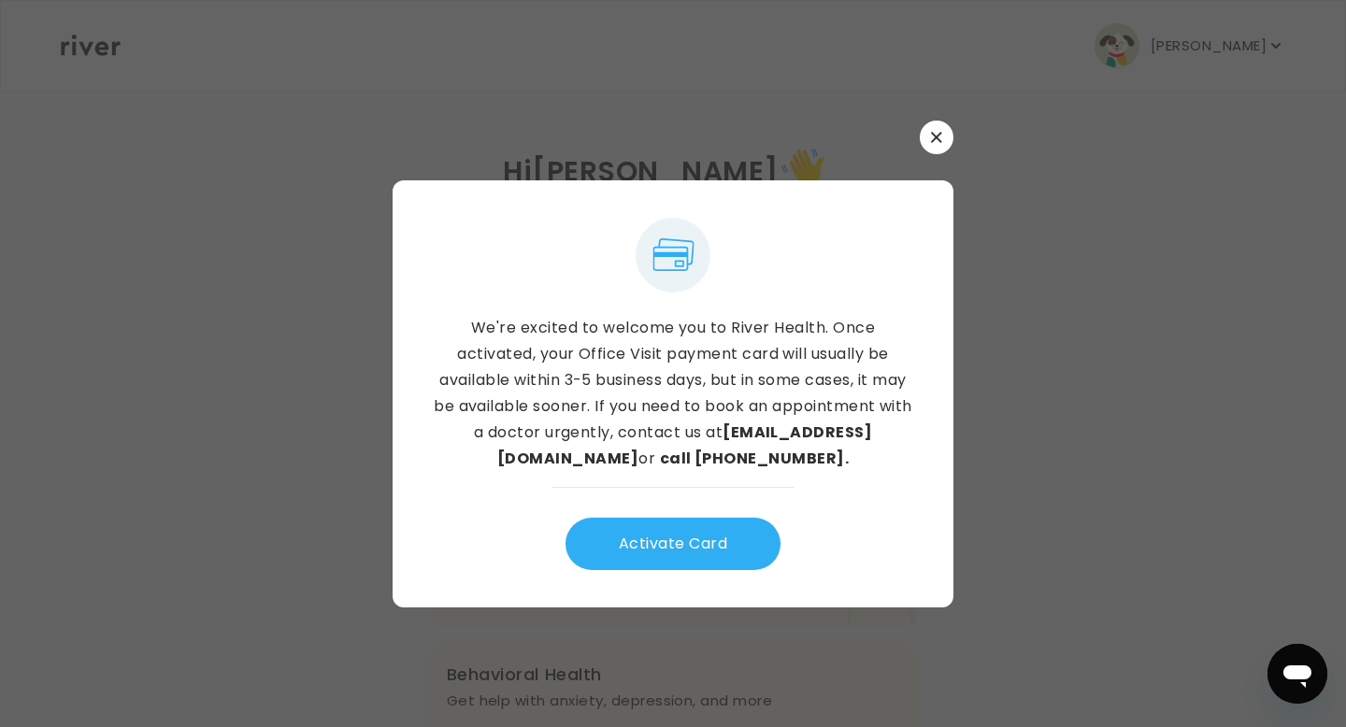
click at [933, 135] on icon "button" at bounding box center [936, 137] width 10 height 10
